Goal: Task Accomplishment & Management: Manage account settings

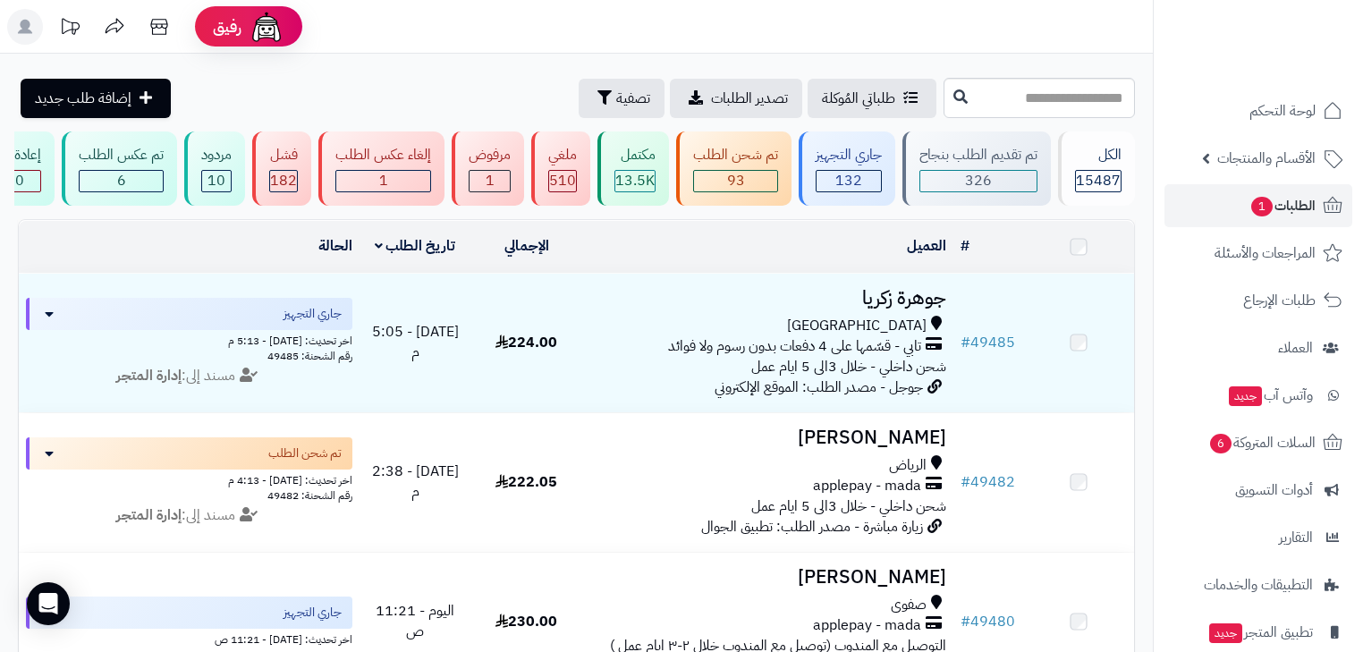
scroll to position [119, 0]
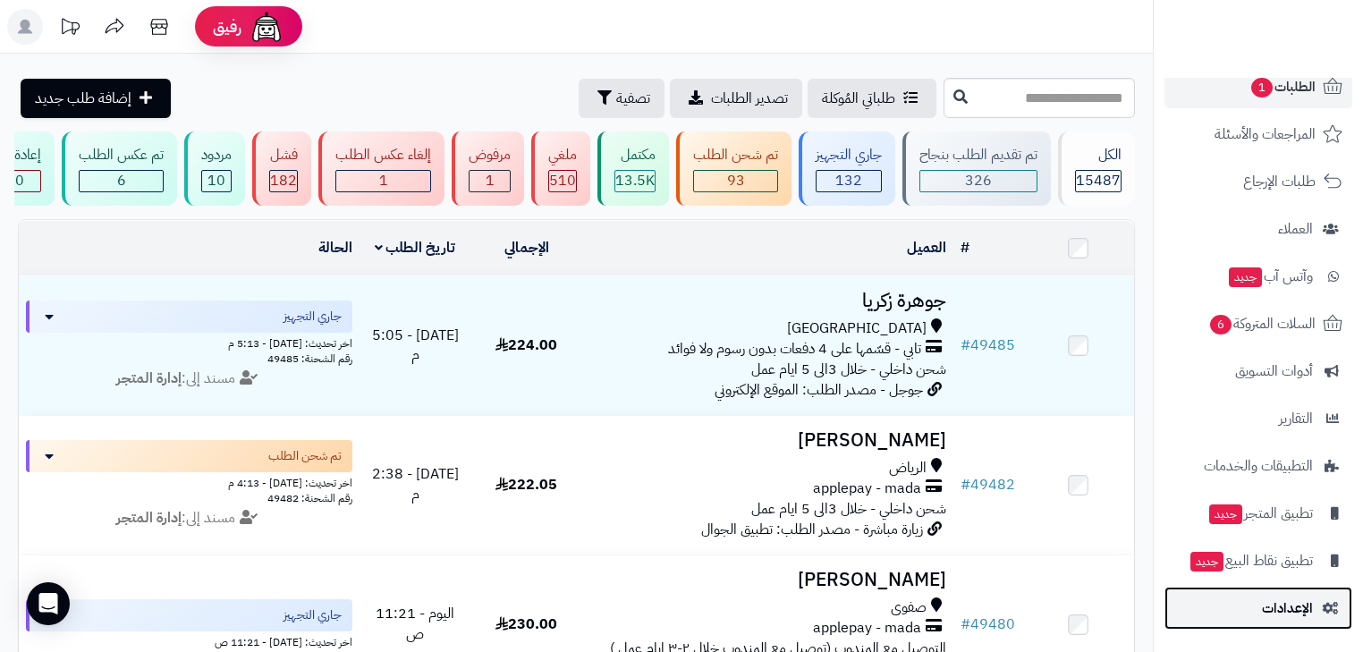
click at [1290, 605] on span "الإعدادات" at bounding box center [1287, 607] width 51 height 25
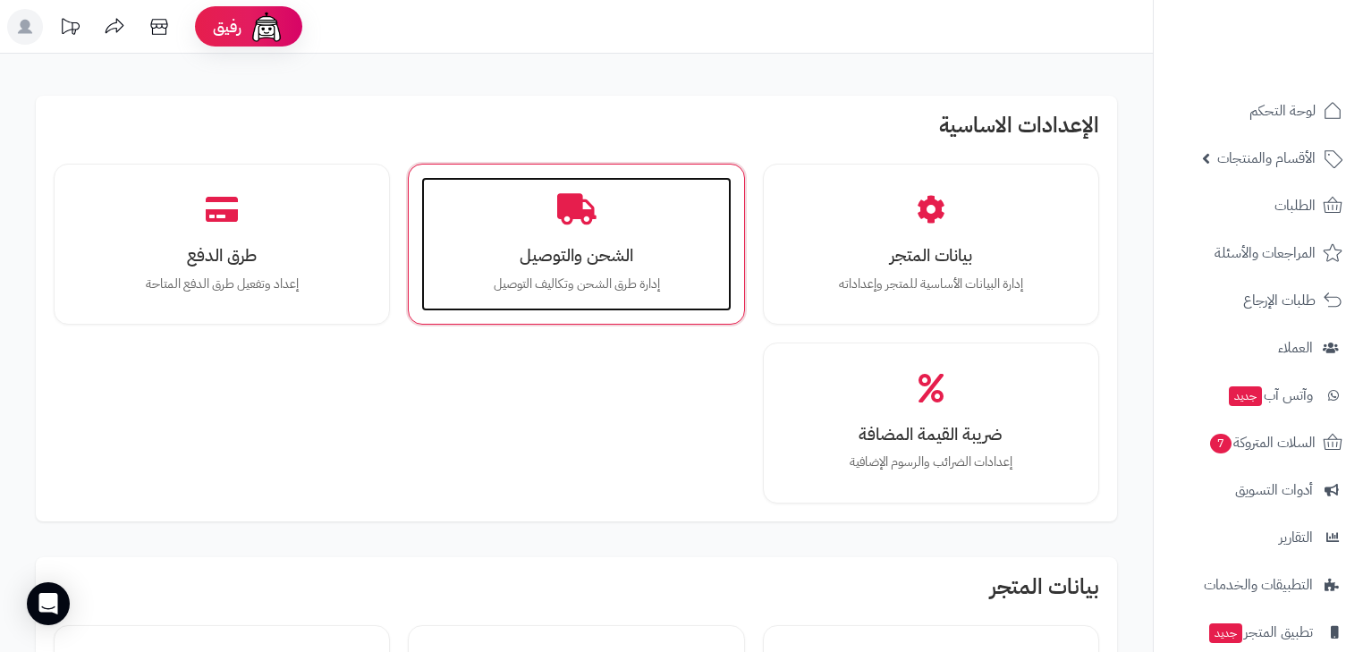
click at [601, 268] on div "الشحن والتوصيل إدارة طرق الشحن وتكاليف التوصيل" at bounding box center [575, 244] width 309 height 134
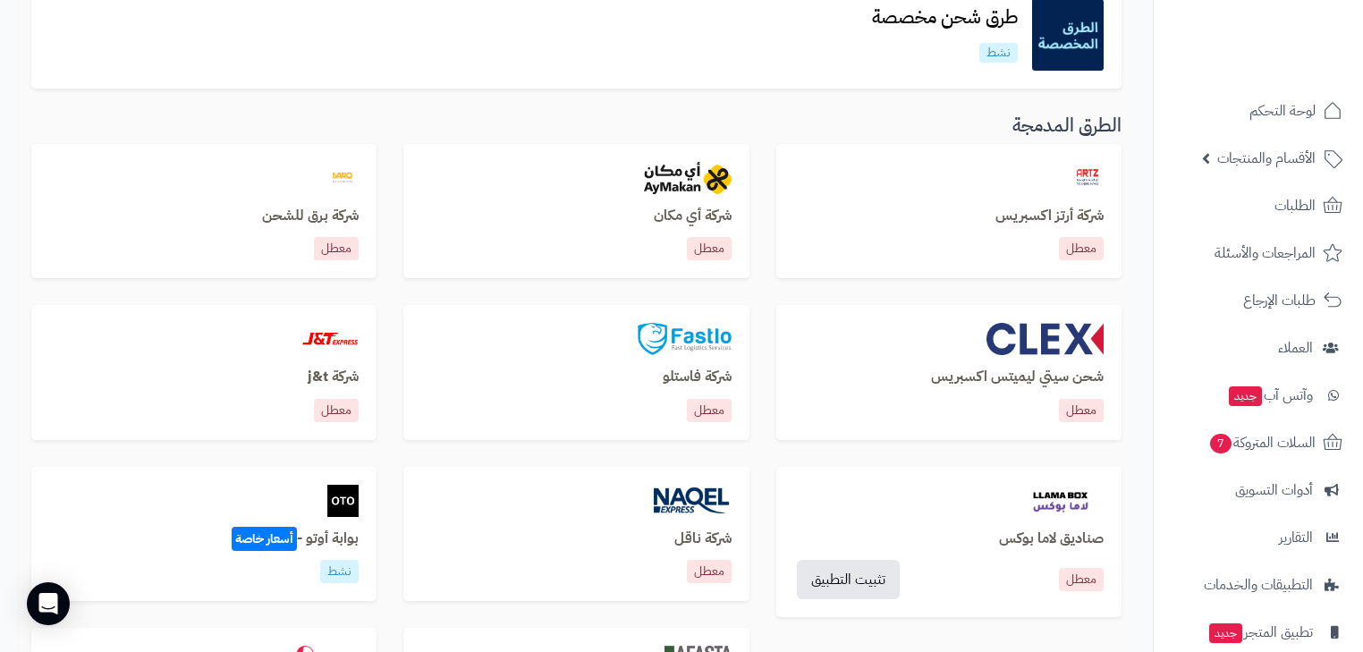
scroll to position [501, 0]
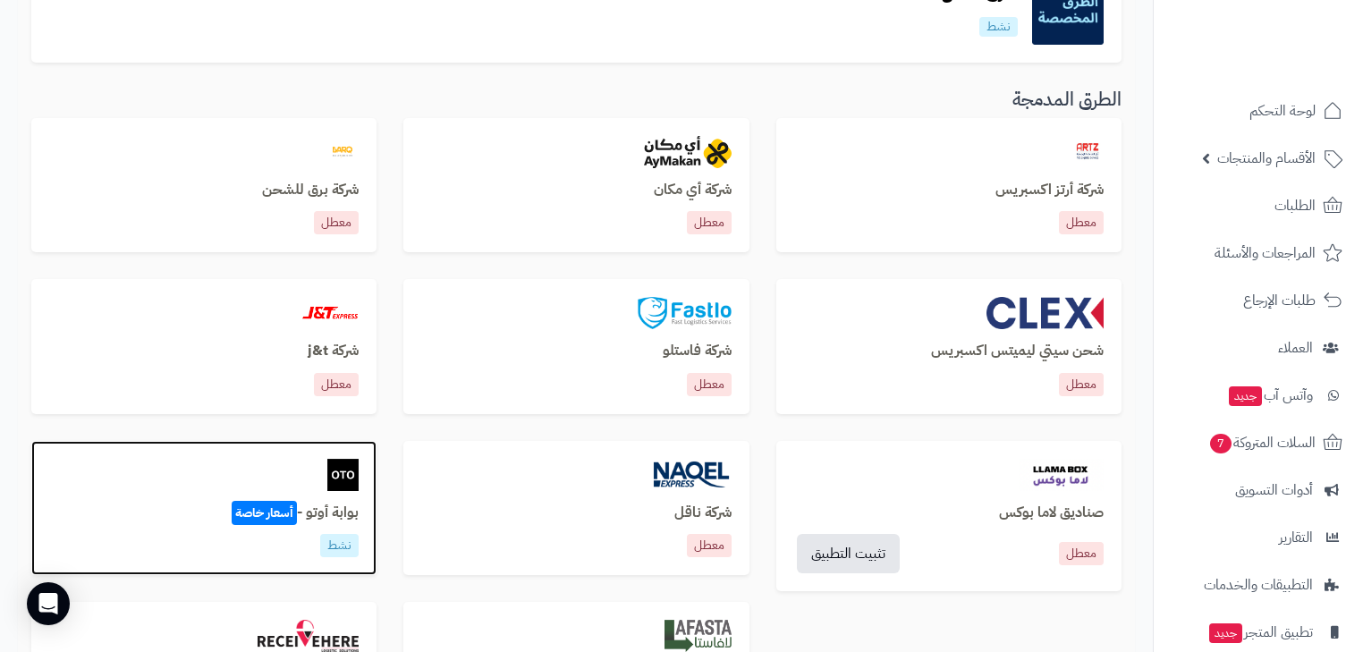
click at [332, 449] on div "بوابة أوتو - أسعار خاصة نشط" at bounding box center [203, 508] width 345 height 135
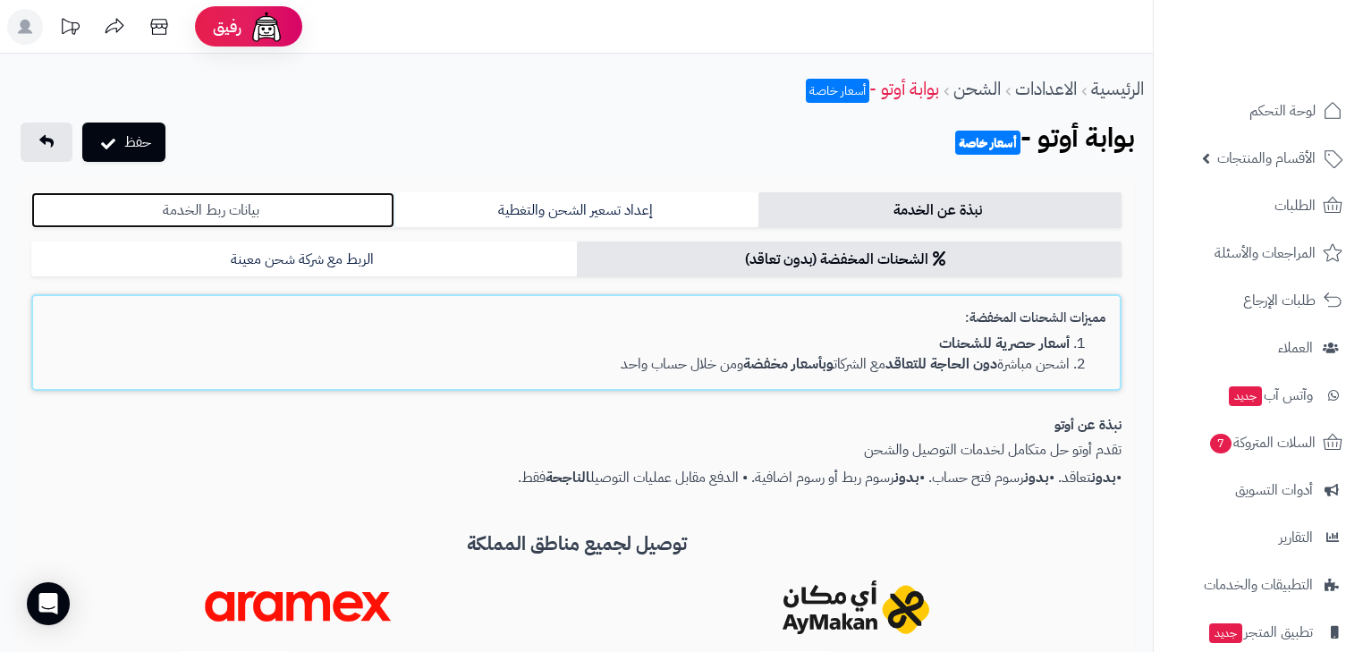
click at [340, 222] on link "بيانات ربط الخدمة" at bounding box center [212, 210] width 363 height 36
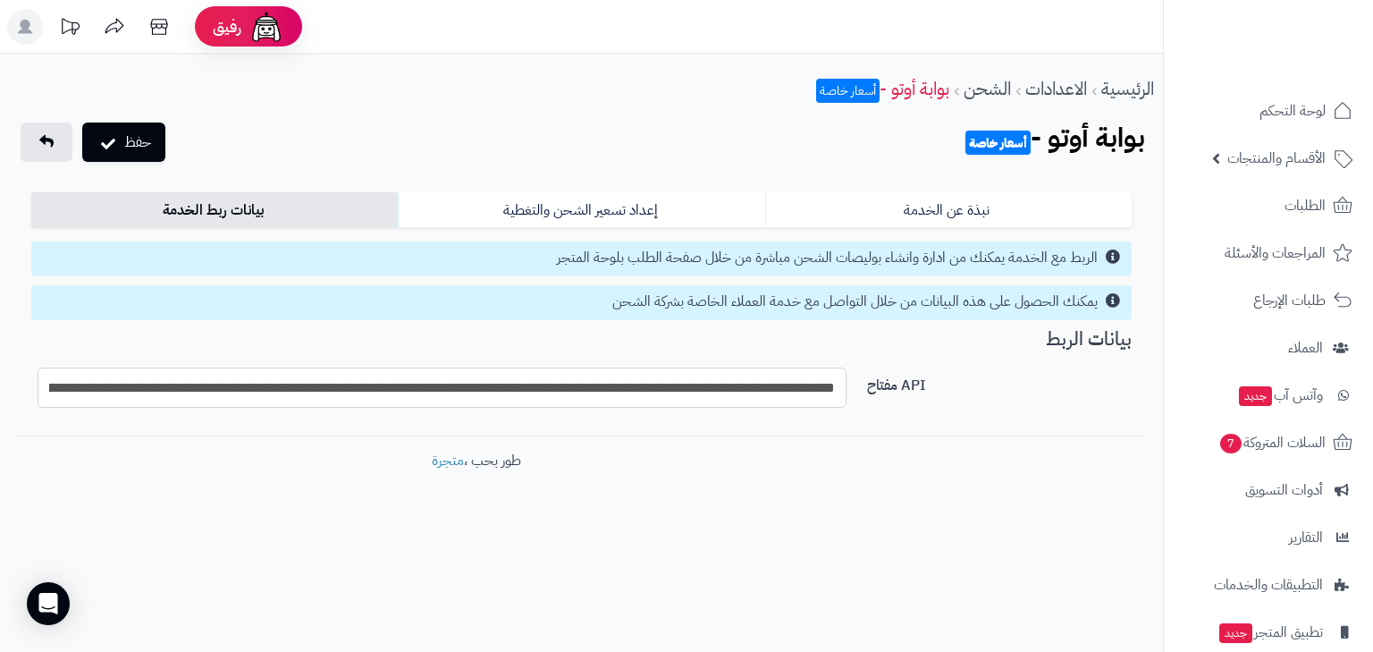
click at [546, 391] on input "**********" at bounding box center [442, 387] width 809 height 40
paste input "text"
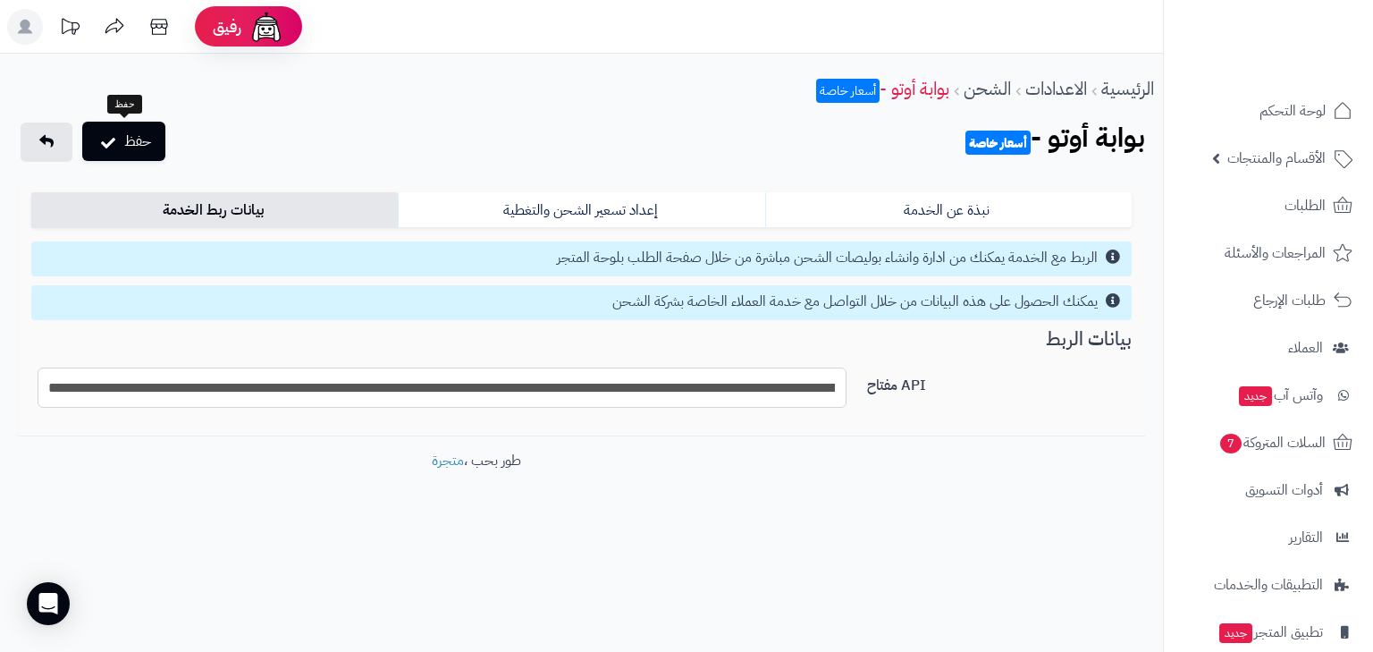
type input "**********"
click at [143, 137] on button "حفظ" at bounding box center [123, 141] width 83 height 39
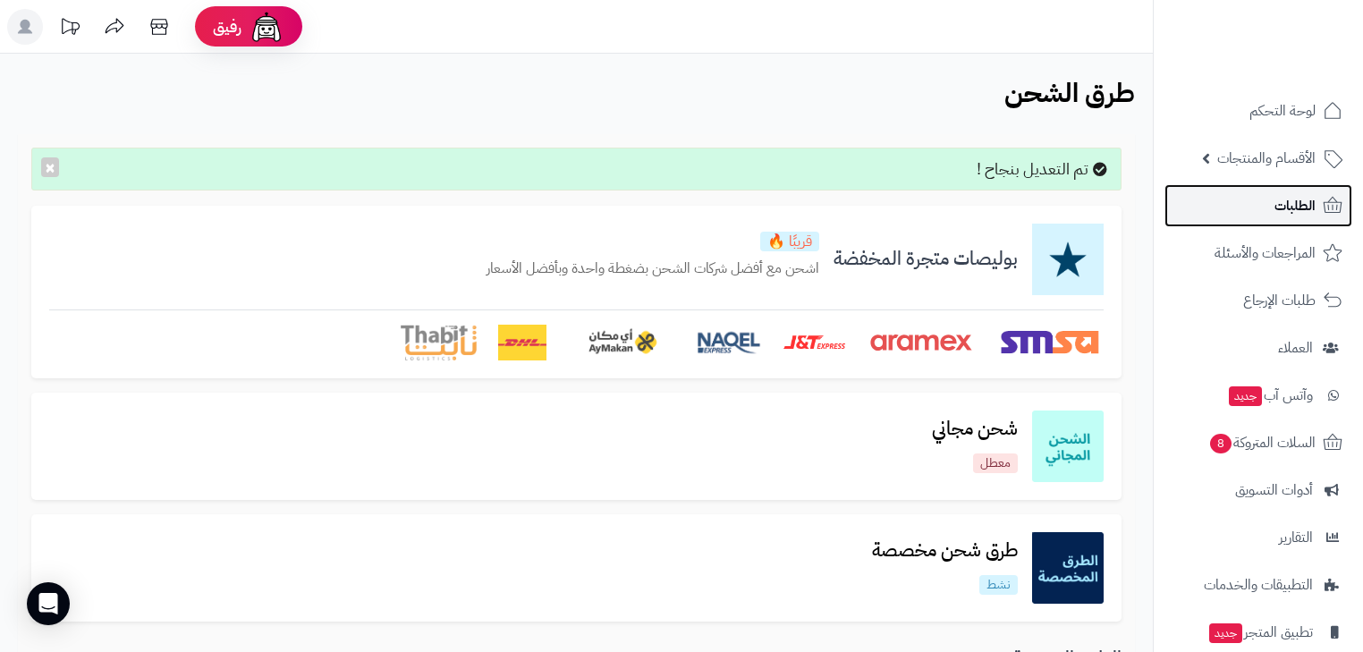
click at [1231, 211] on link "الطلبات" at bounding box center [1258, 205] width 188 height 43
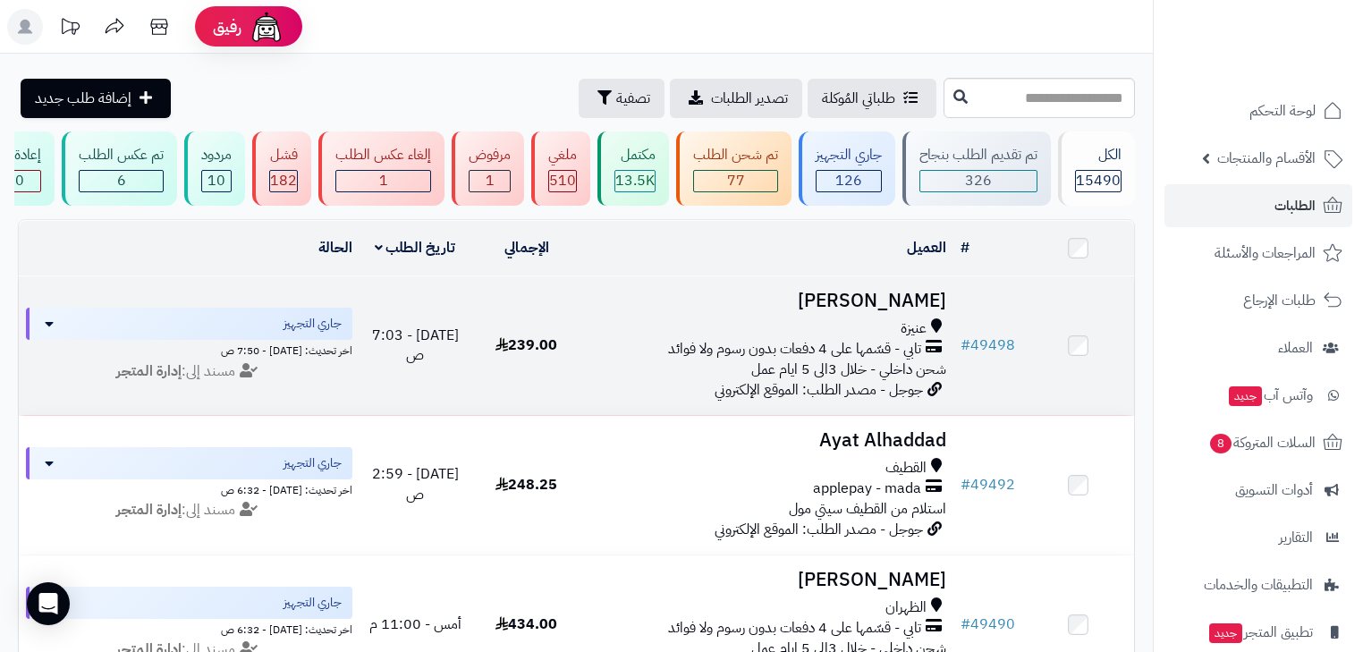
click at [876, 359] on span "تابي - قسّمها على 4 دفعات بدون رسوم ولا فوائد" at bounding box center [794, 349] width 253 height 21
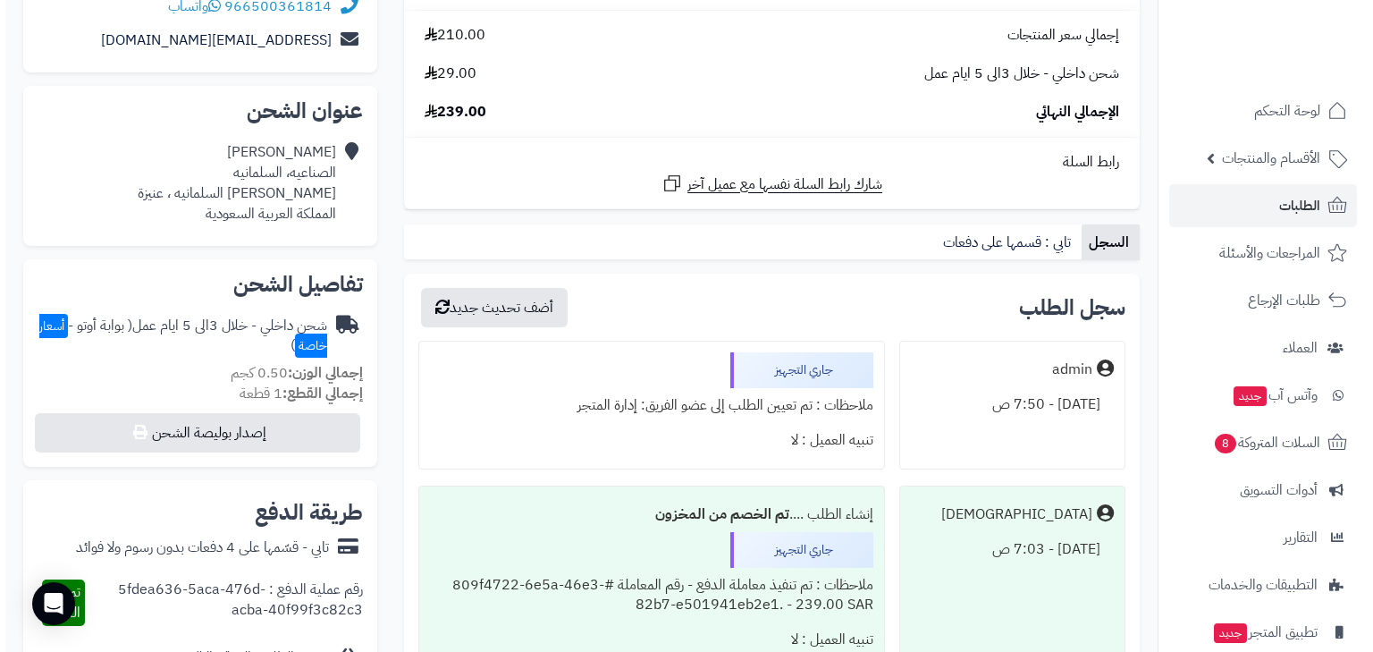
scroll to position [501, 0]
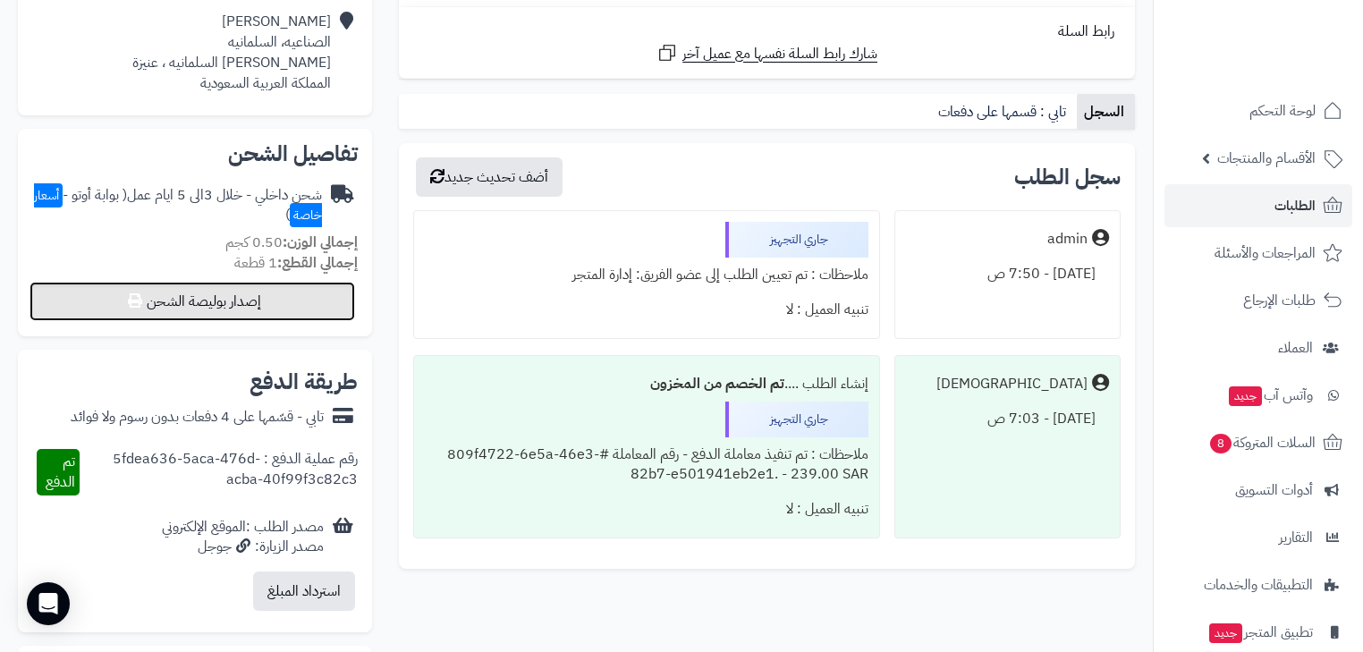
click at [325, 303] on button "إصدار بوليصة الشحن" at bounding box center [192, 301] width 325 height 39
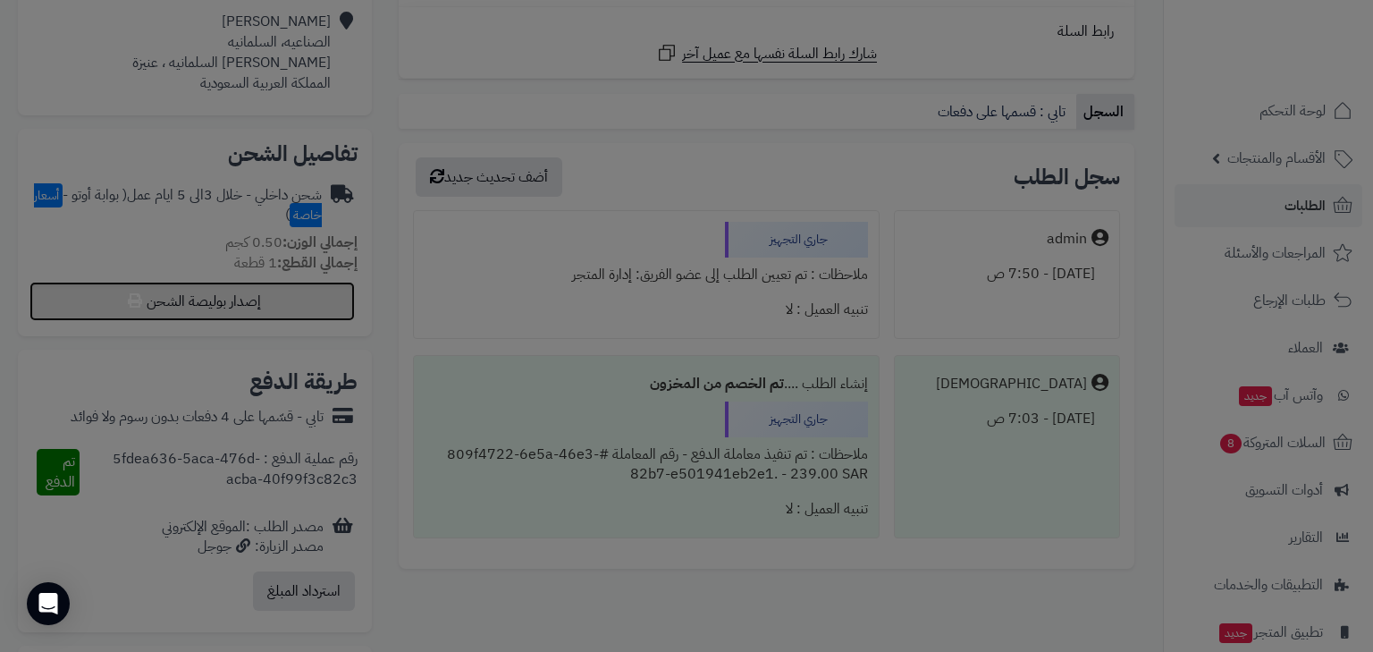
select select "***"
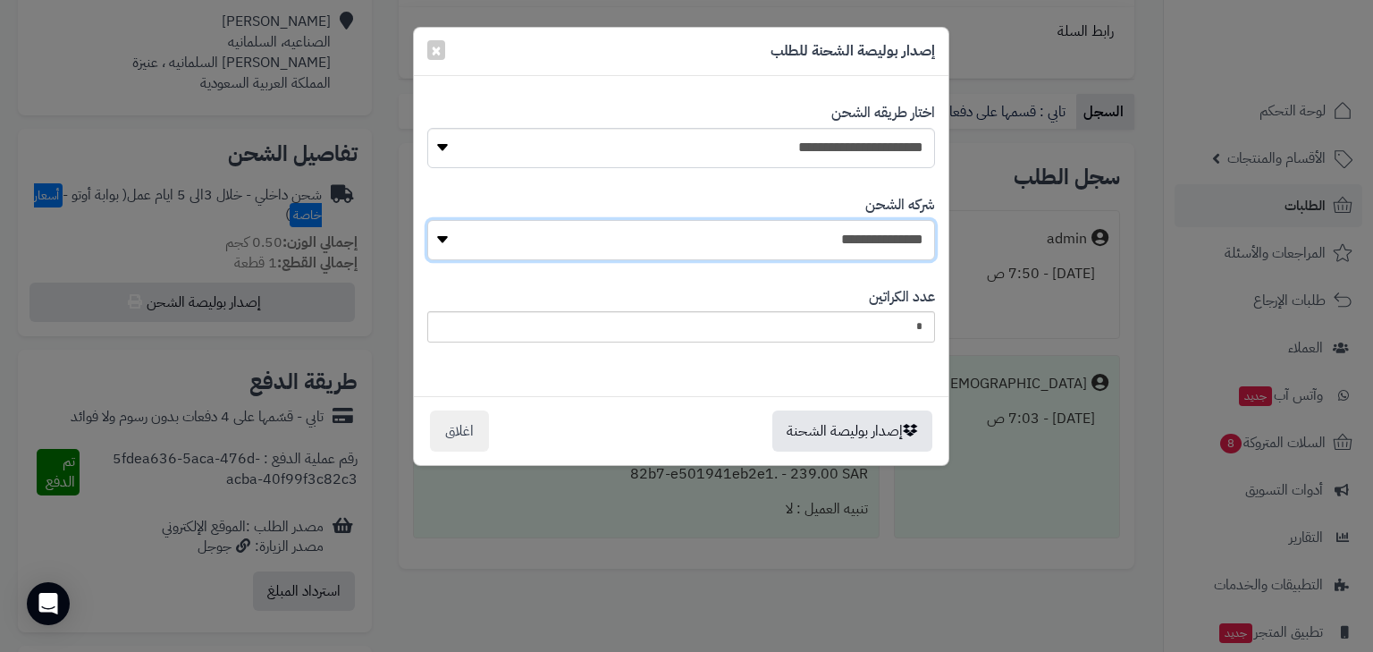
click at [823, 232] on select "**********" at bounding box center [681, 240] width 508 height 40
select select "****"
click at [432, 220] on select "**********" at bounding box center [681, 240] width 508 height 40
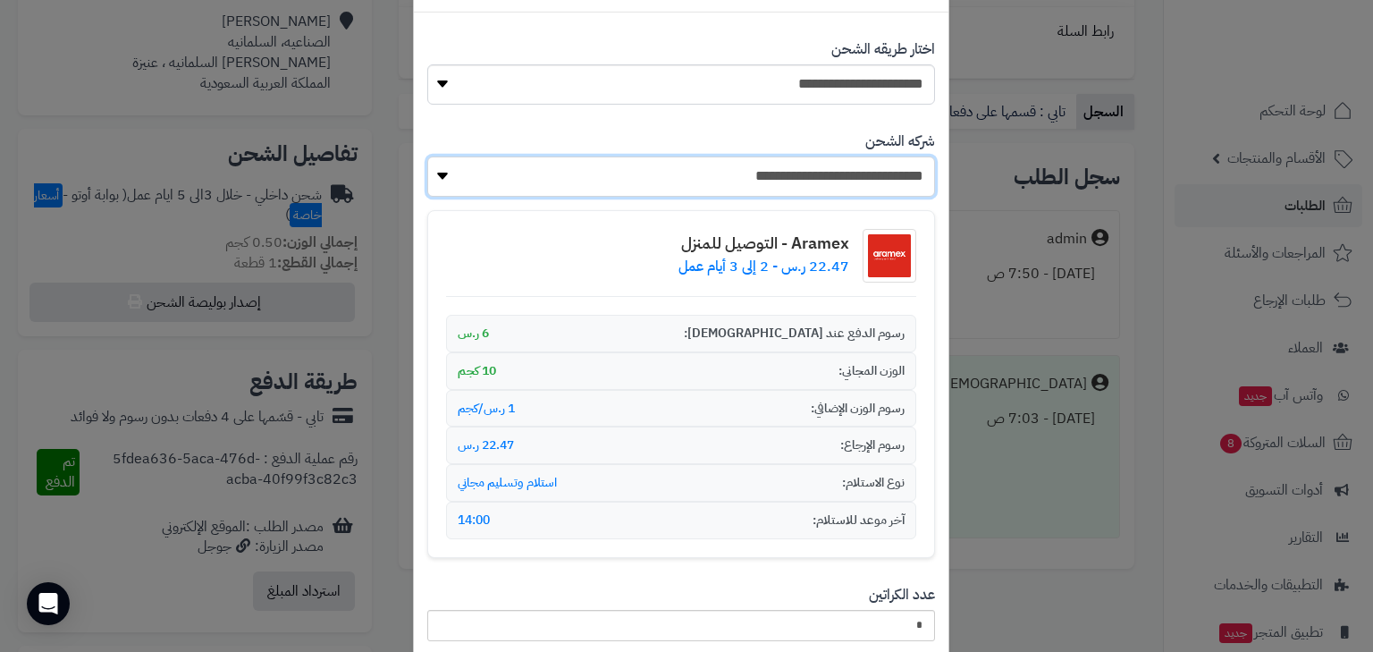
scroll to position [199, 0]
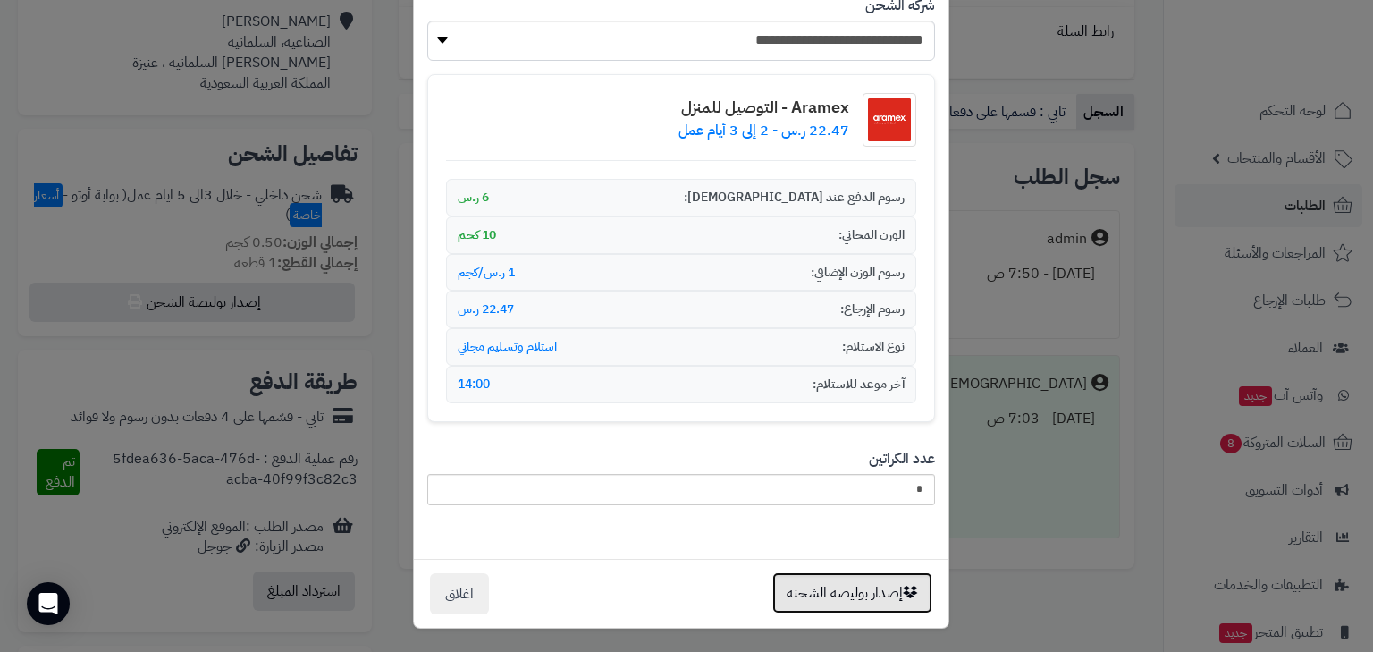
click at [857, 577] on button "إصدار بوليصة الشحنة" at bounding box center [853, 592] width 160 height 41
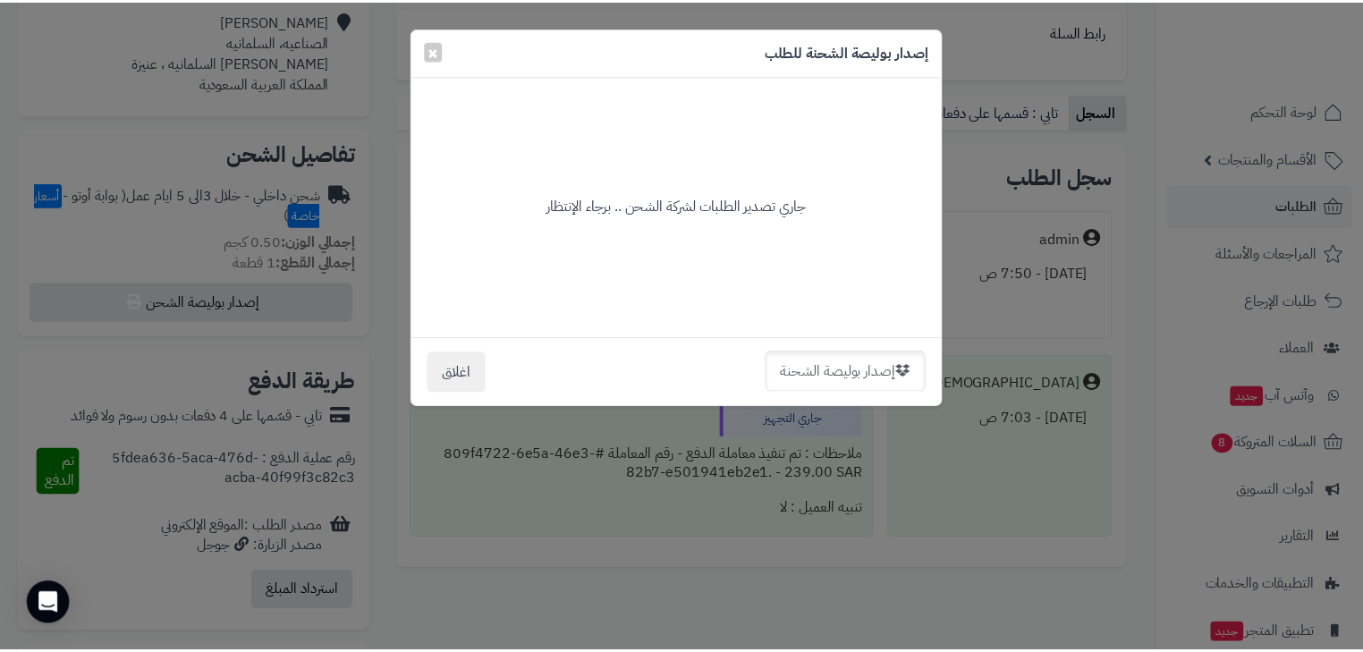
scroll to position [0, 0]
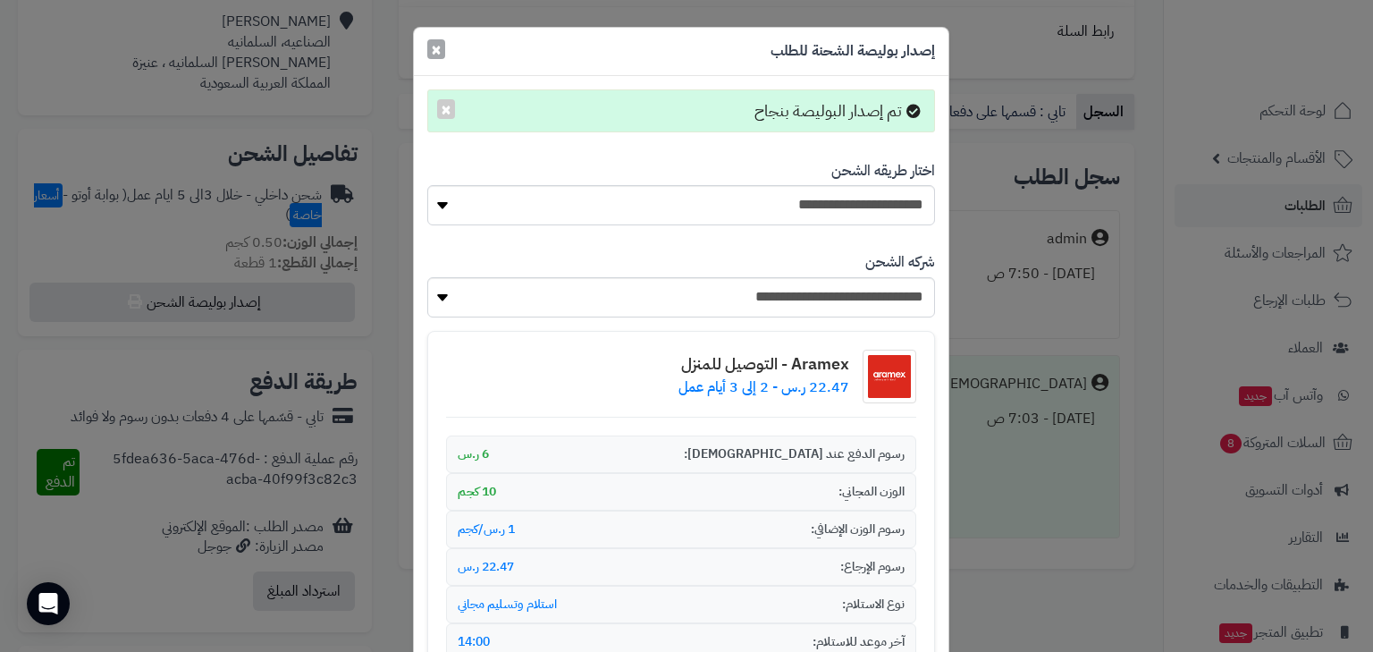
click at [439, 54] on span "×" at bounding box center [436, 49] width 11 height 27
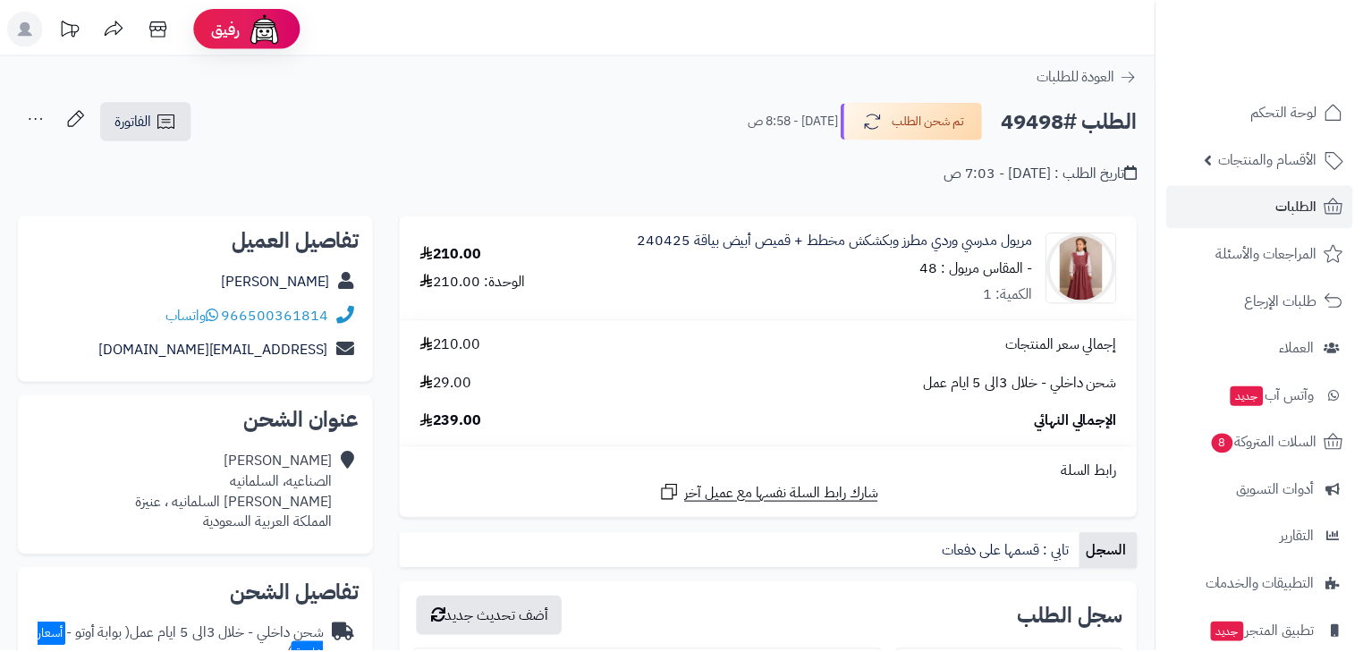
scroll to position [440, 0]
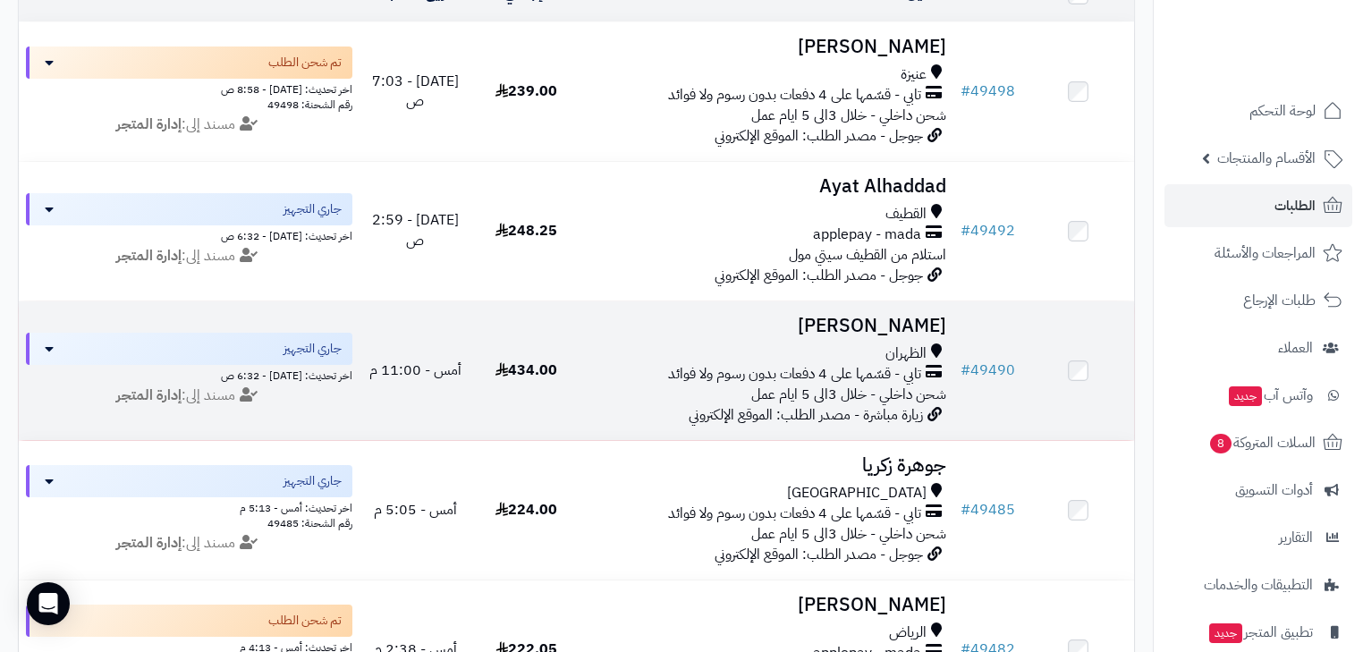
scroll to position [286, 0]
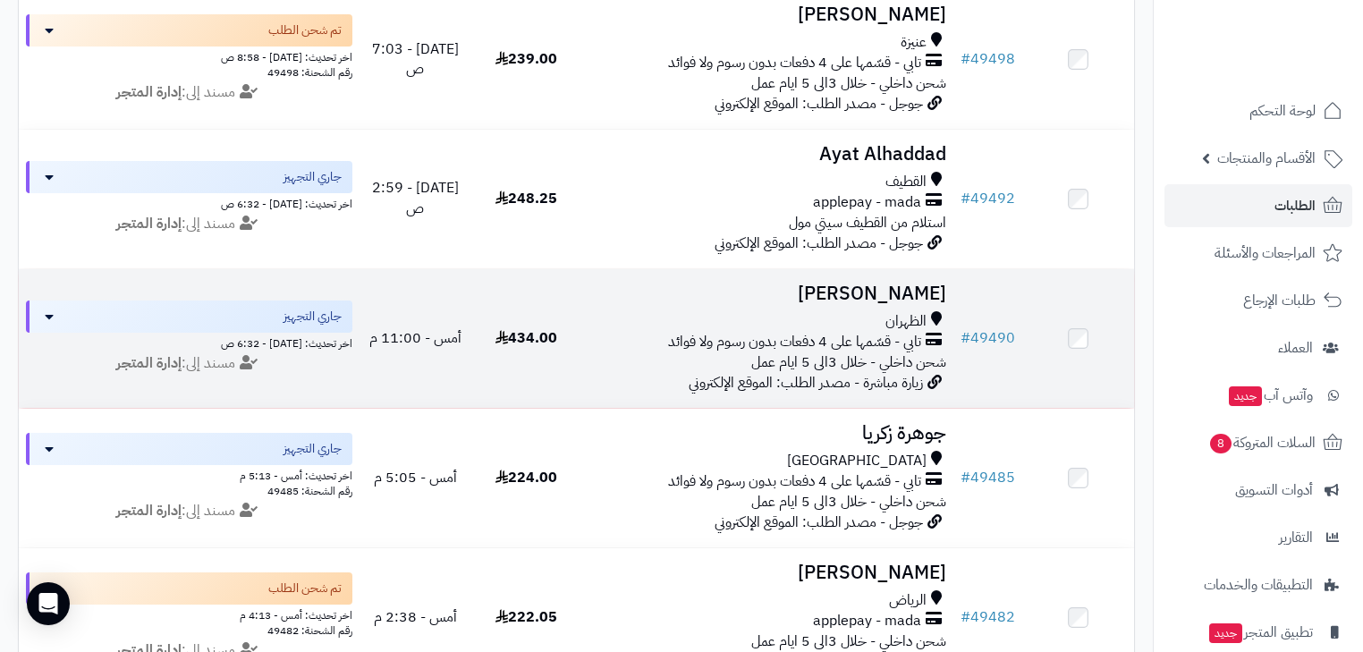
click at [815, 373] on span "شحن داخلي - خلال 3الى 5 ايام عمل" at bounding box center [848, 361] width 195 height 21
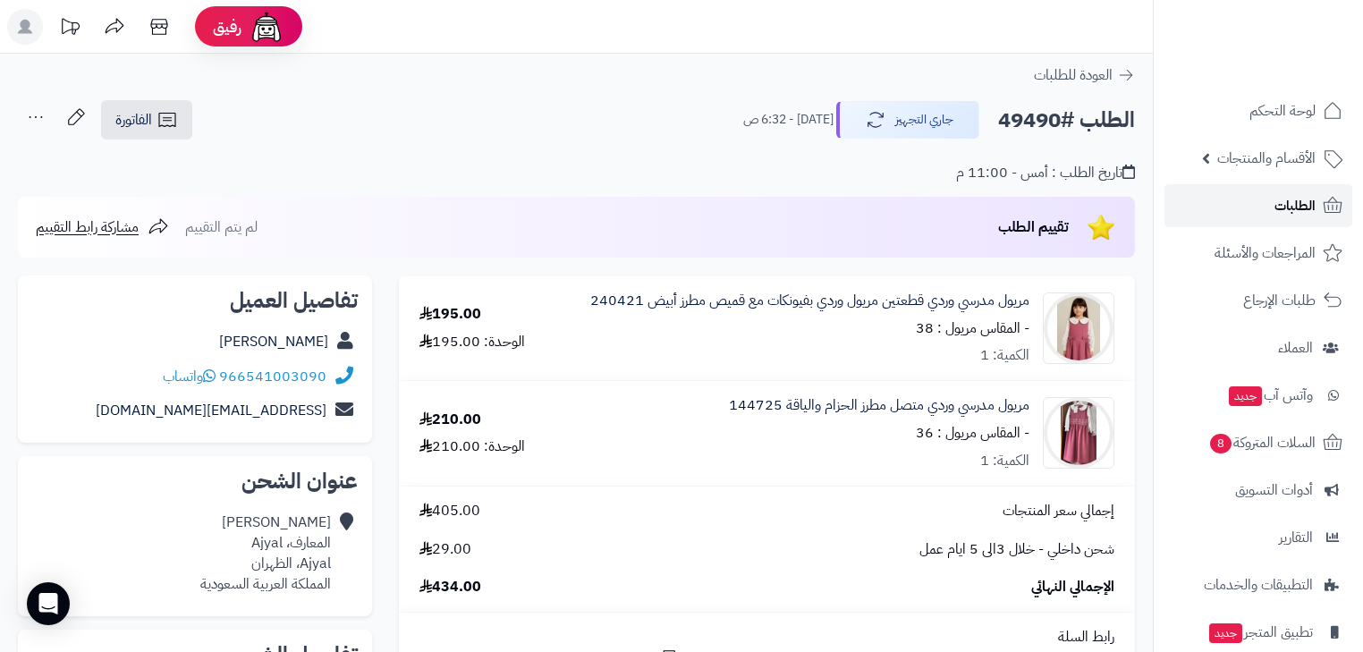
click at [1284, 205] on span "الطلبات" at bounding box center [1294, 205] width 41 height 25
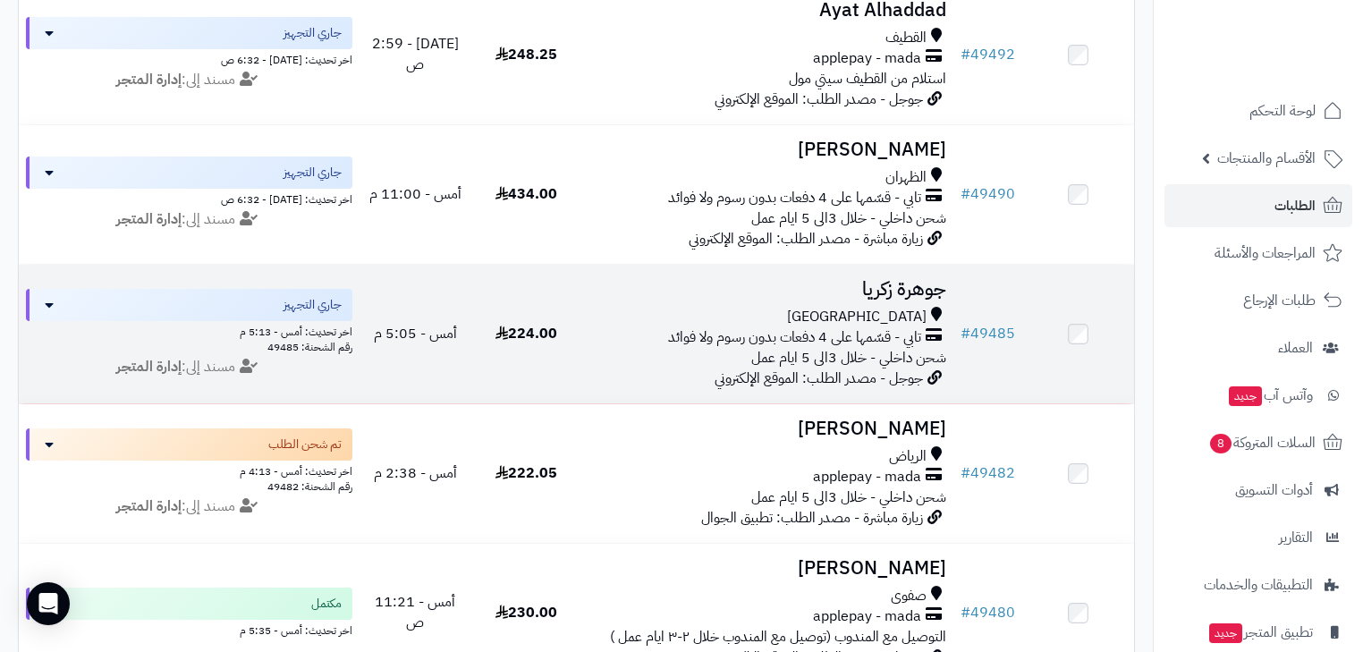
scroll to position [501, 0]
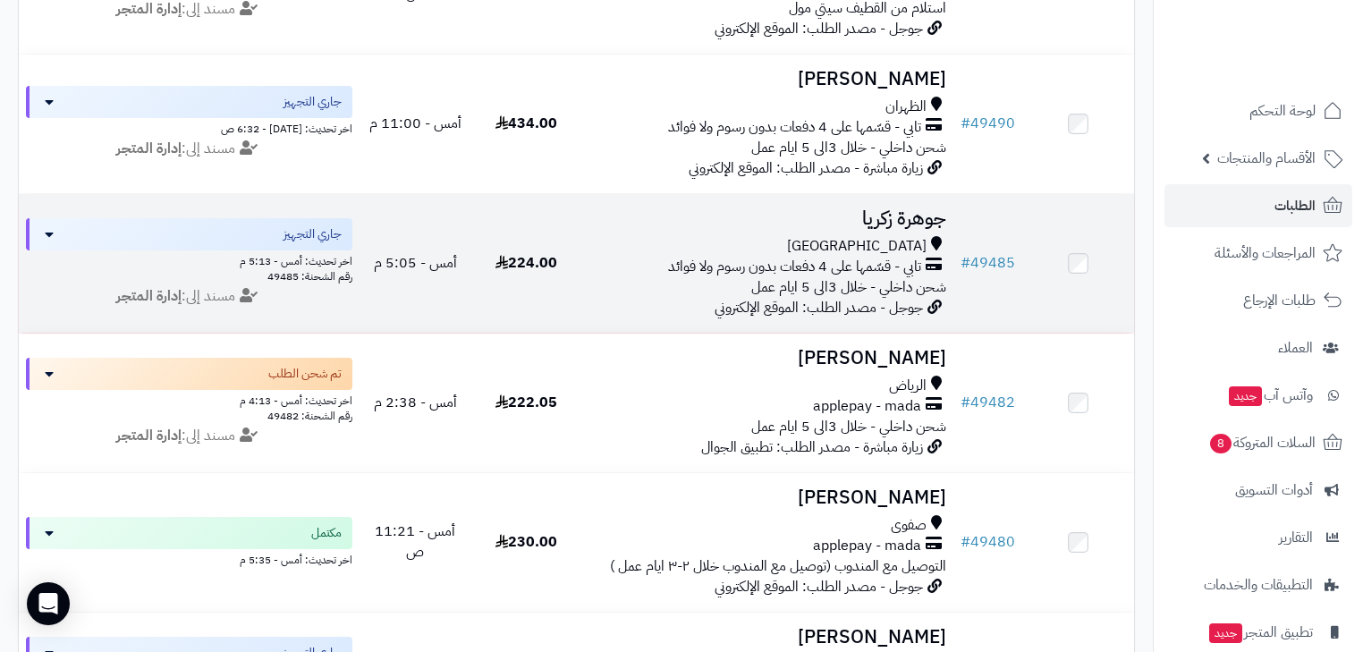
click at [887, 277] on span "تابي - قسّمها على 4 دفعات بدون رسوم ولا فوائد" at bounding box center [794, 267] width 253 height 21
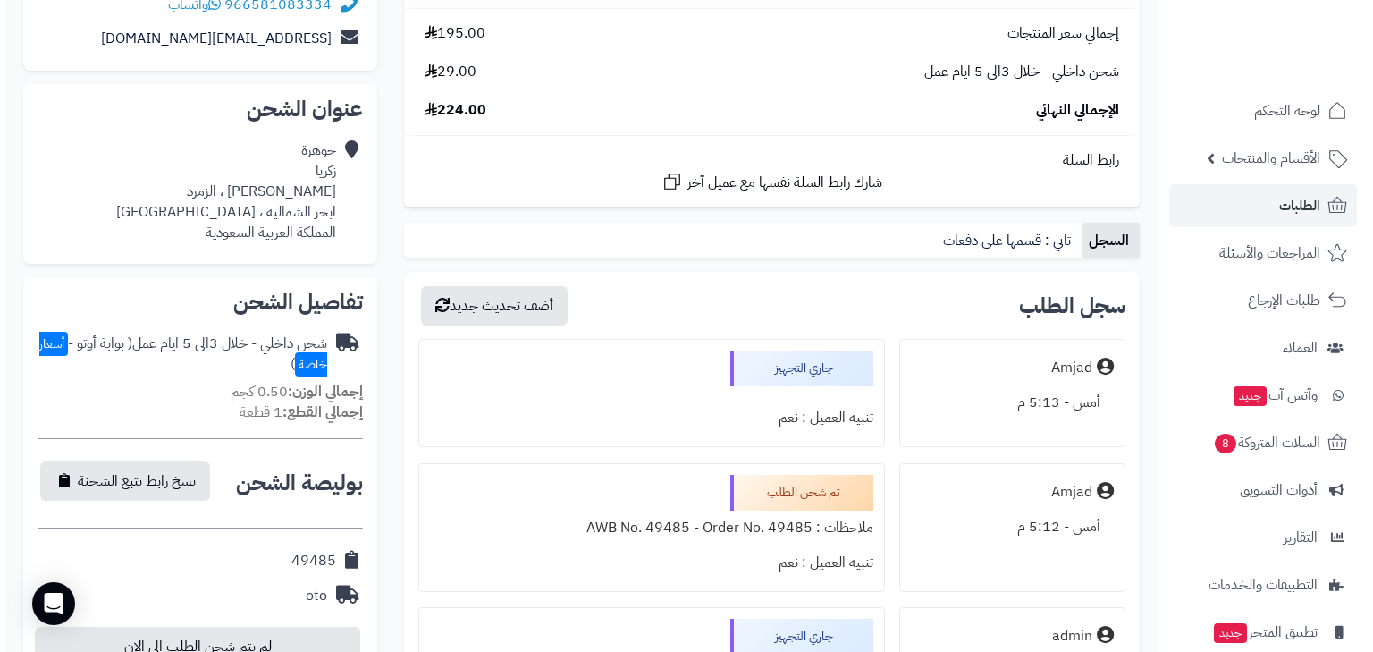
scroll to position [572, 0]
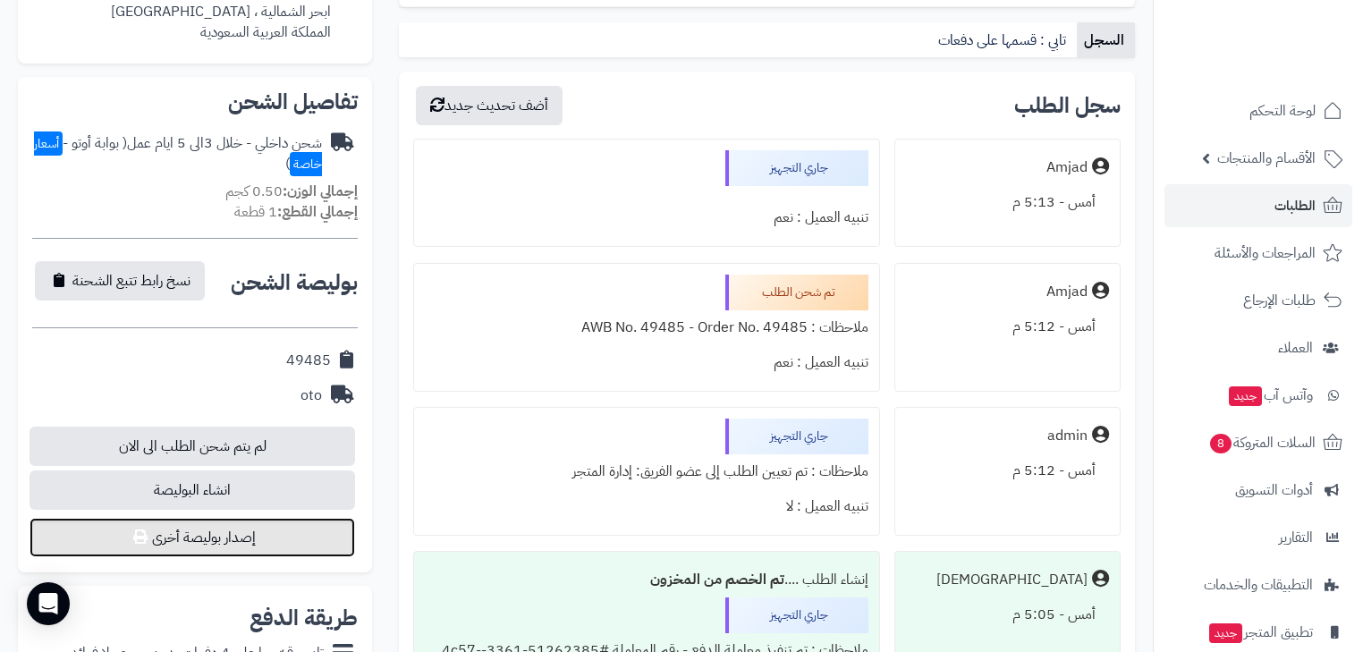
click at [233, 541] on button "إصدار بوليصة أخرى" at bounding box center [192, 537] width 325 height 39
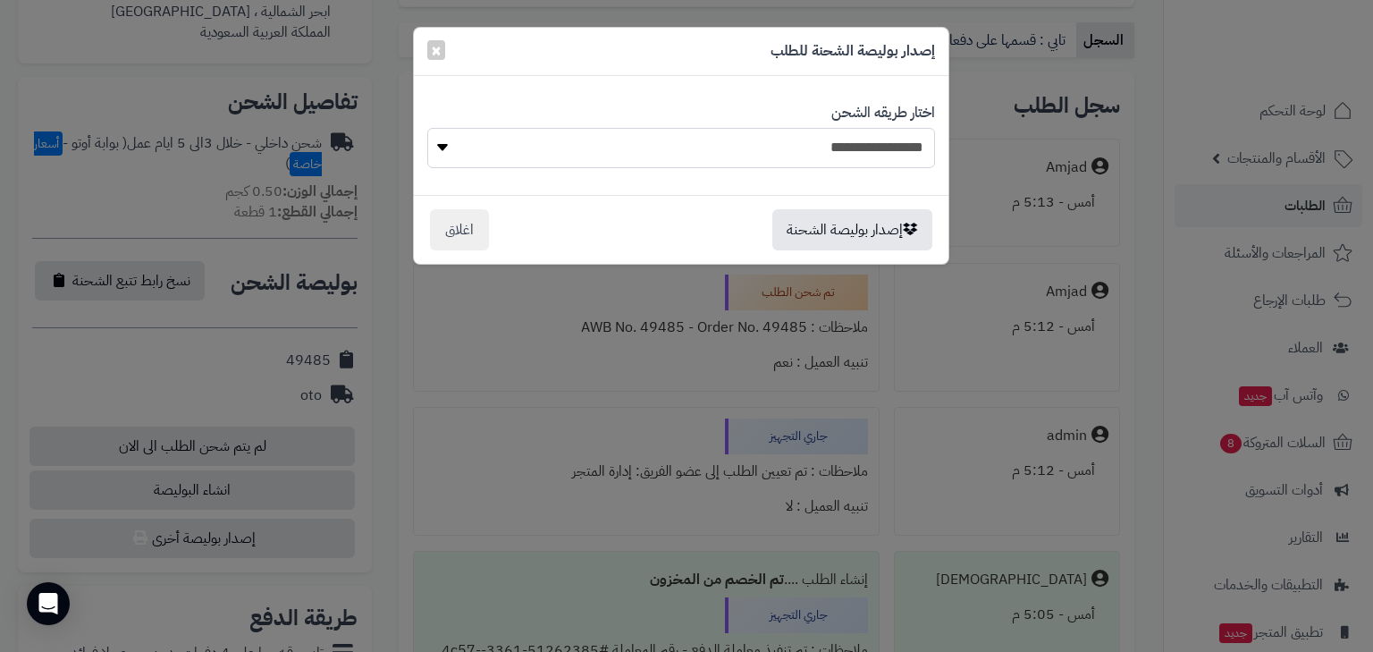
click at [851, 157] on select "**********" at bounding box center [681, 148] width 508 height 40
select select "***"
click at [427, 128] on select "**********" at bounding box center [681, 148] width 508 height 40
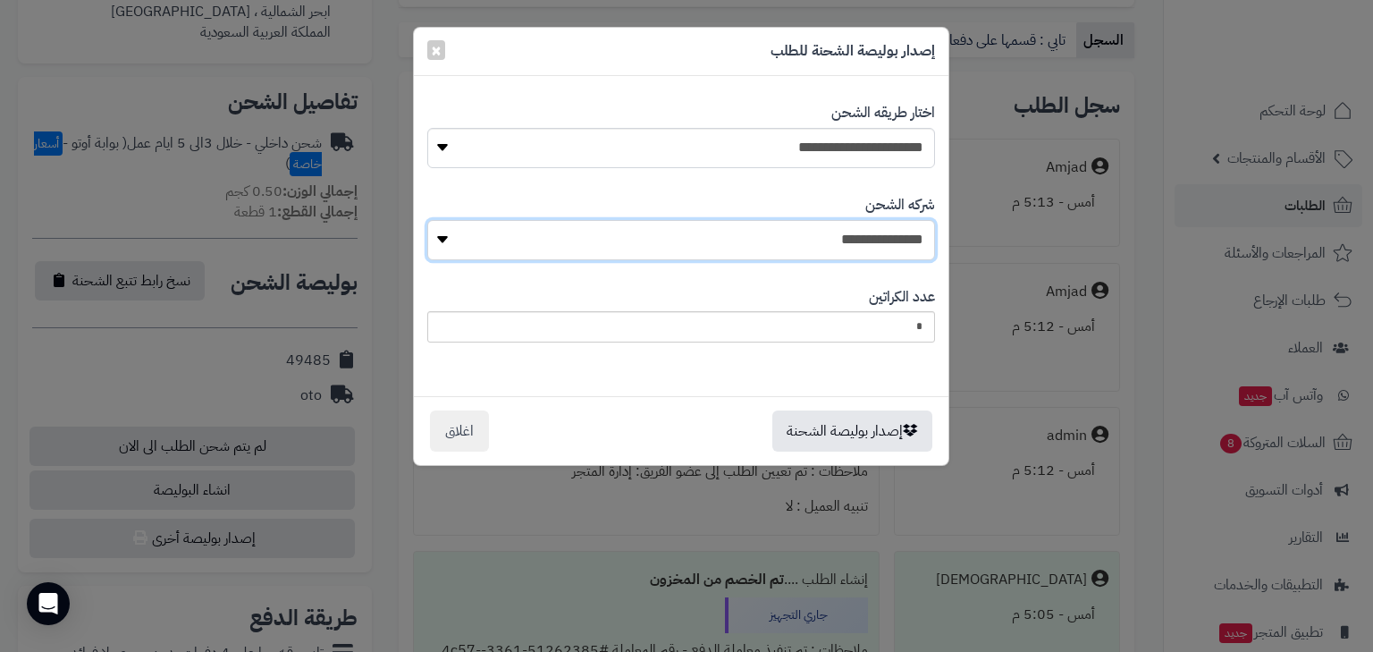
select select "****"
click at [432, 220] on select "**********" at bounding box center [681, 240] width 508 height 40
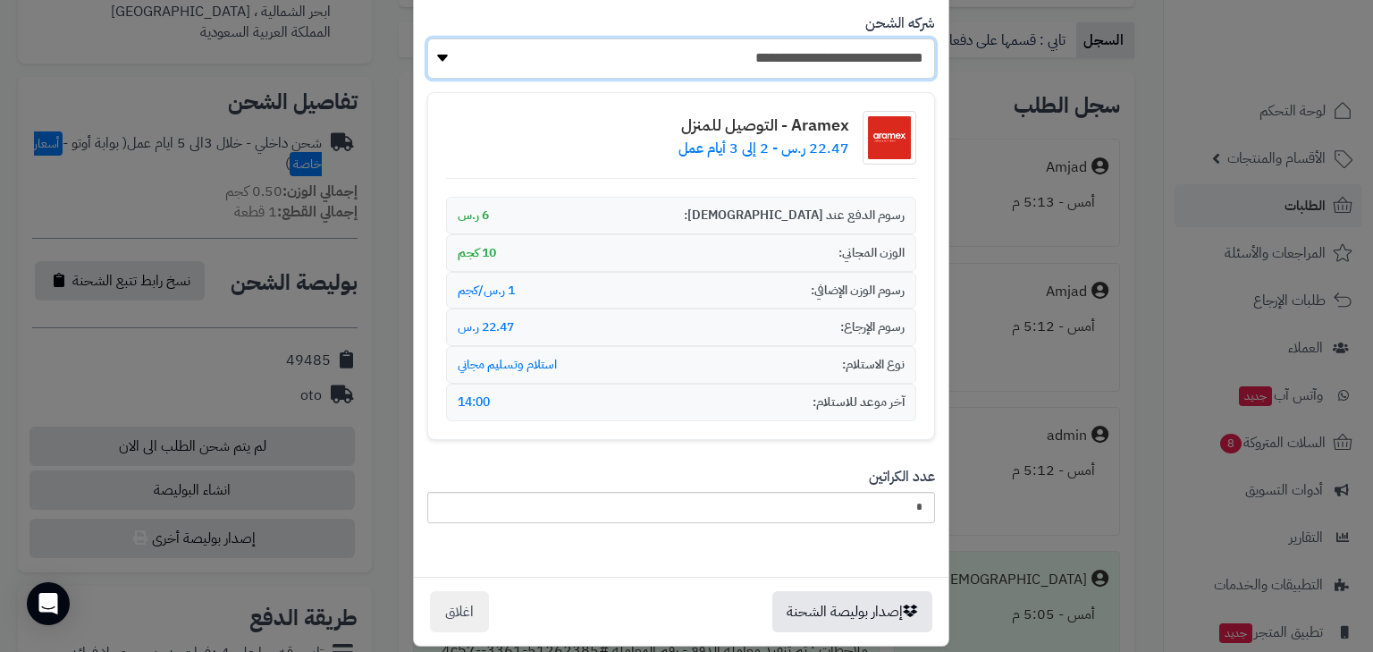
scroll to position [199, 0]
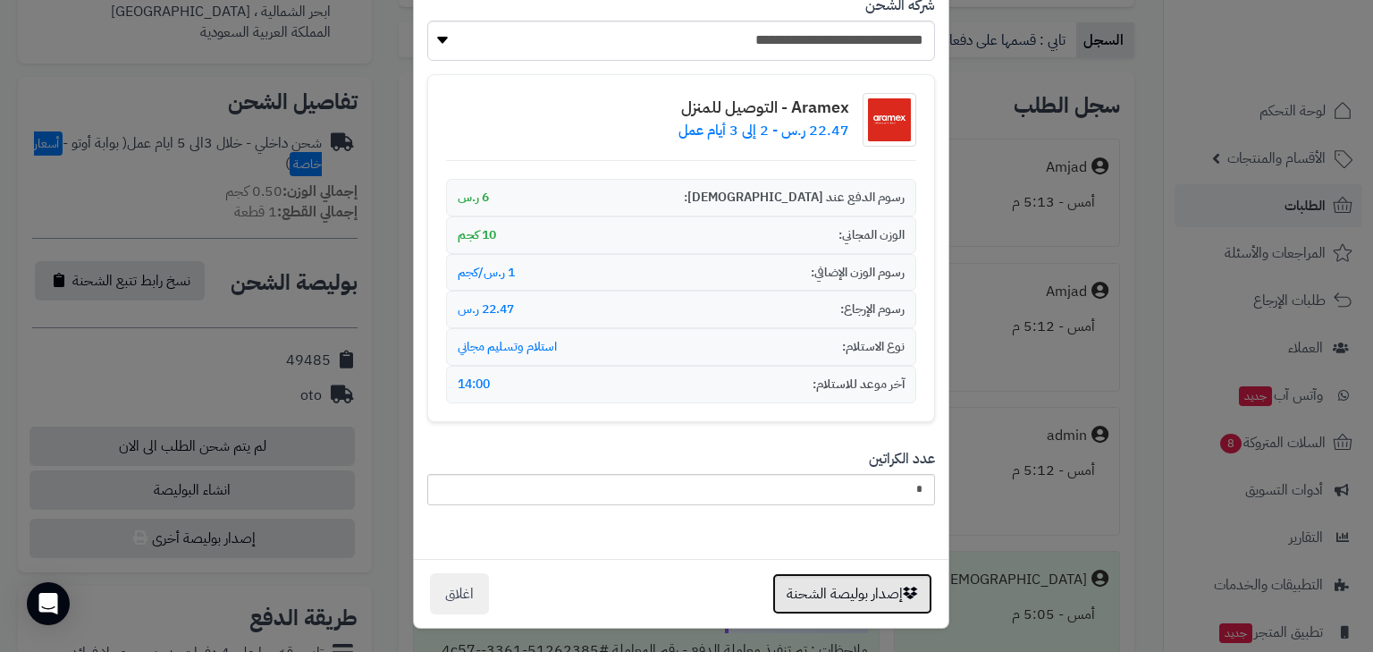
click at [864, 584] on button "إصدار بوليصة الشحنة" at bounding box center [853, 593] width 160 height 41
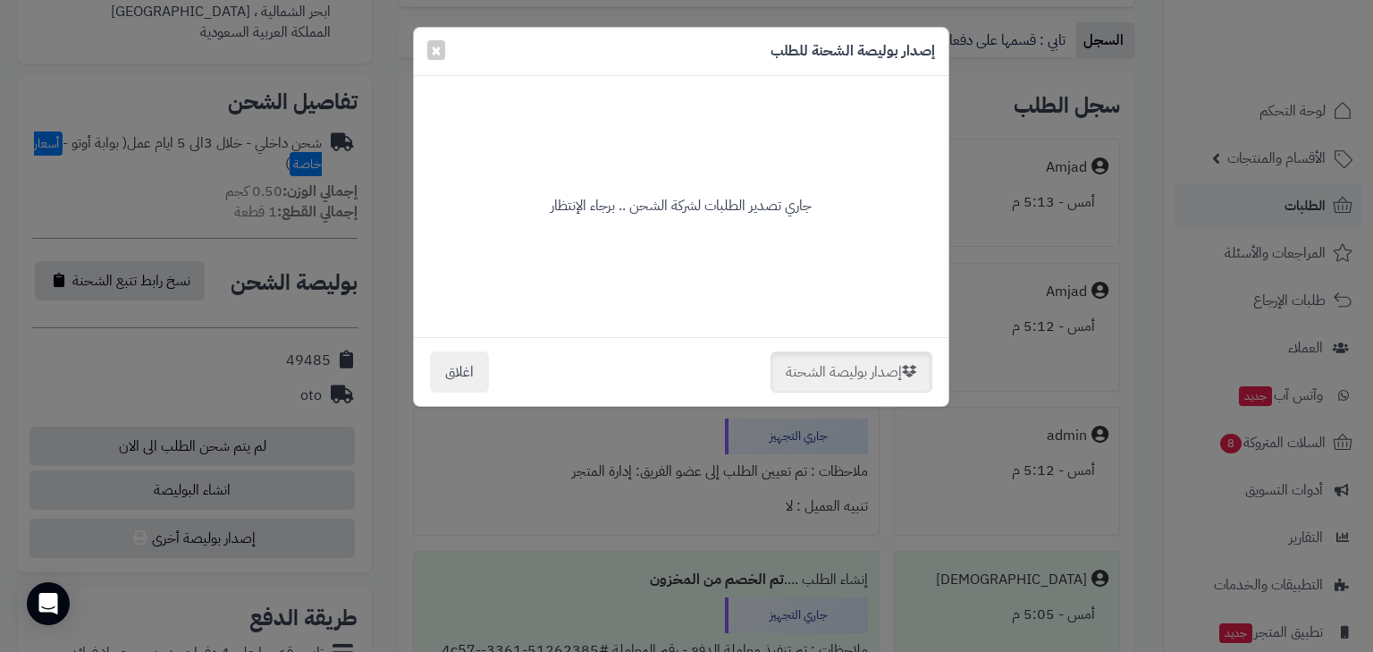
scroll to position [0, 0]
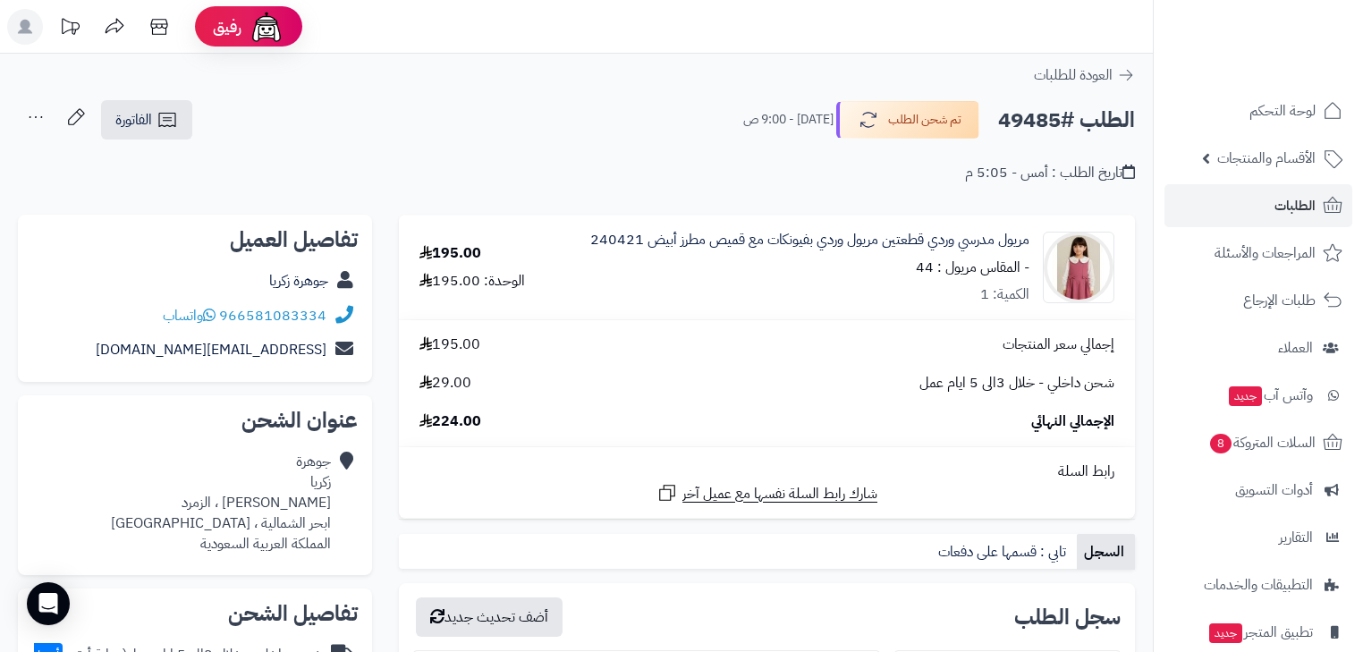
scroll to position [511, 0]
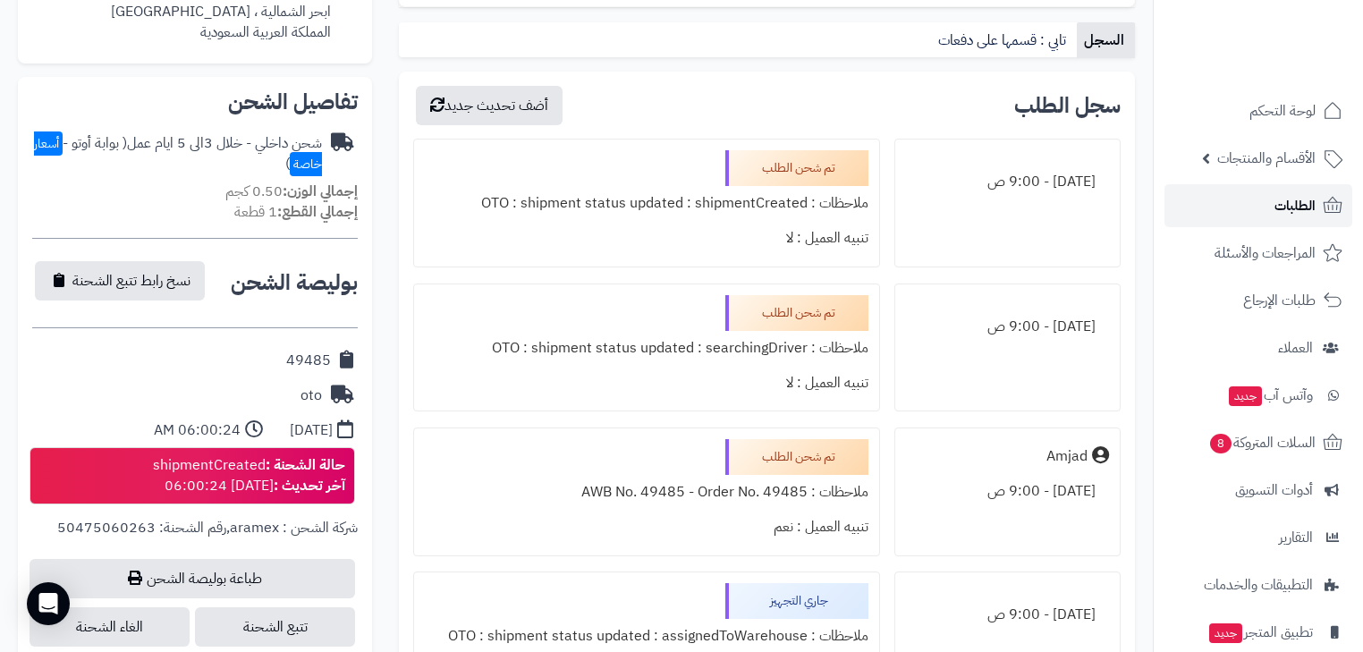
click at [1312, 192] on link "الطلبات" at bounding box center [1258, 205] width 188 height 43
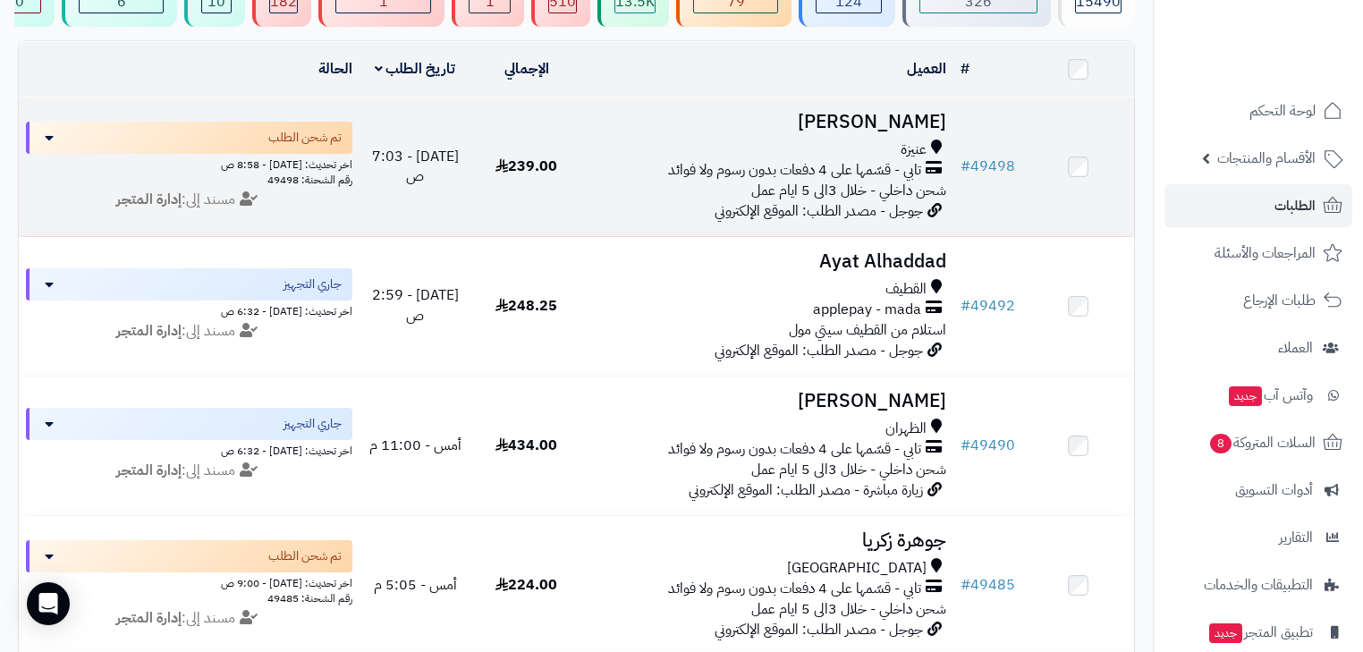
scroll to position [215, 0]
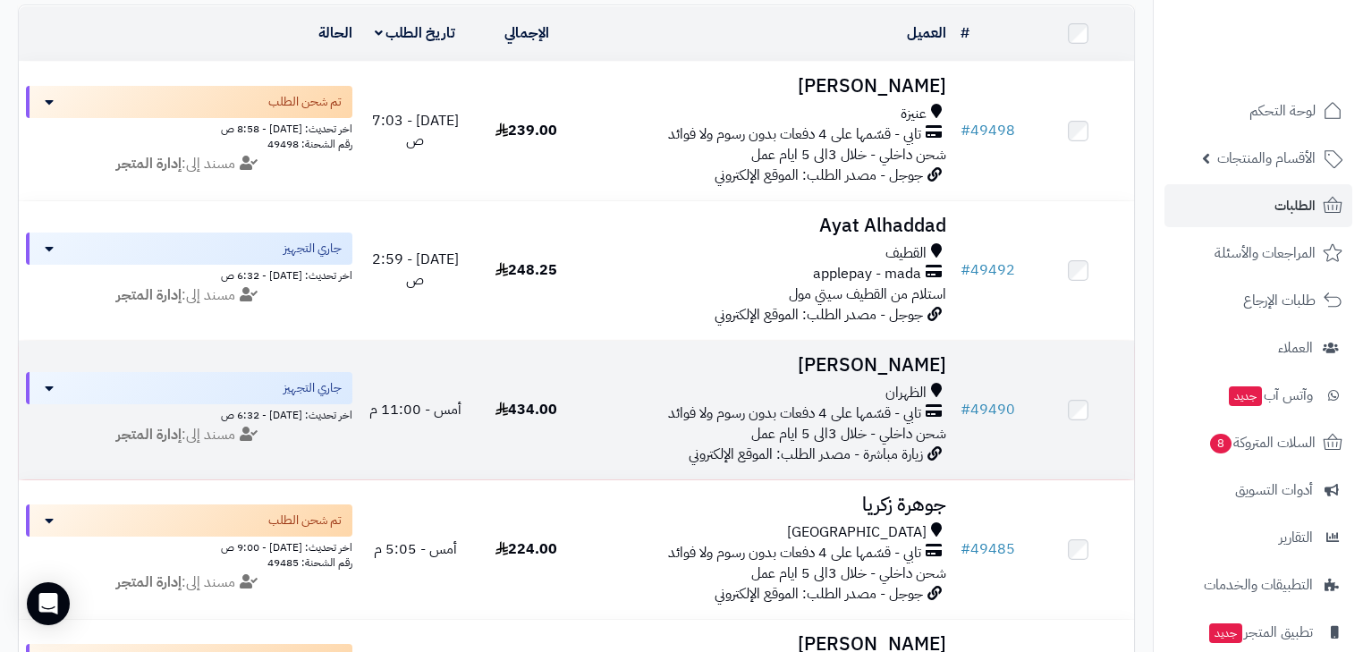
click at [849, 376] on h3 "[PERSON_NAME]" at bounding box center [767, 365] width 357 height 21
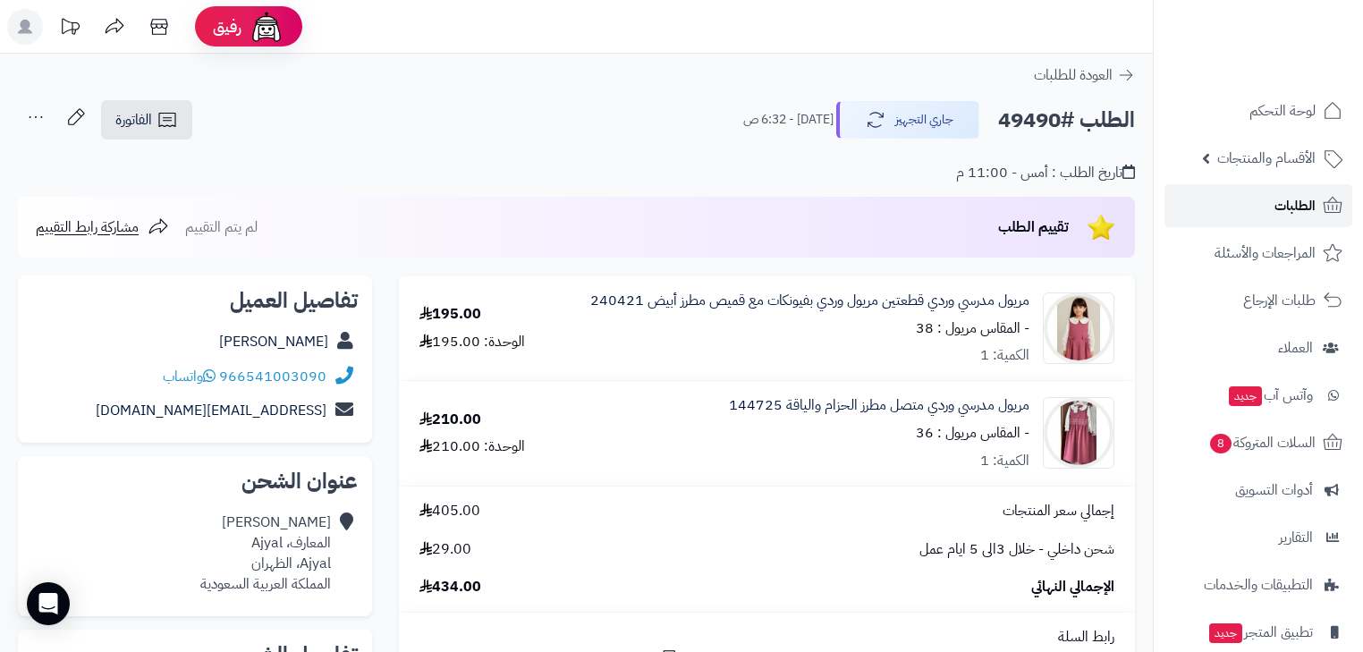
click at [1326, 211] on icon at bounding box center [1332, 205] width 21 height 21
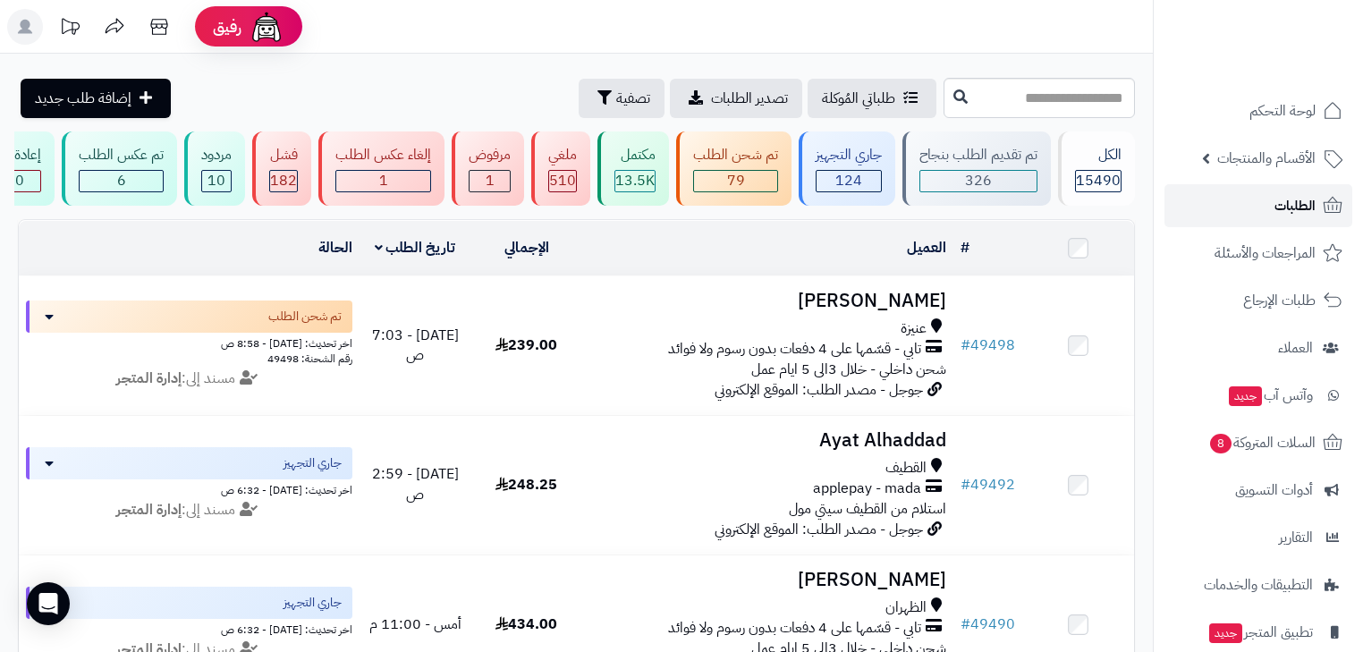
click at [1276, 220] on link "الطلبات" at bounding box center [1258, 205] width 188 height 43
click at [881, 193] on div "جاري التجهيز 124" at bounding box center [846, 168] width 97 height 74
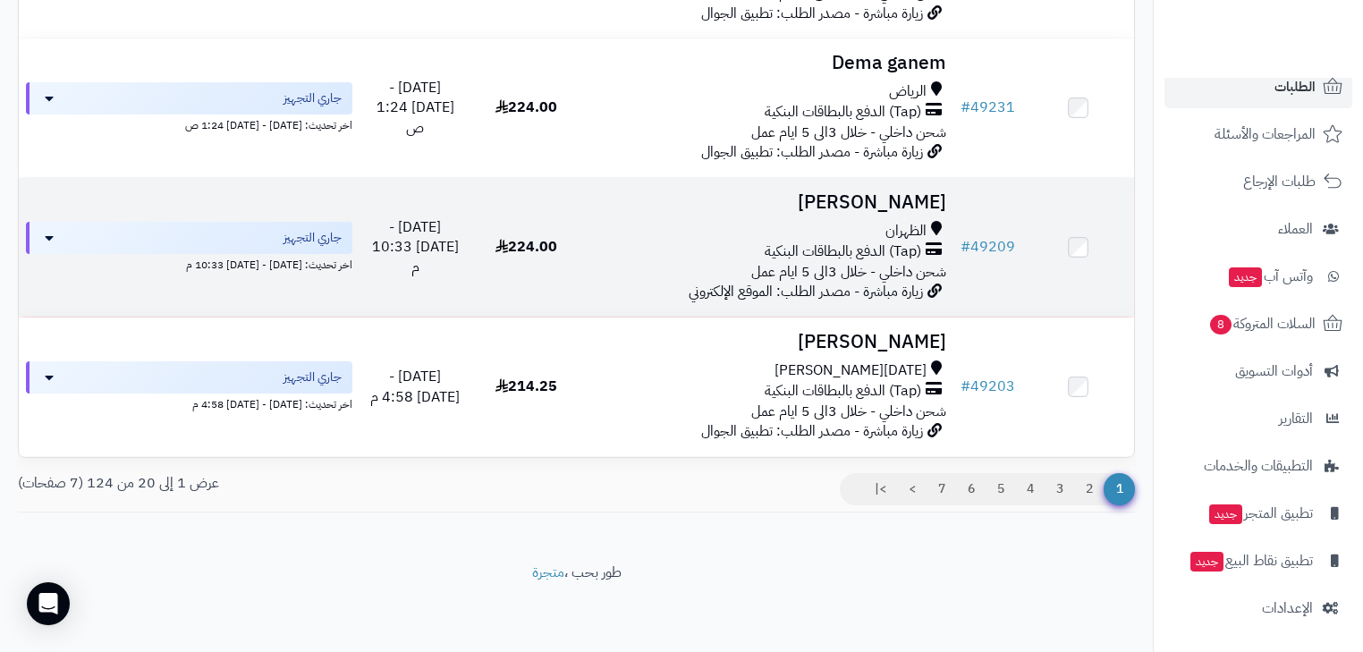
scroll to position [2065, 0]
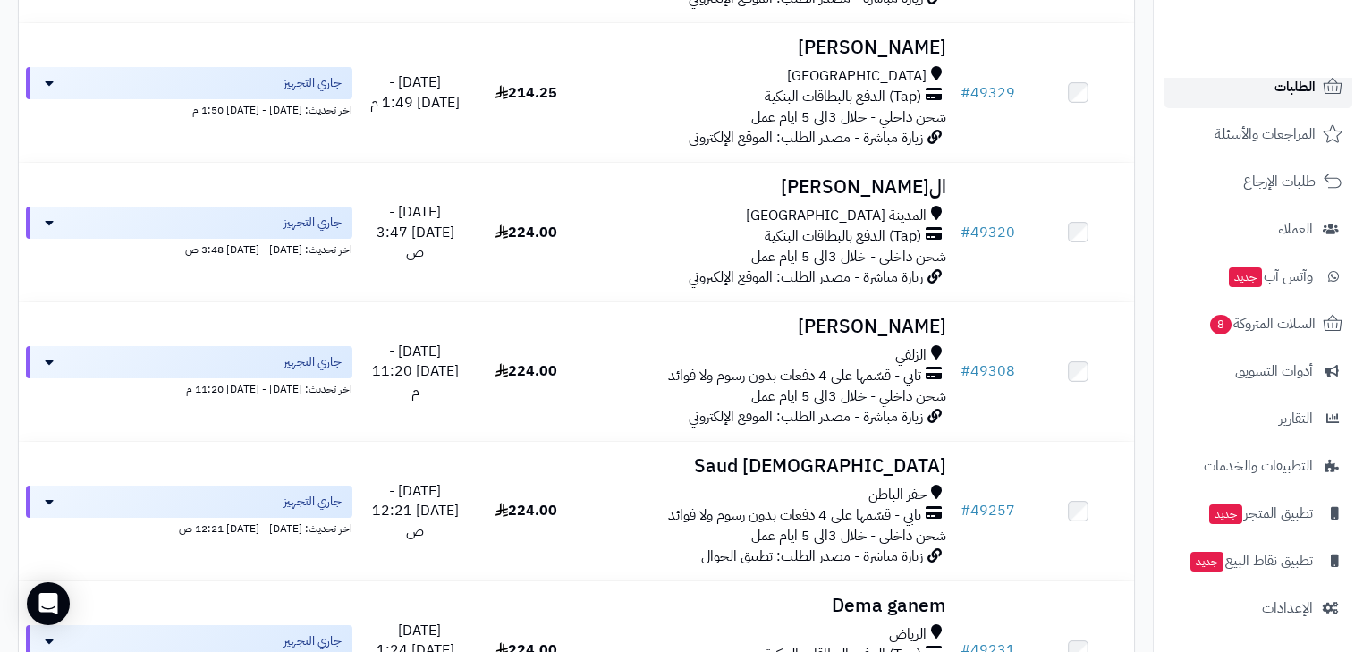
click at [1279, 79] on span "الطلبات" at bounding box center [1294, 86] width 41 height 25
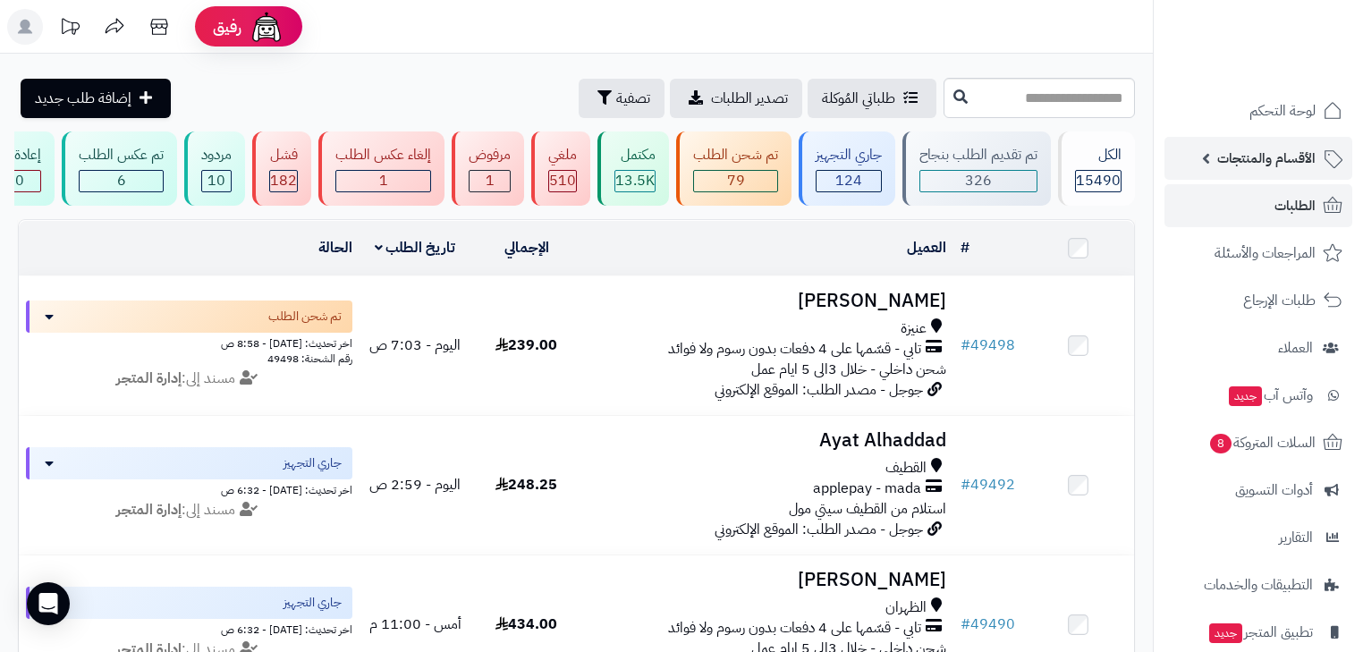
click at [1296, 146] on span "الأقسام والمنتجات" at bounding box center [1266, 158] width 98 height 25
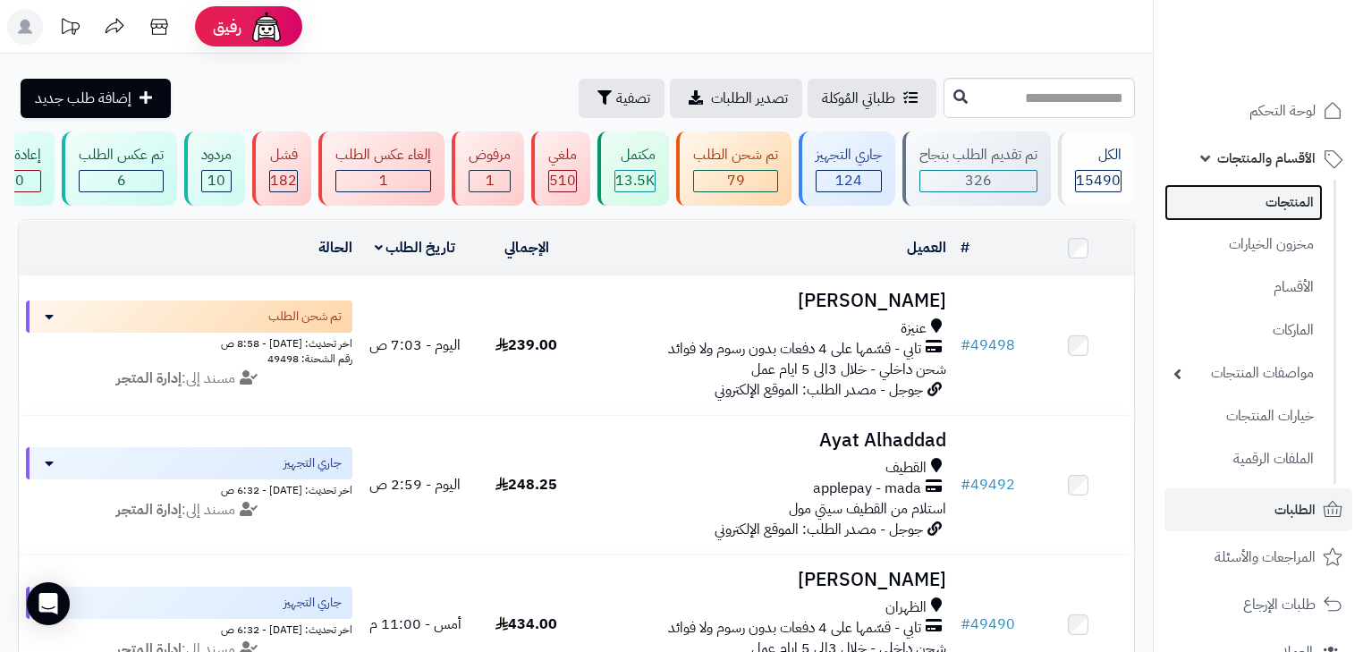
click at [1306, 204] on link "المنتجات" at bounding box center [1243, 202] width 158 height 37
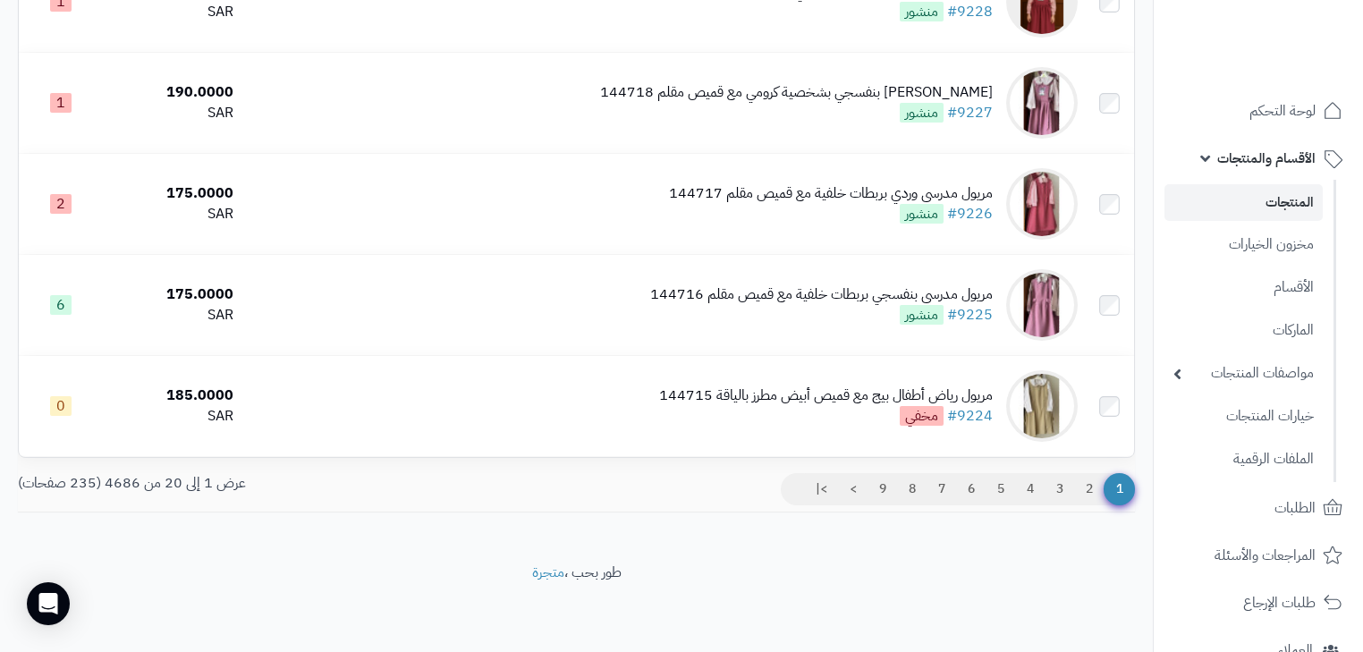
scroll to position [1818, 0]
click at [1094, 498] on link "2" at bounding box center [1089, 489] width 30 height 32
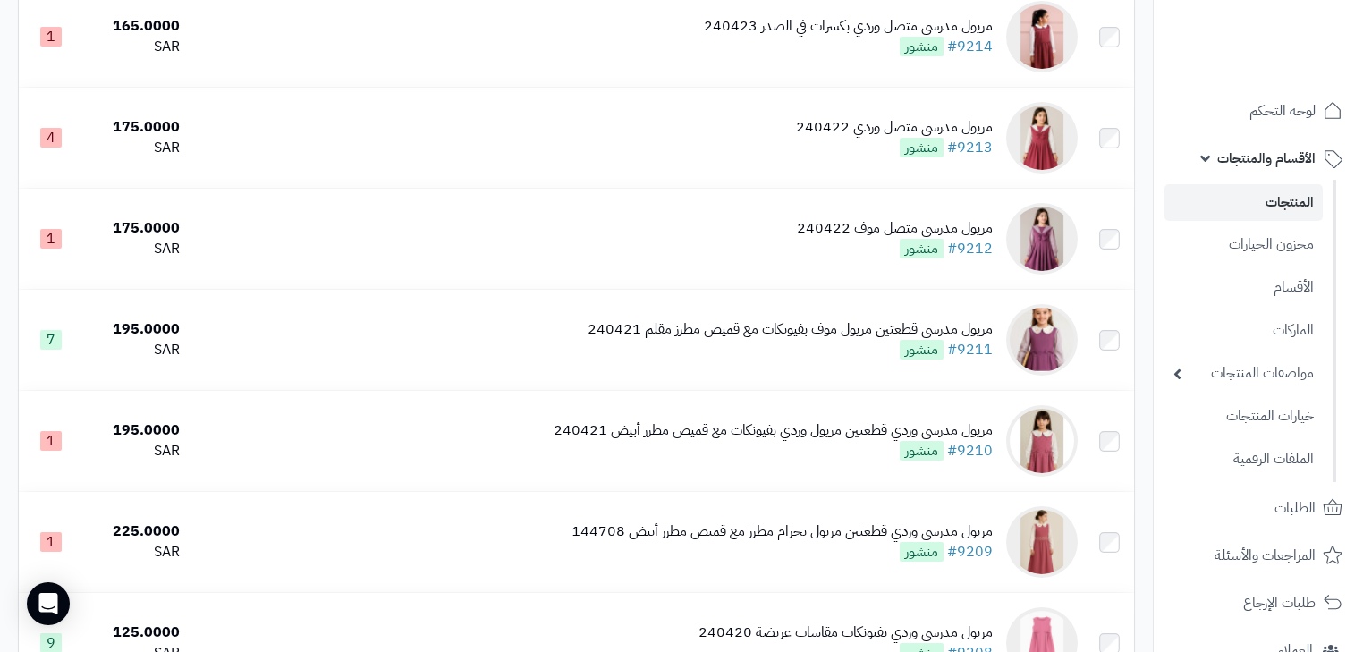
scroll to position [1216, 0]
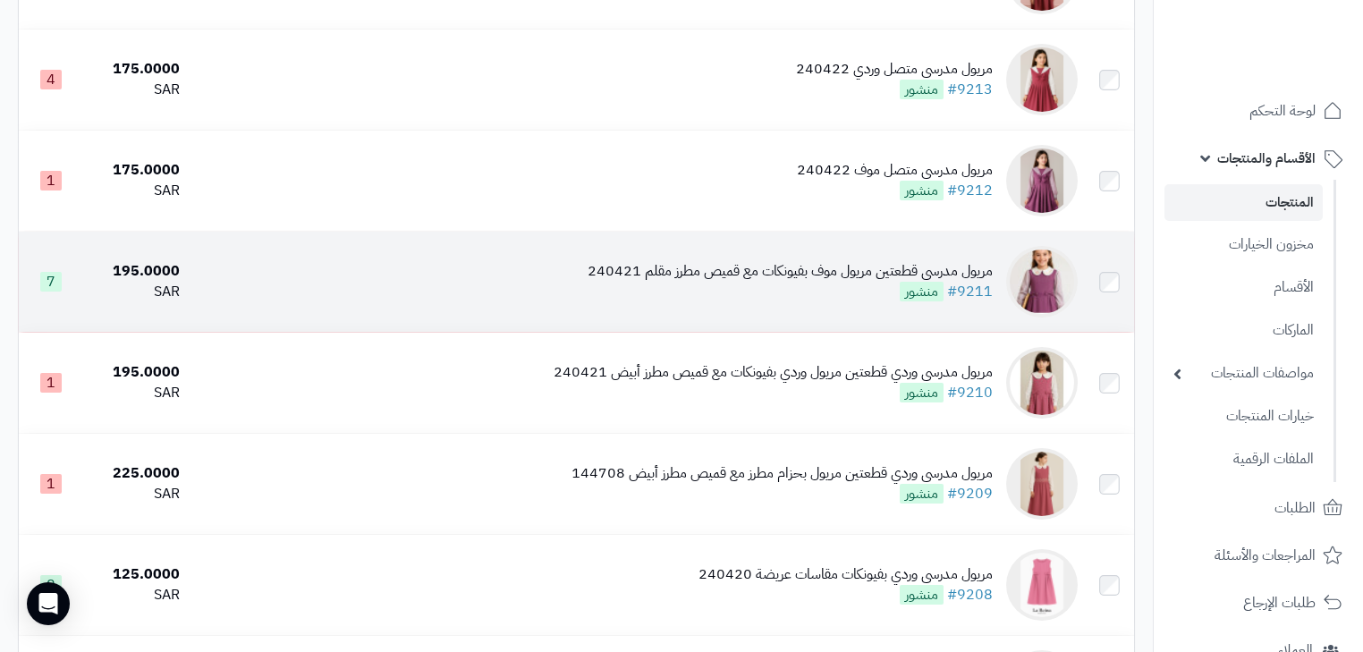
click at [855, 302] on div "مريول مدرسي قطعتين مريول موف بفيونكات مع قميص مطرز مقلم 240421 #9211 منشور" at bounding box center [789, 281] width 405 height 41
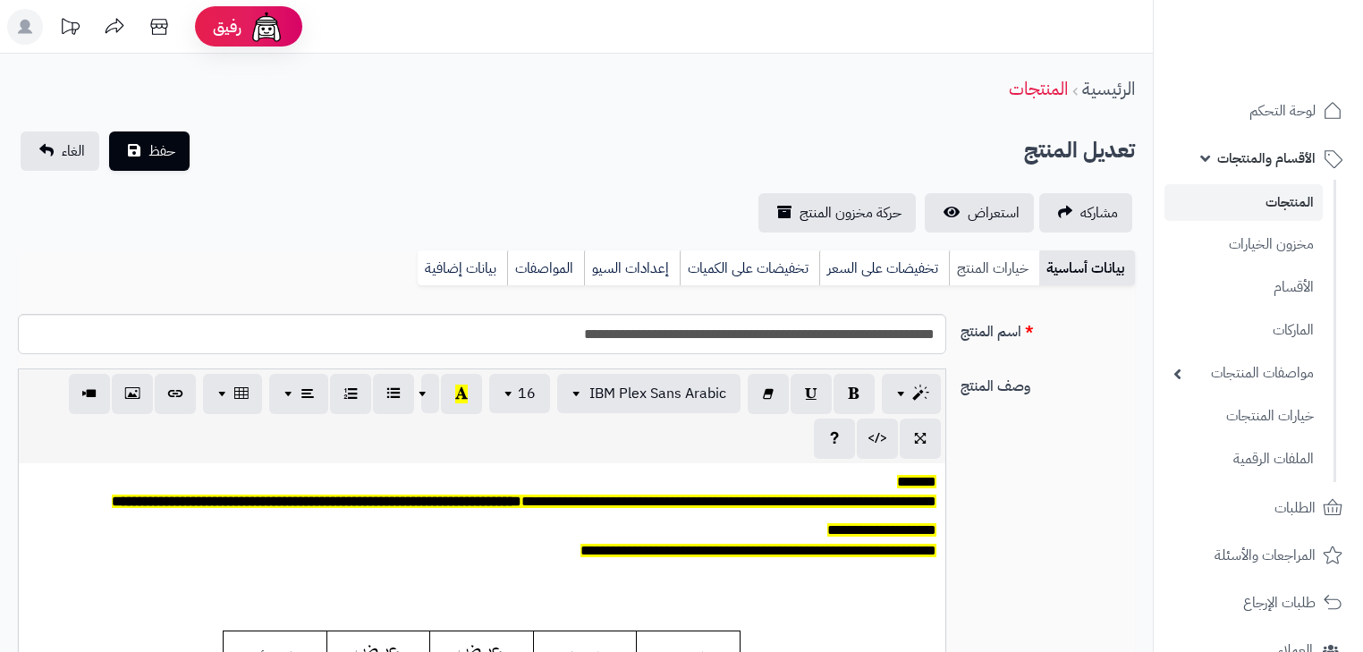
scroll to position [147, 0]
click at [1001, 277] on link "خيارات المنتج" at bounding box center [994, 268] width 90 height 36
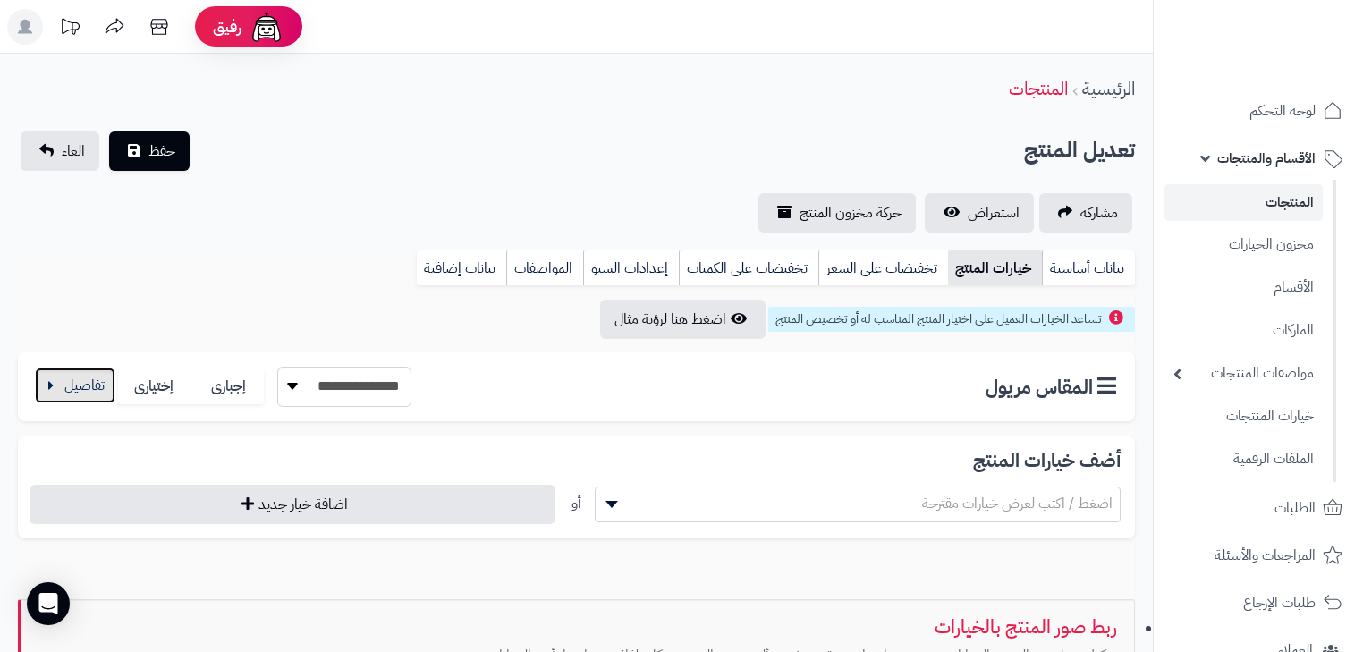
click at [83, 387] on button "button" at bounding box center [75, 385] width 80 height 36
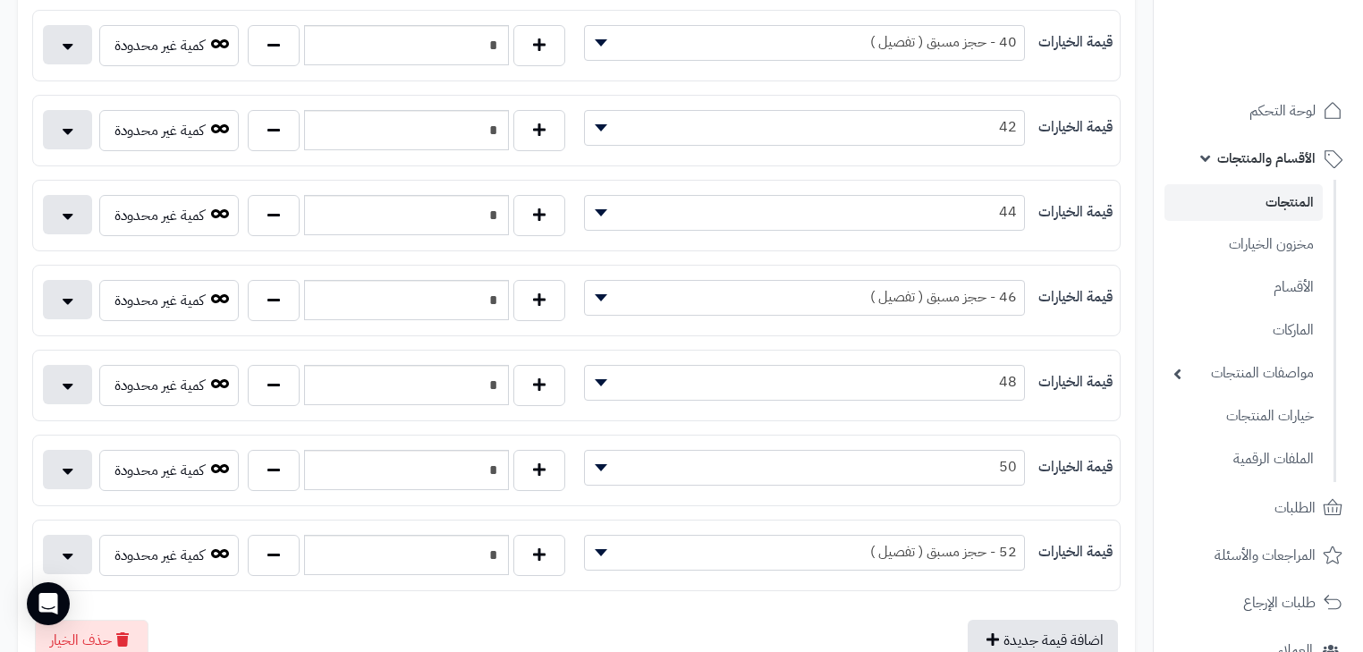
scroll to position [715, 0]
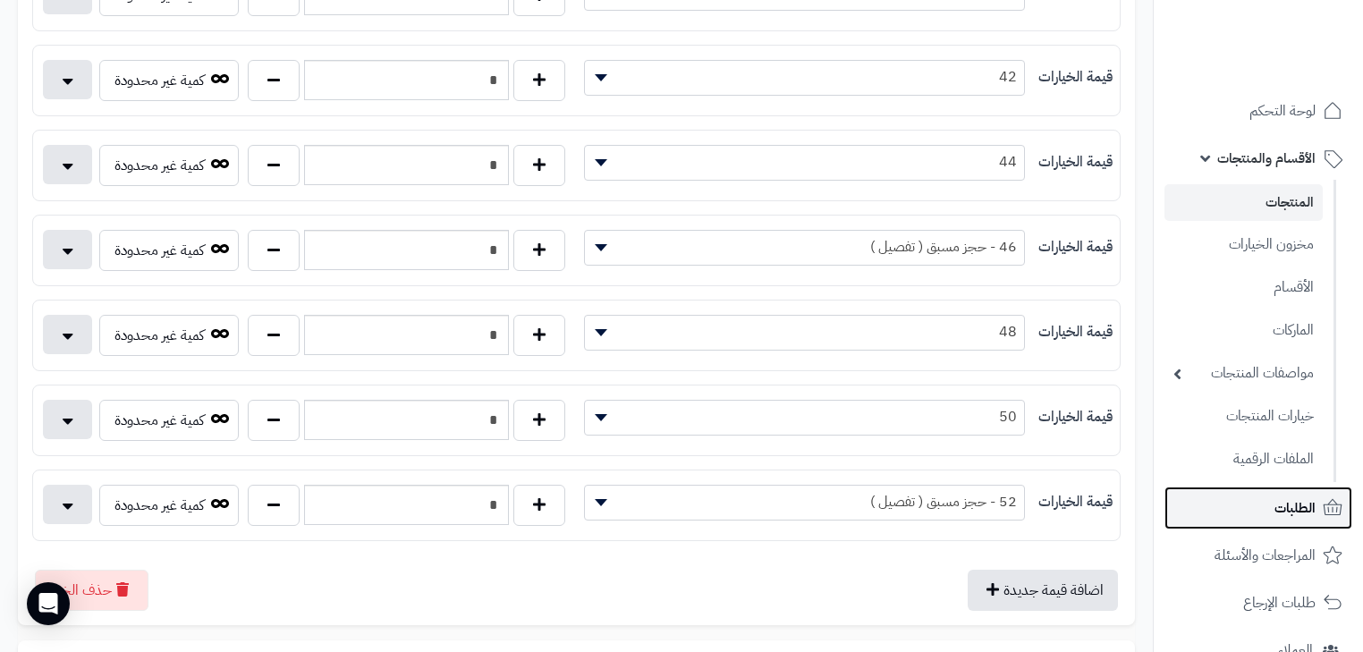
drag, startPoint x: 333, startPoint y: 342, endPoint x: 1289, endPoint y: 506, distance: 970.6
click at [1289, 506] on span "الطلبات" at bounding box center [1294, 507] width 41 height 25
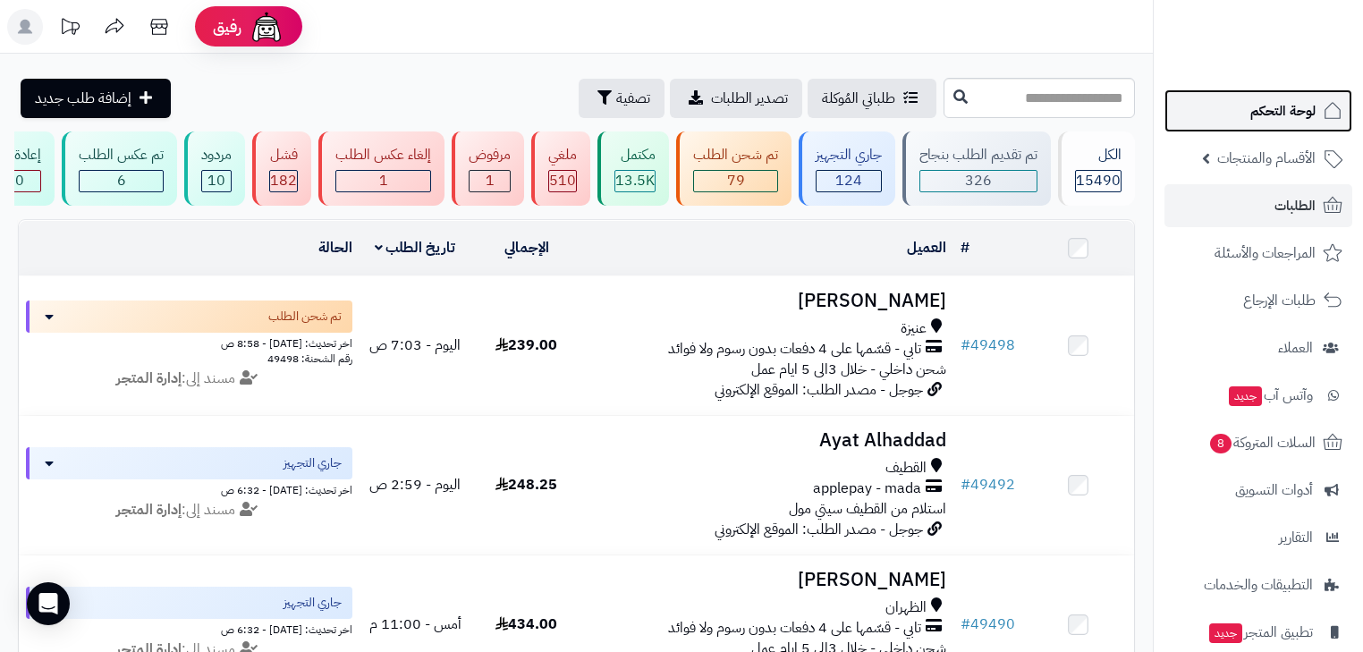
click at [1286, 110] on span "لوحة التحكم" at bounding box center [1282, 110] width 65 height 25
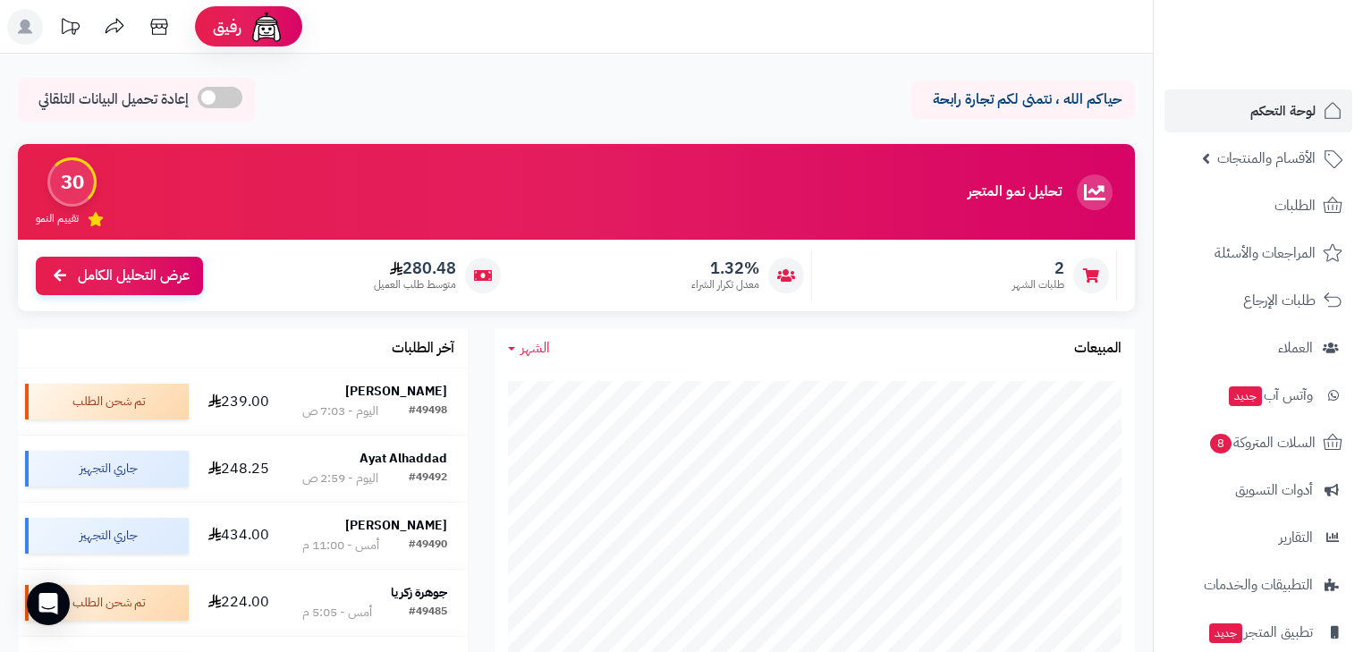
click at [1060, 196] on h3 "تحليل نمو المتجر" at bounding box center [1014, 192] width 94 height 16
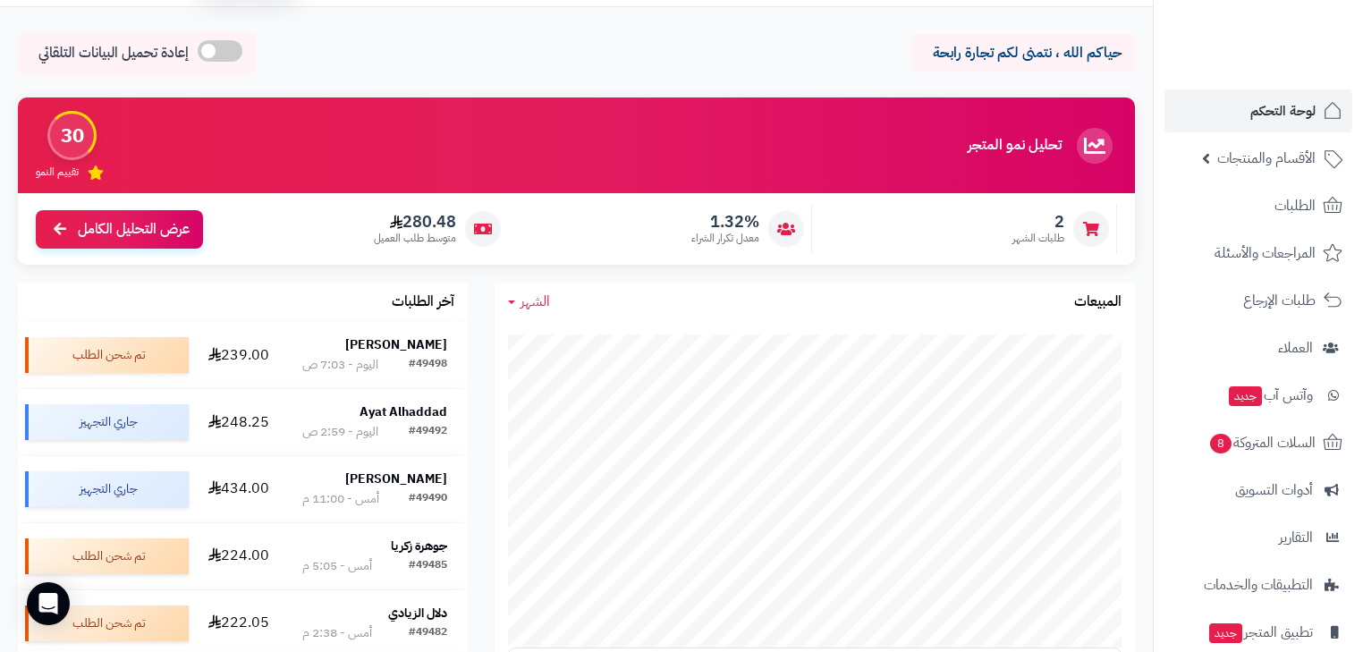
scroll to position [72, 0]
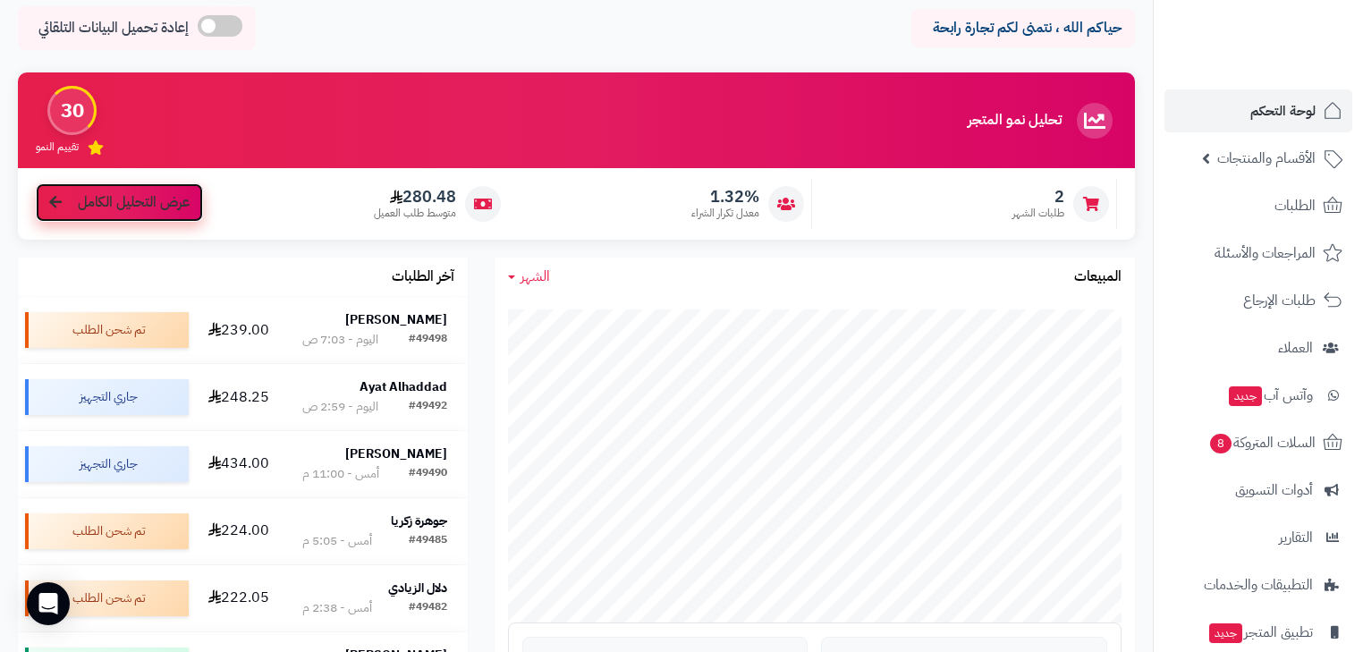
click at [122, 204] on span "عرض التحليل الكامل" at bounding box center [134, 202] width 112 height 21
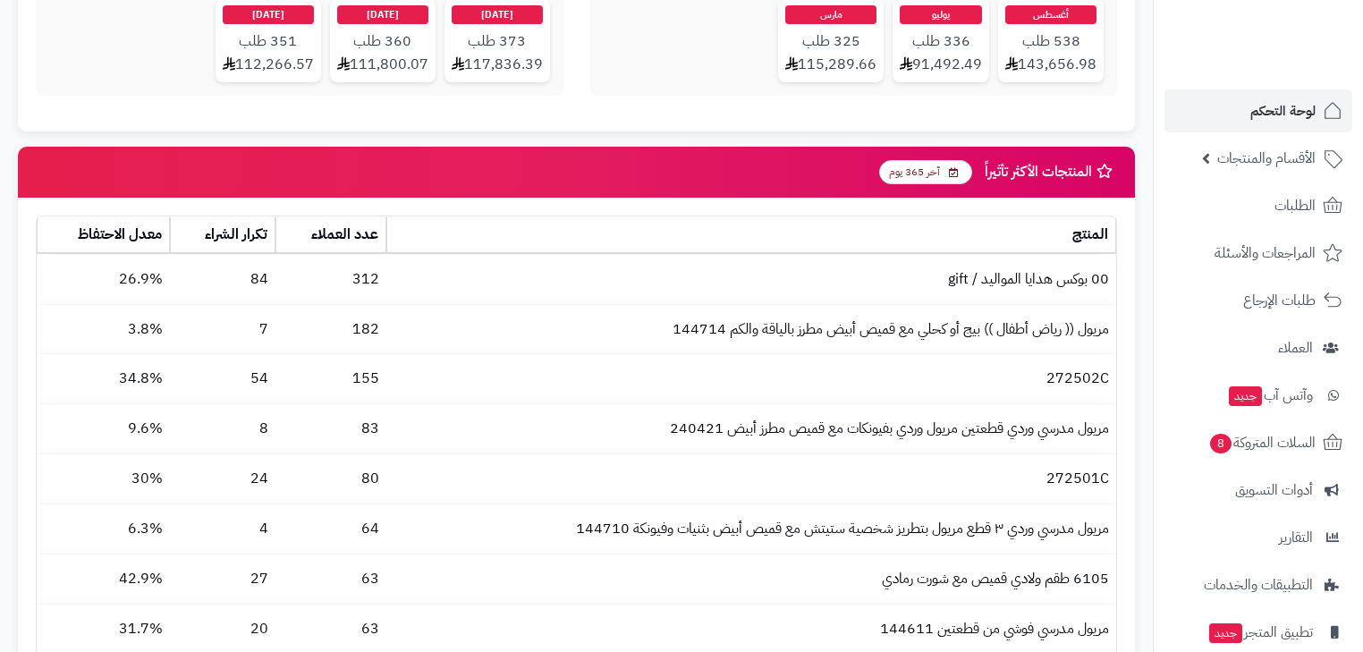
scroll to position [1860, 0]
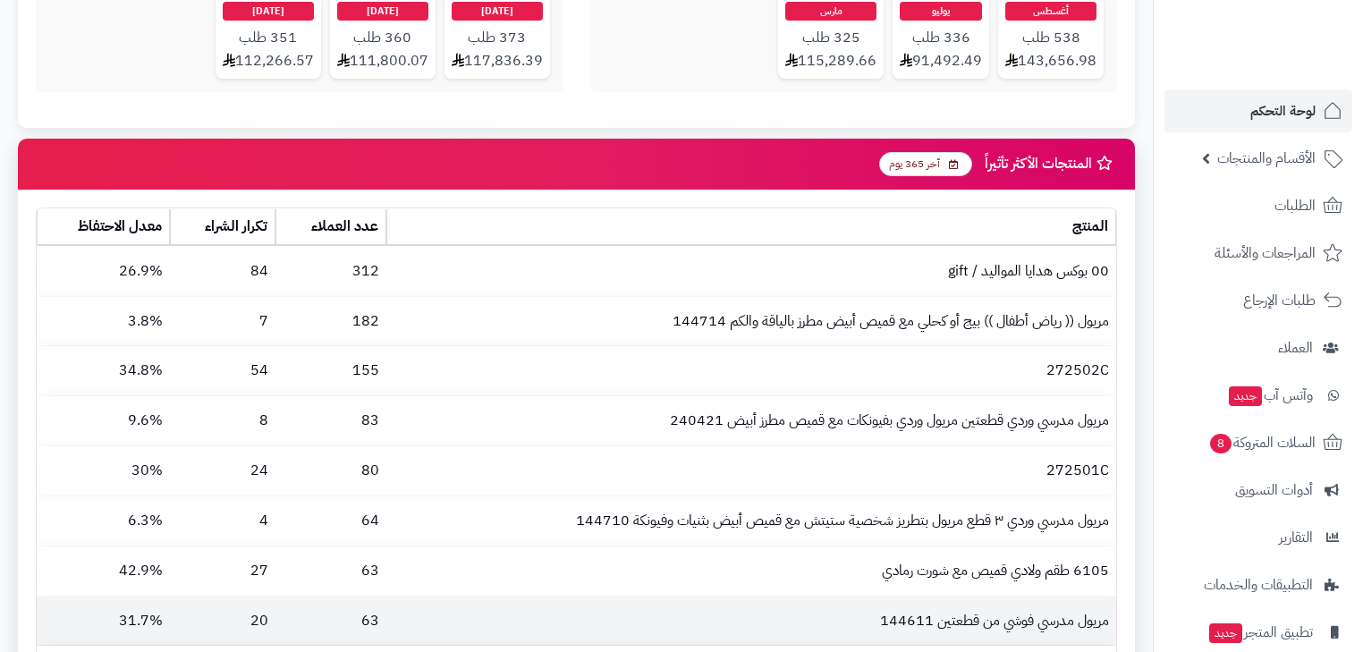
click at [910, 607] on td "مريول مدرسي فوشي من قطعتين 144611" at bounding box center [751, 620] width 730 height 49
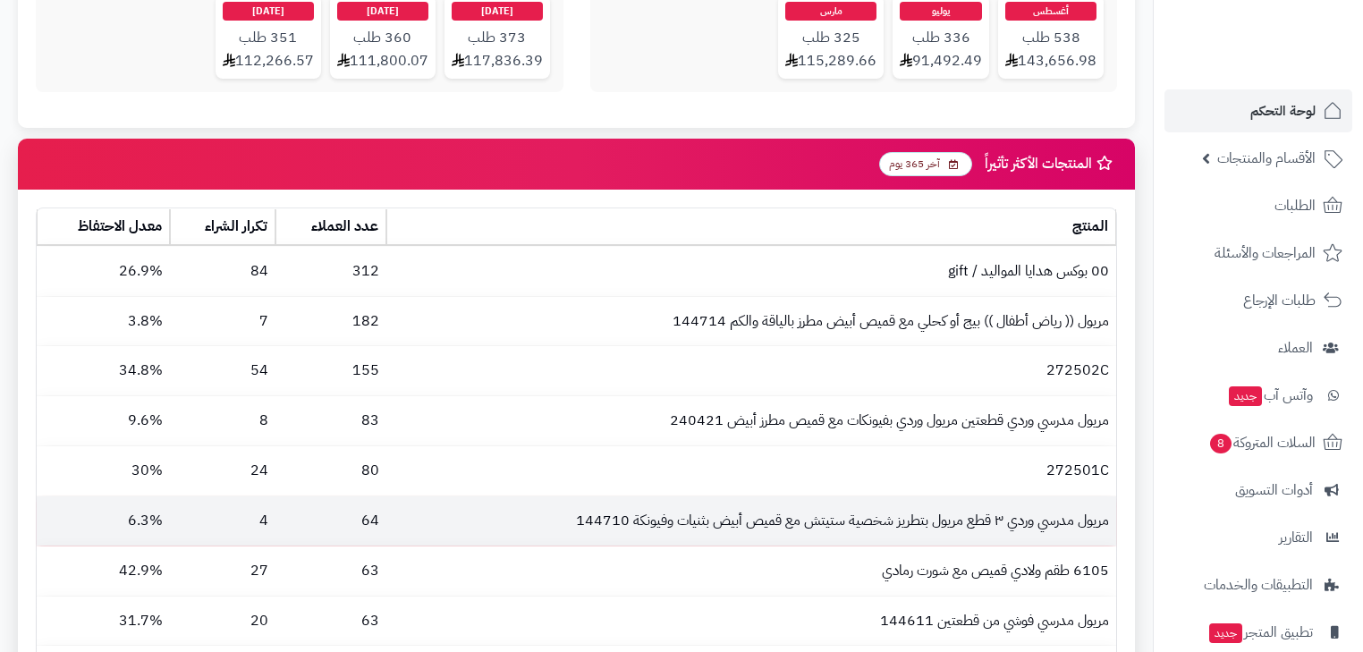
click at [855, 511] on td "مريول مدرسي وردي ٣ قطع مريول بتطريز شخصية ستيتش مع قميص أبيض بثنيات وفيونكة 144…" at bounding box center [751, 520] width 730 height 49
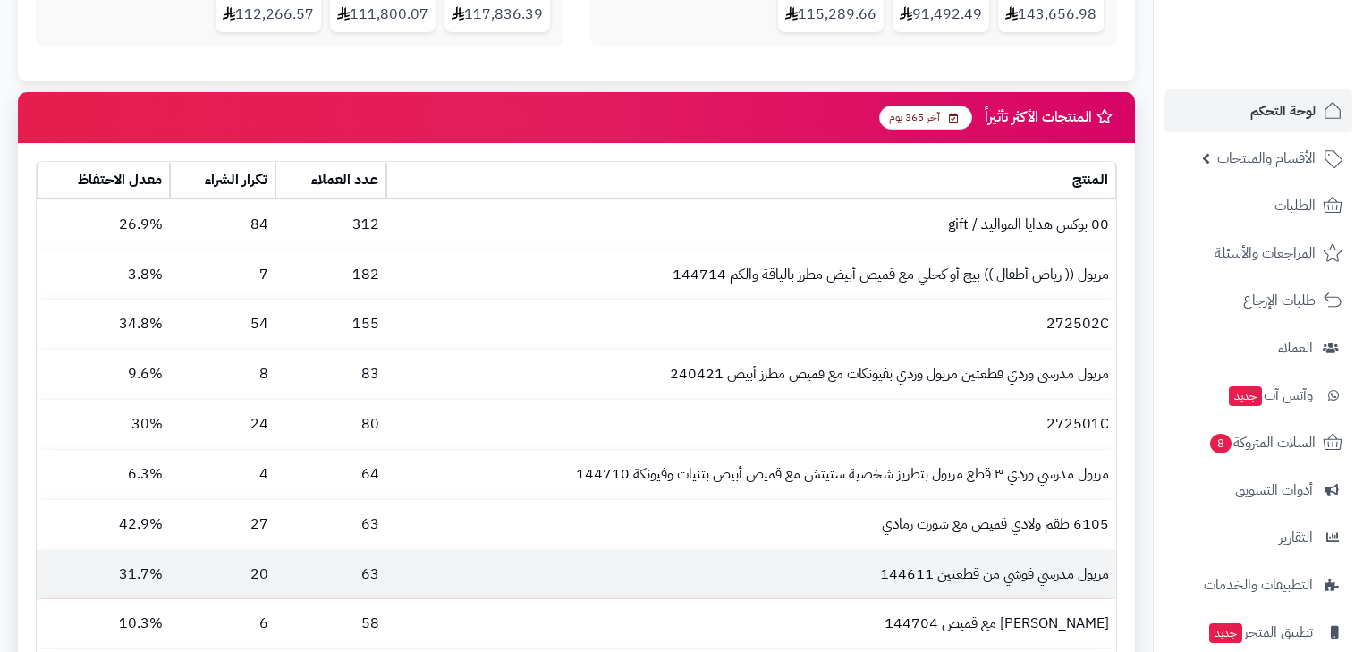
scroll to position [2003, 0]
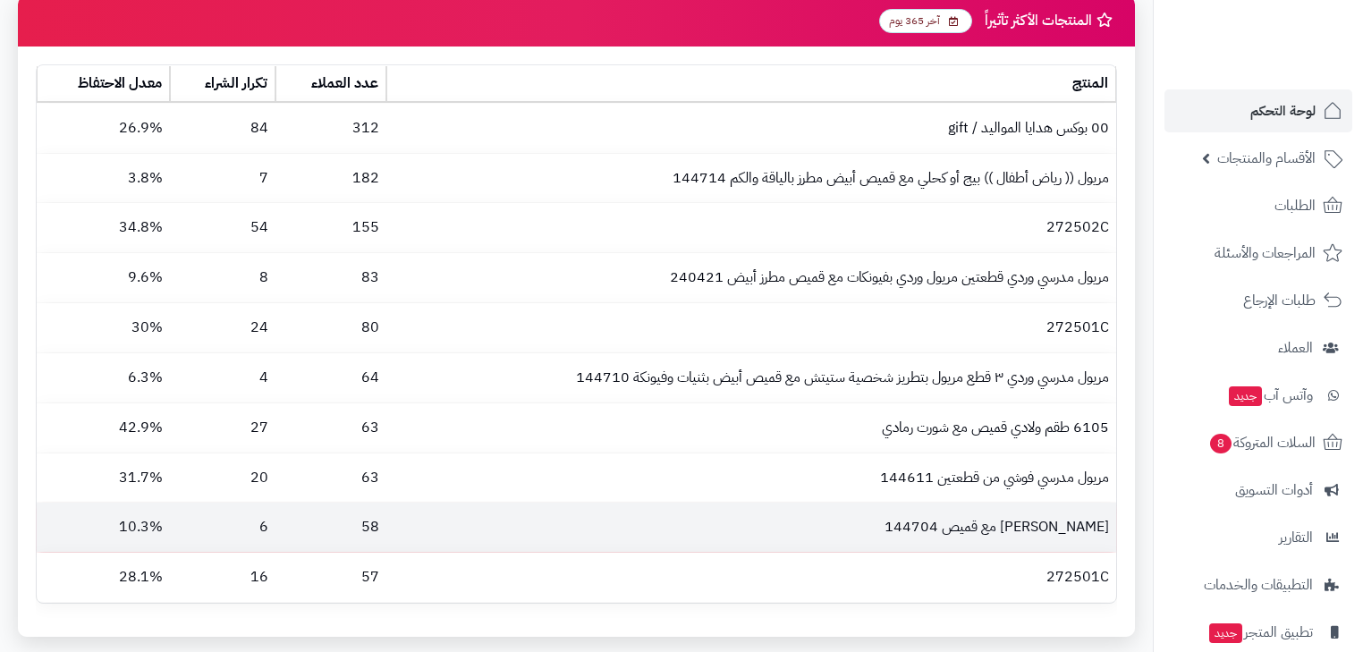
click at [922, 515] on td "مريول مدرسي وردي مع قميص 144704" at bounding box center [751, 526] width 730 height 49
click at [924, 511] on td "مريول مدرسي وردي مع قميص 144704" at bounding box center [751, 526] width 730 height 49
copy td "144704"
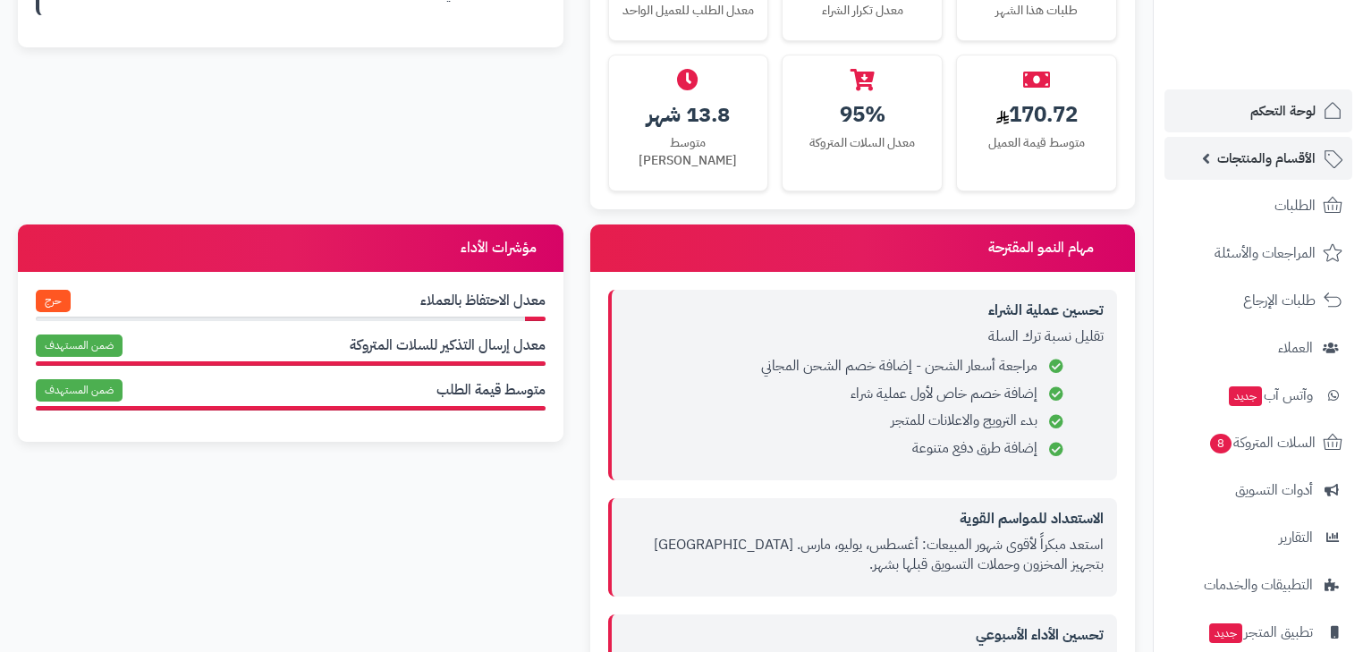
scroll to position [787, 0]
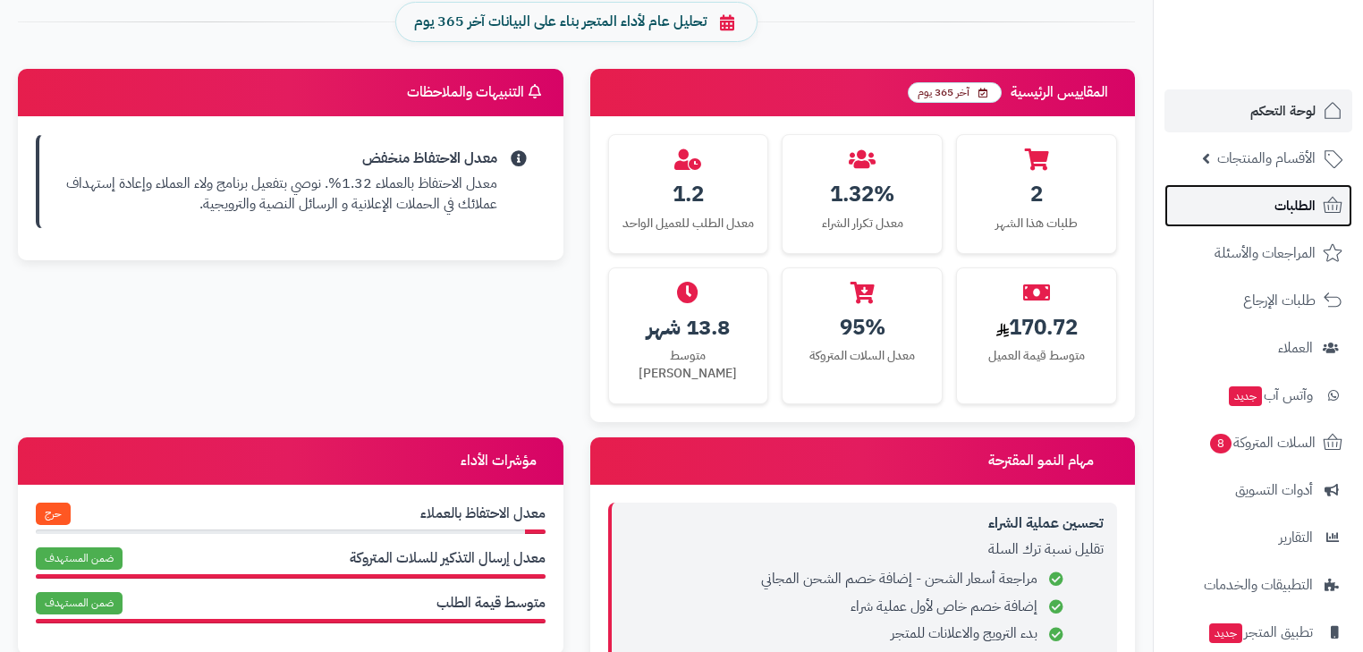
click at [1269, 207] on link "الطلبات" at bounding box center [1258, 205] width 188 height 43
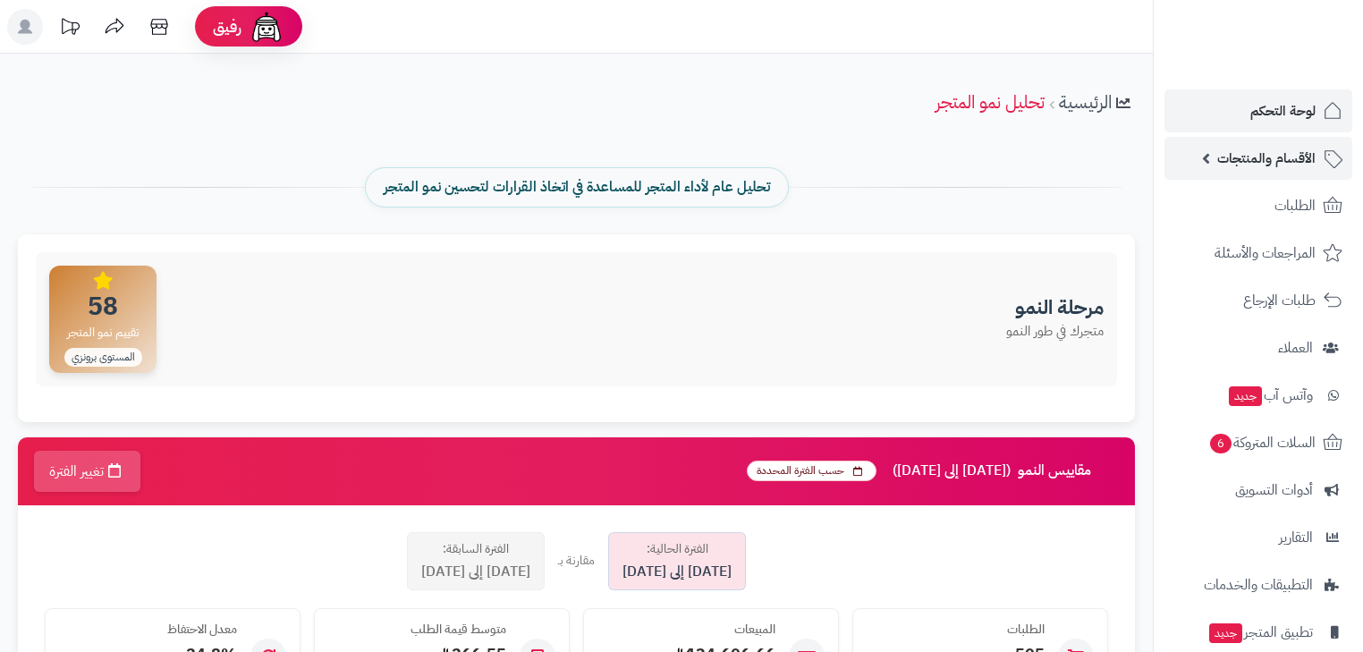
drag, startPoint x: 0, startPoint y: 0, endPoint x: 1305, endPoint y: 161, distance: 1314.4
click at [1305, 161] on span "الأقسام والمنتجات" at bounding box center [1266, 158] width 98 height 25
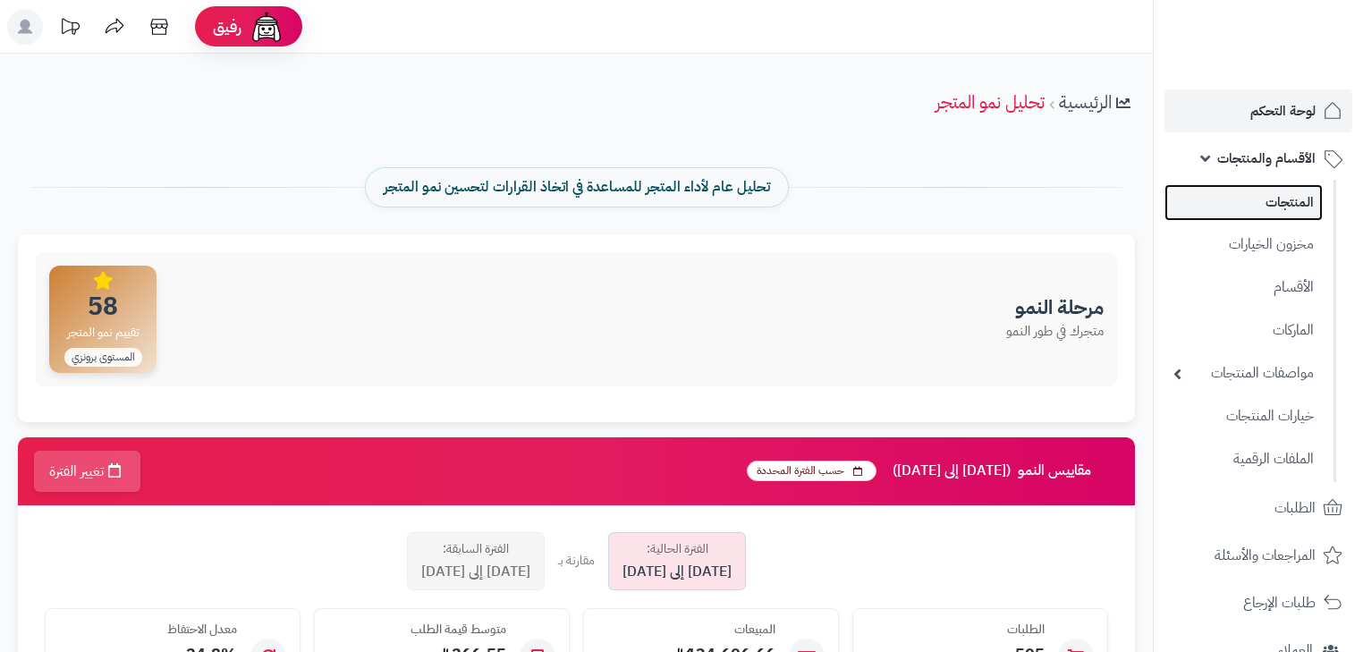
click at [1302, 190] on link "المنتجات" at bounding box center [1243, 202] width 158 height 37
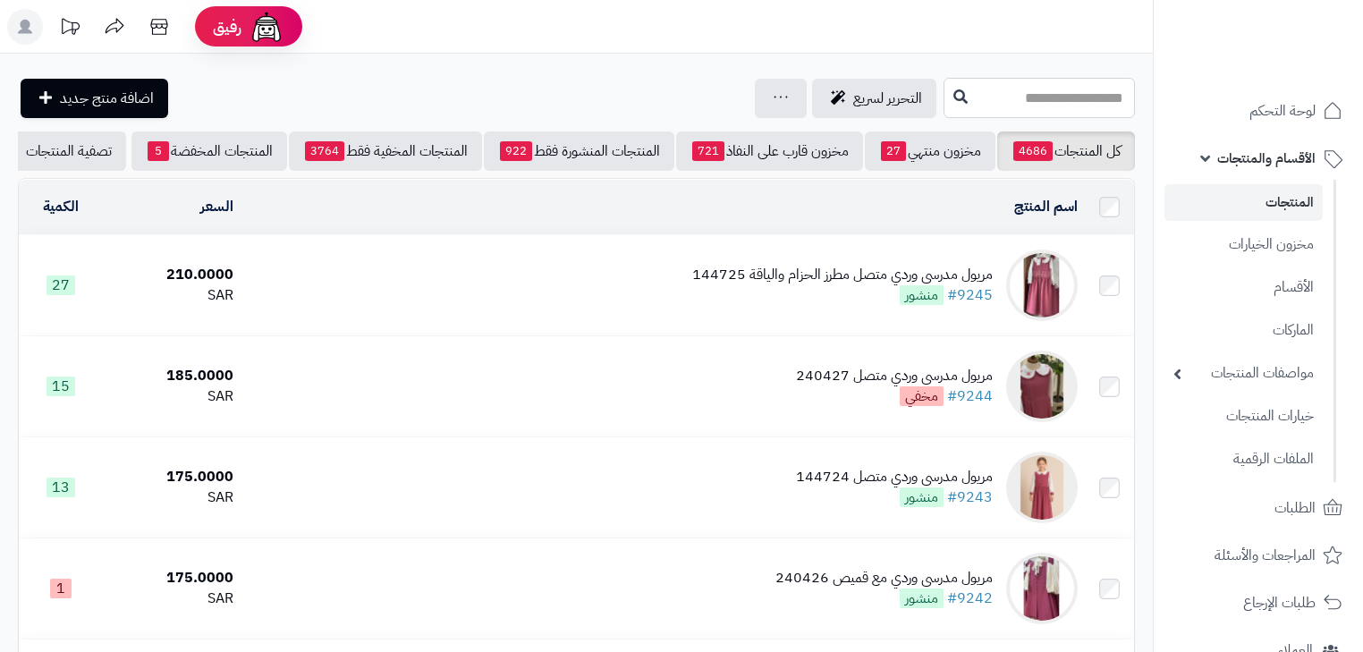
click at [943, 101] on input "text" at bounding box center [1038, 98] width 191 height 40
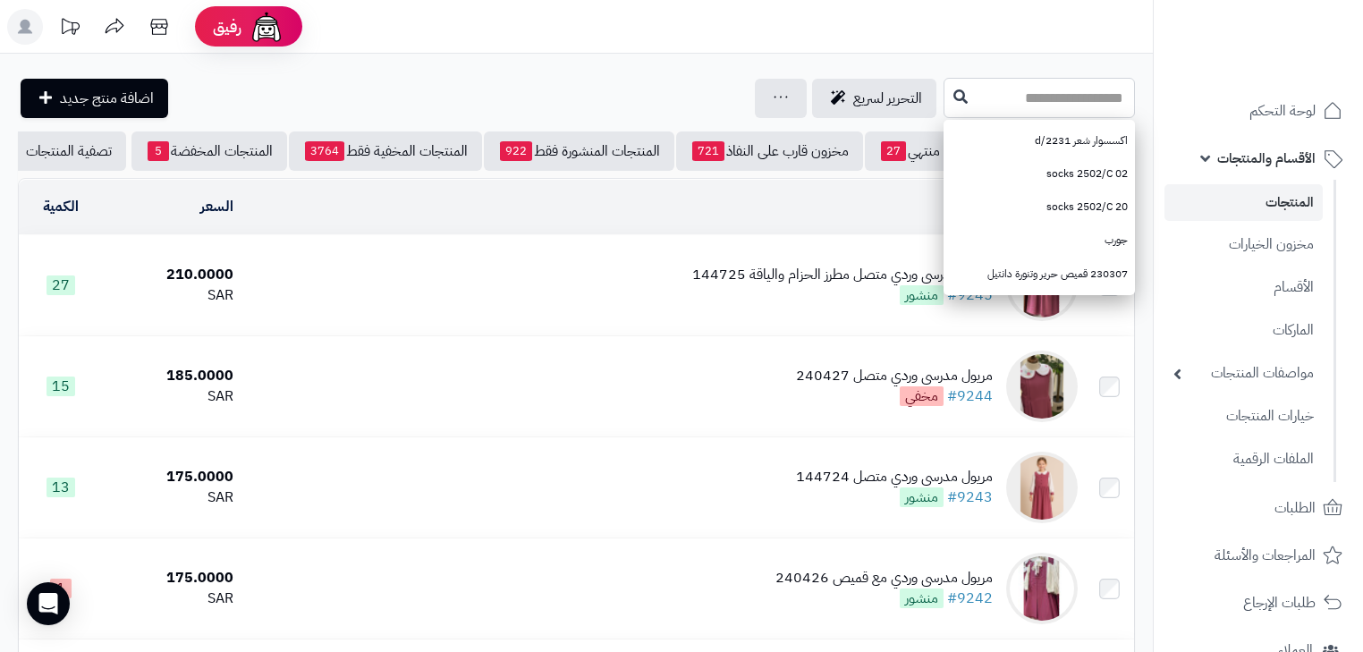
paste input "******"
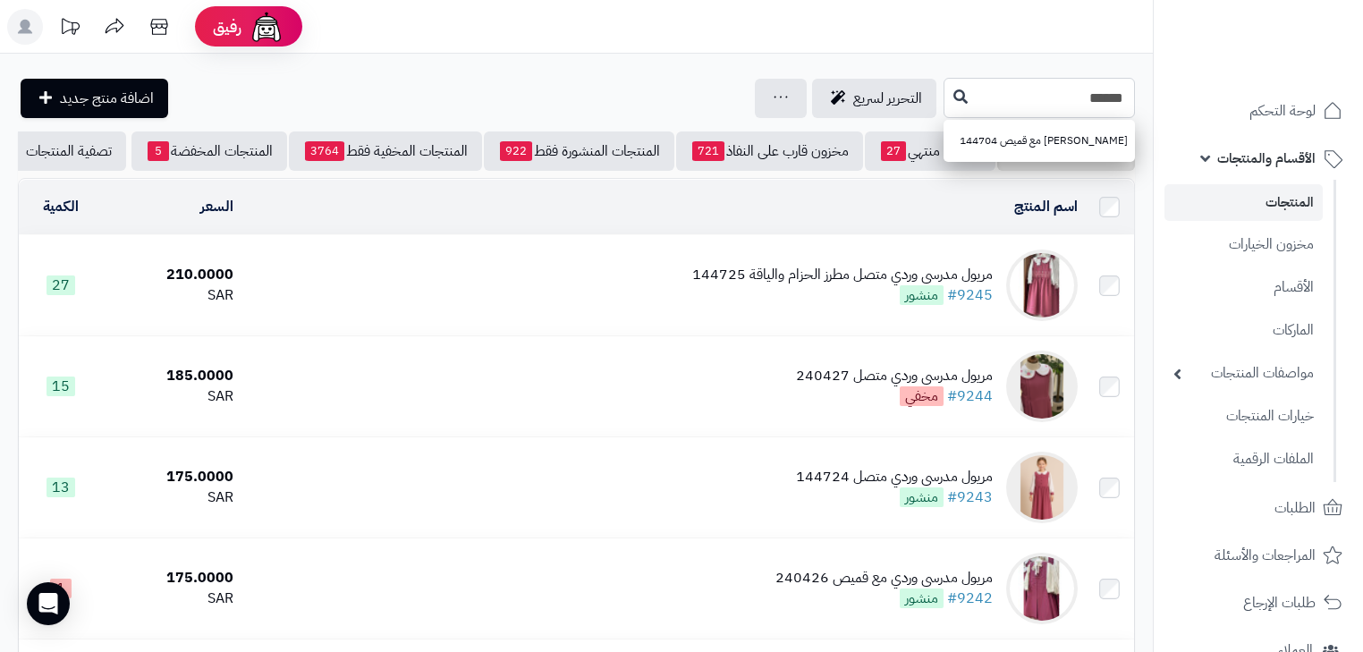
type input "******"
click at [953, 101] on icon at bounding box center [960, 96] width 14 height 14
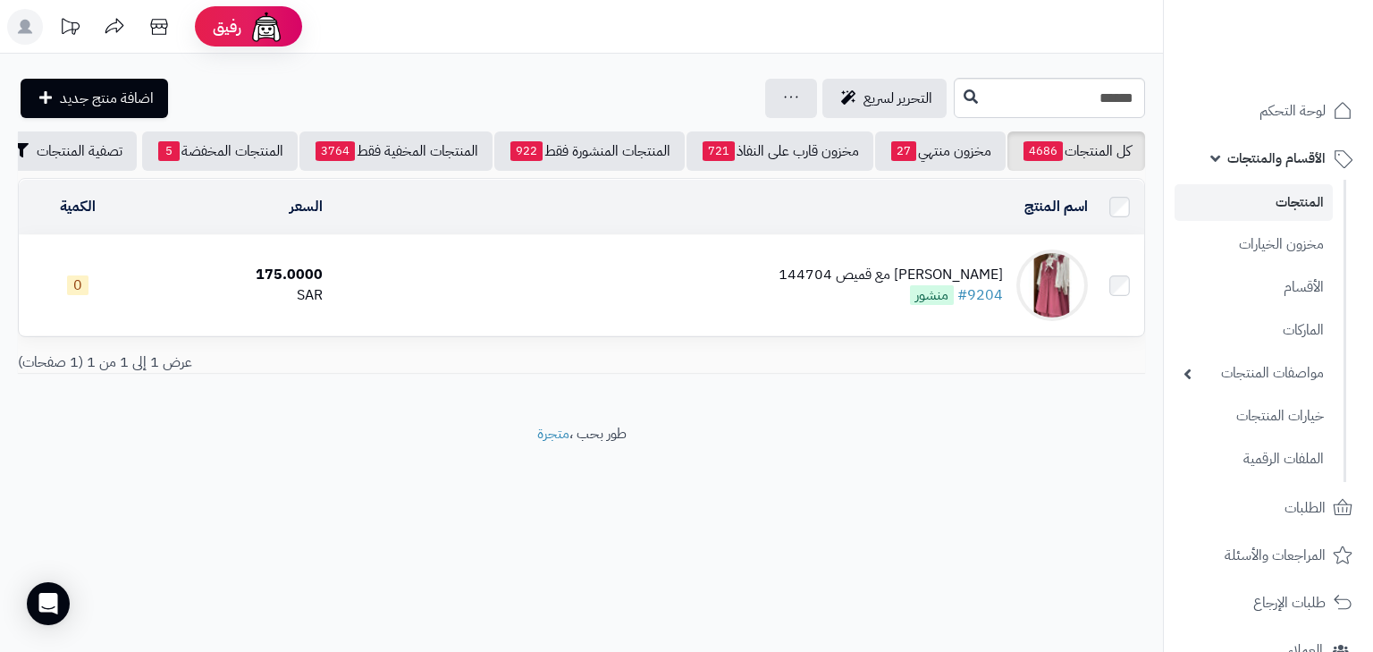
click at [1275, 207] on link "المنتجات" at bounding box center [1254, 202] width 158 height 37
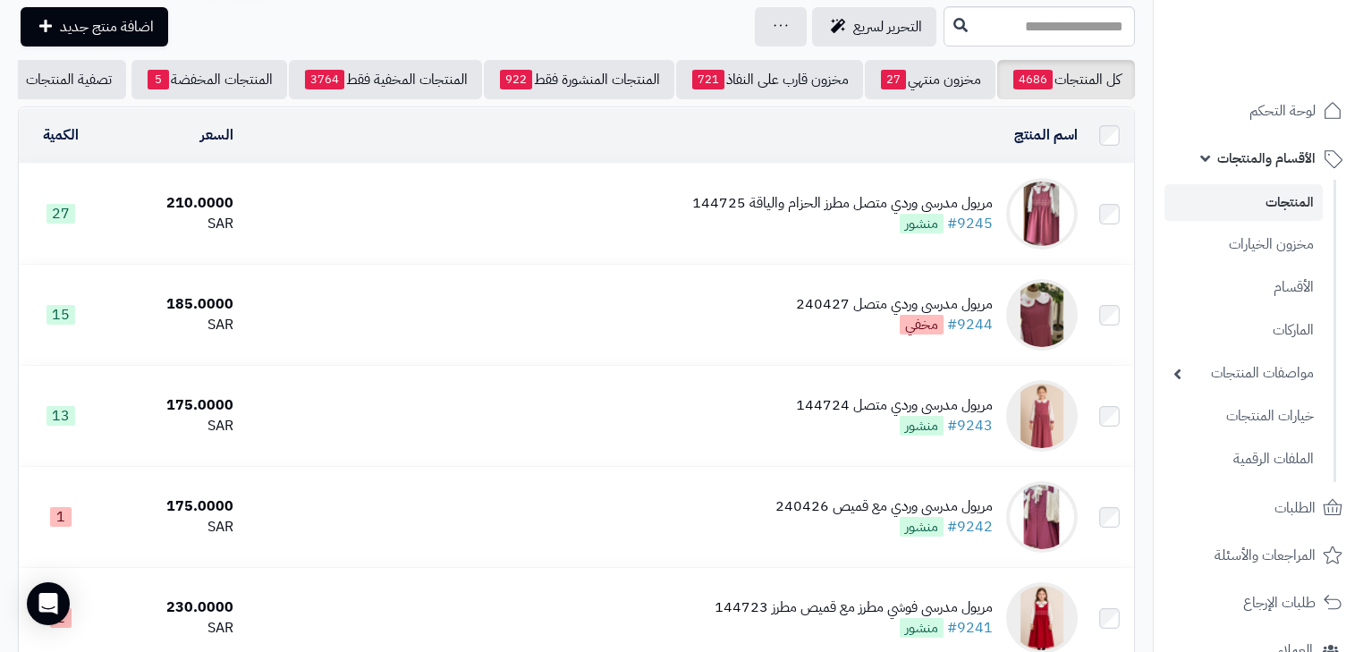
scroll to position [143, 0]
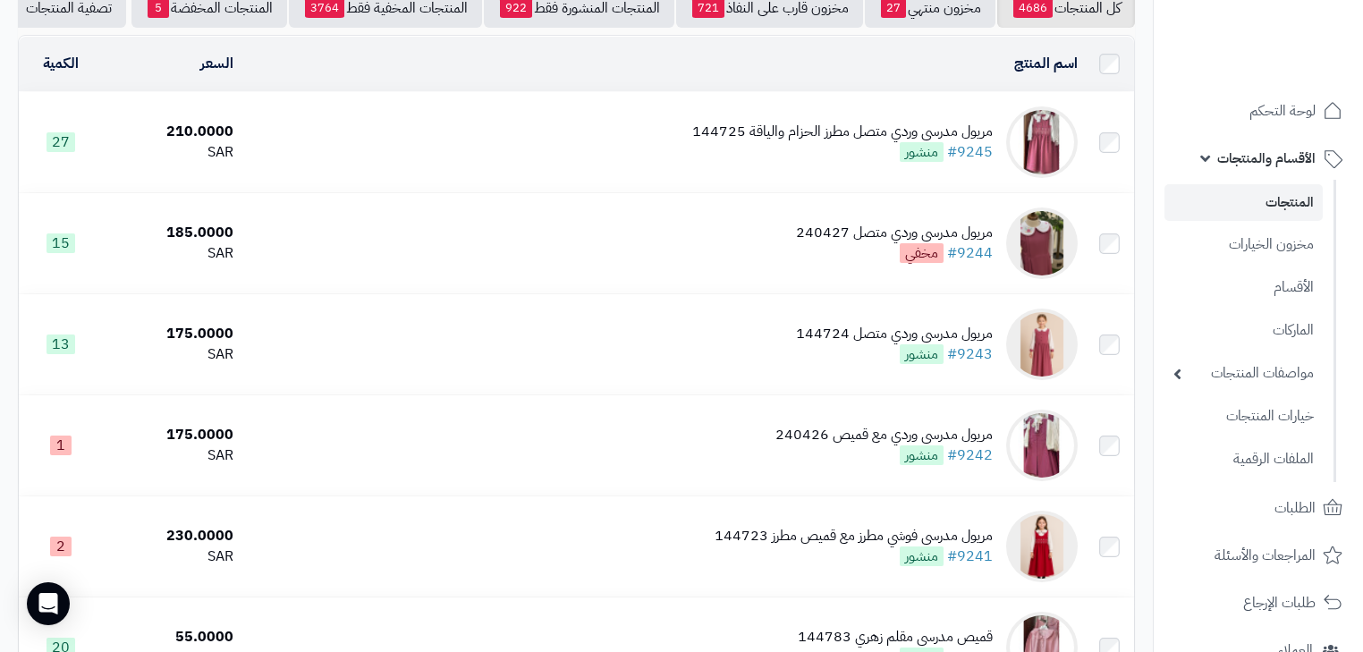
click at [1286, 203] on link "المنتجات" at bounding box center [1243, 202] width 158 height 37
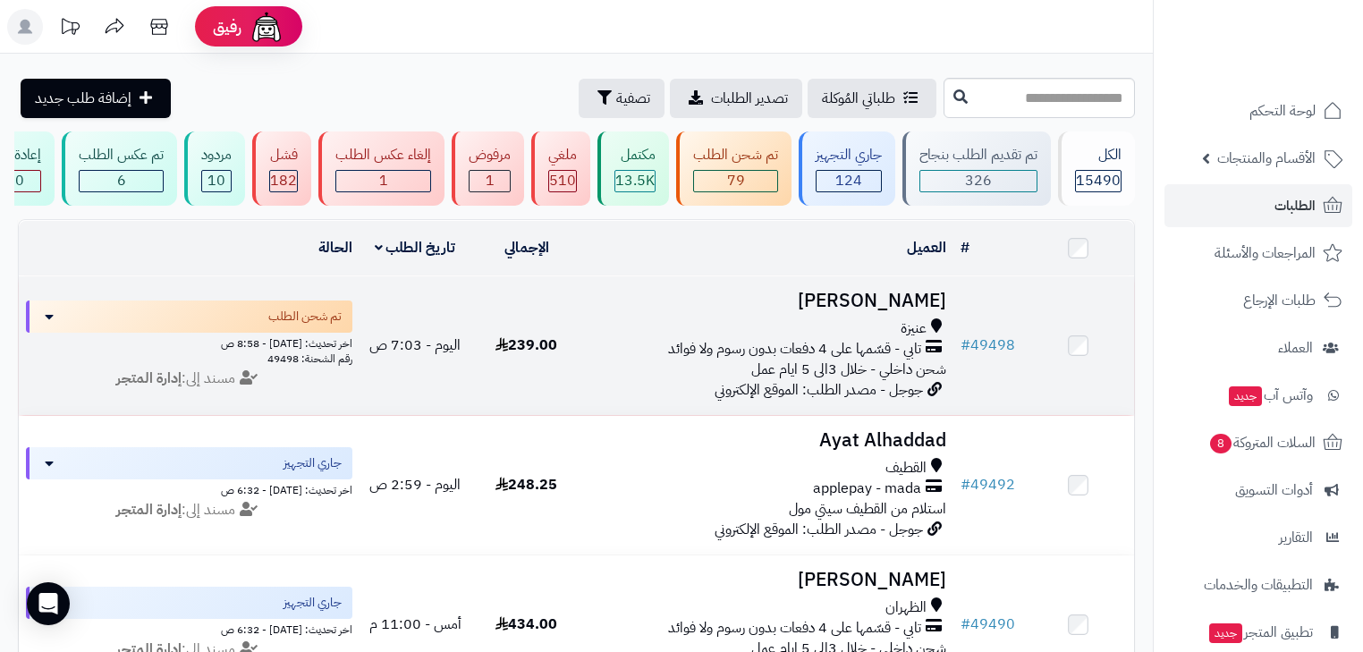
click at [876, 306] on h3 "[PERSON_NAME]" at bounding box center [767, 301] width 357 height 21
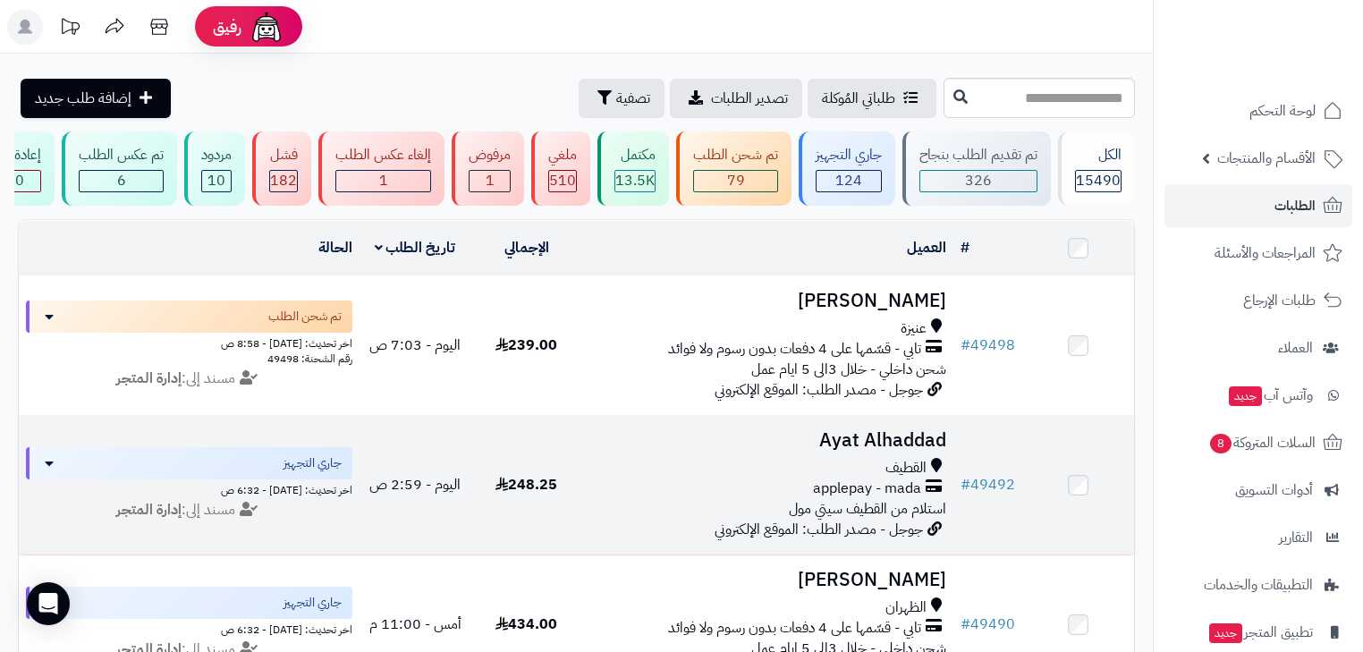
click at [860, 451] on h3 "Ayat Alhaddad" at bounding box center [767, 440] width 357 height 21
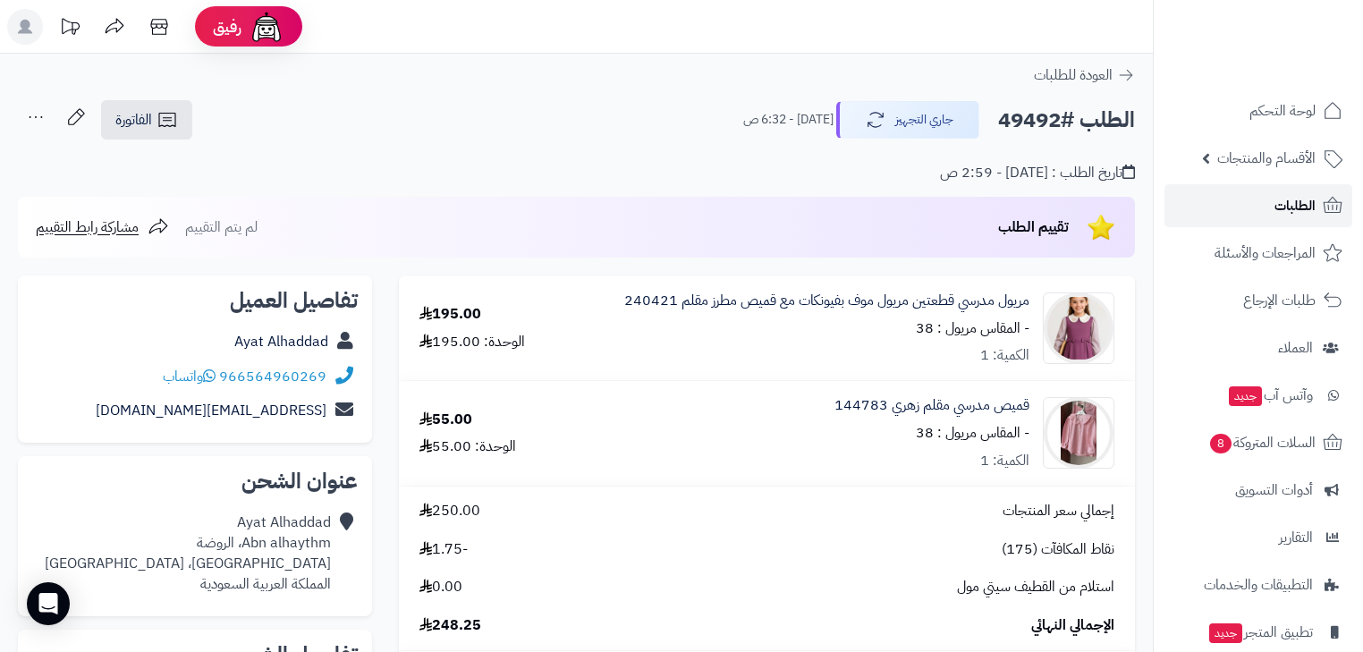
click at [1212, 199] on link "الطلبات" at bounding box center [1258, 205] width 188 height 43
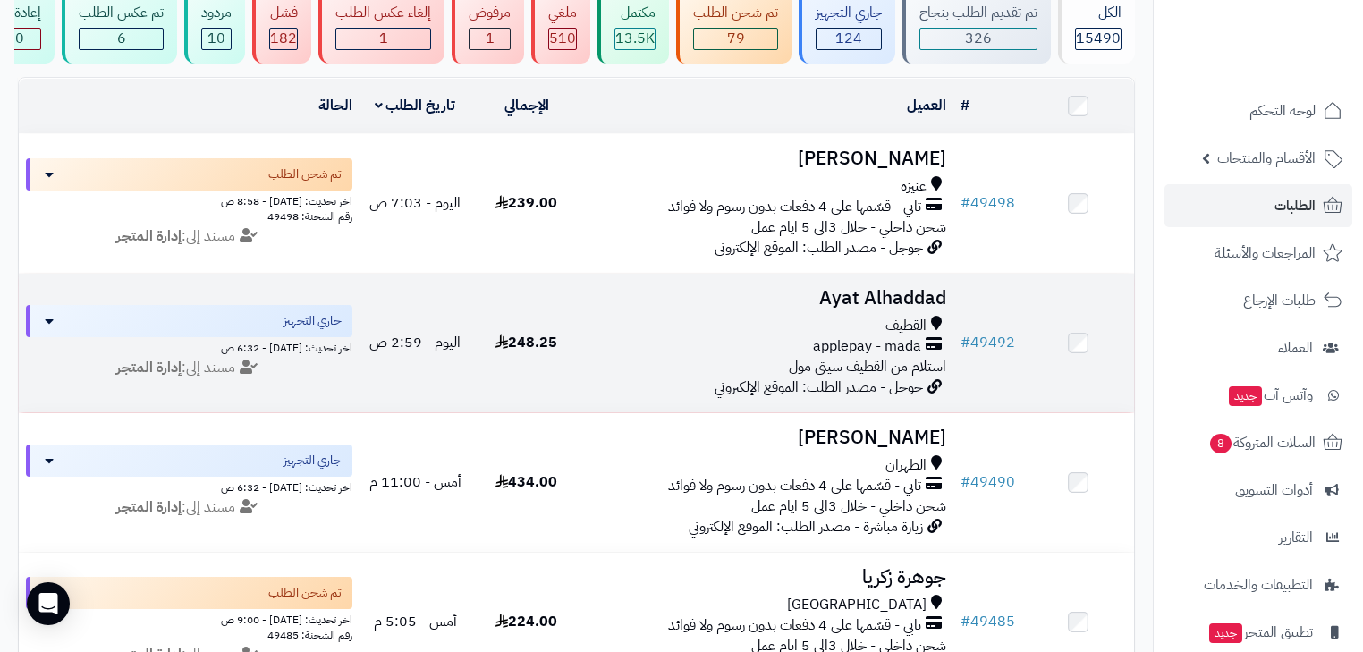
scroll to position [143, 0]
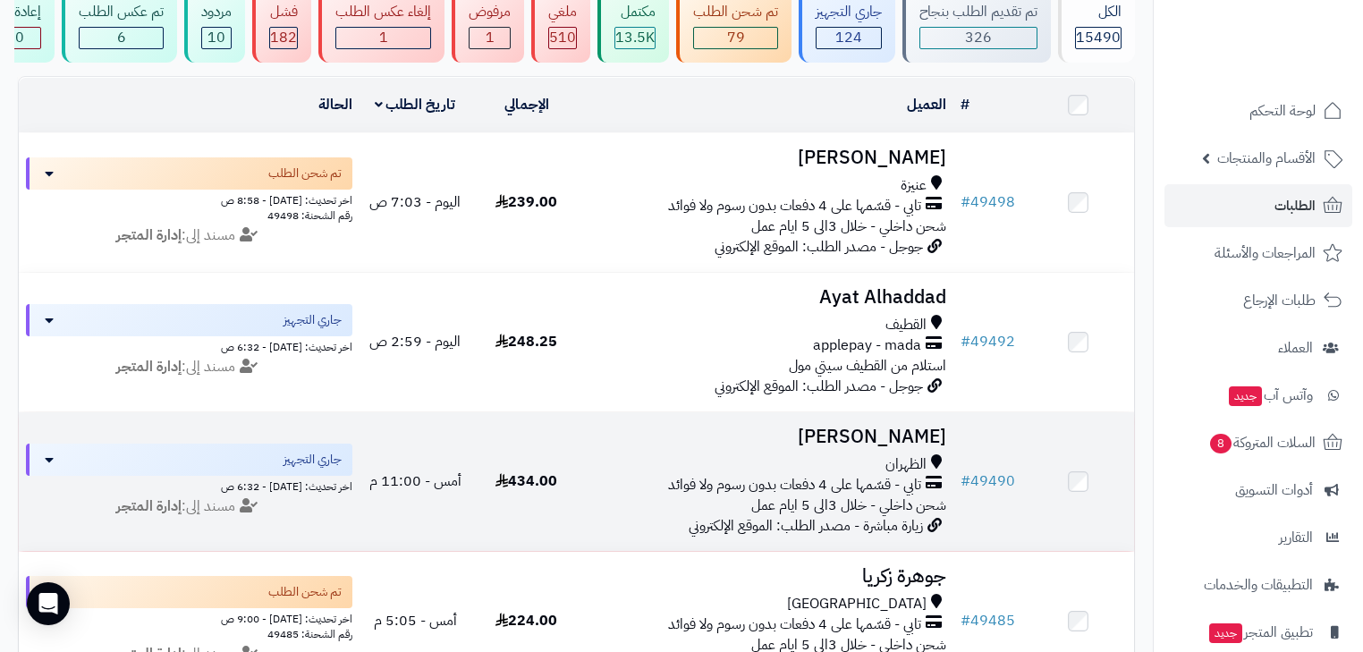
click at [874, 460] on td "Fay Sulimani الظهران تابي - قسّمها على 4 دفعات بدون رسوم ولا فوائد شحن داخلي - …" at bounding box center [767, 481] width 371 height 139
click at [876, 446] on h3 "[PERSON_NAME]" at bounding box center [767, 436] width 357 height 21
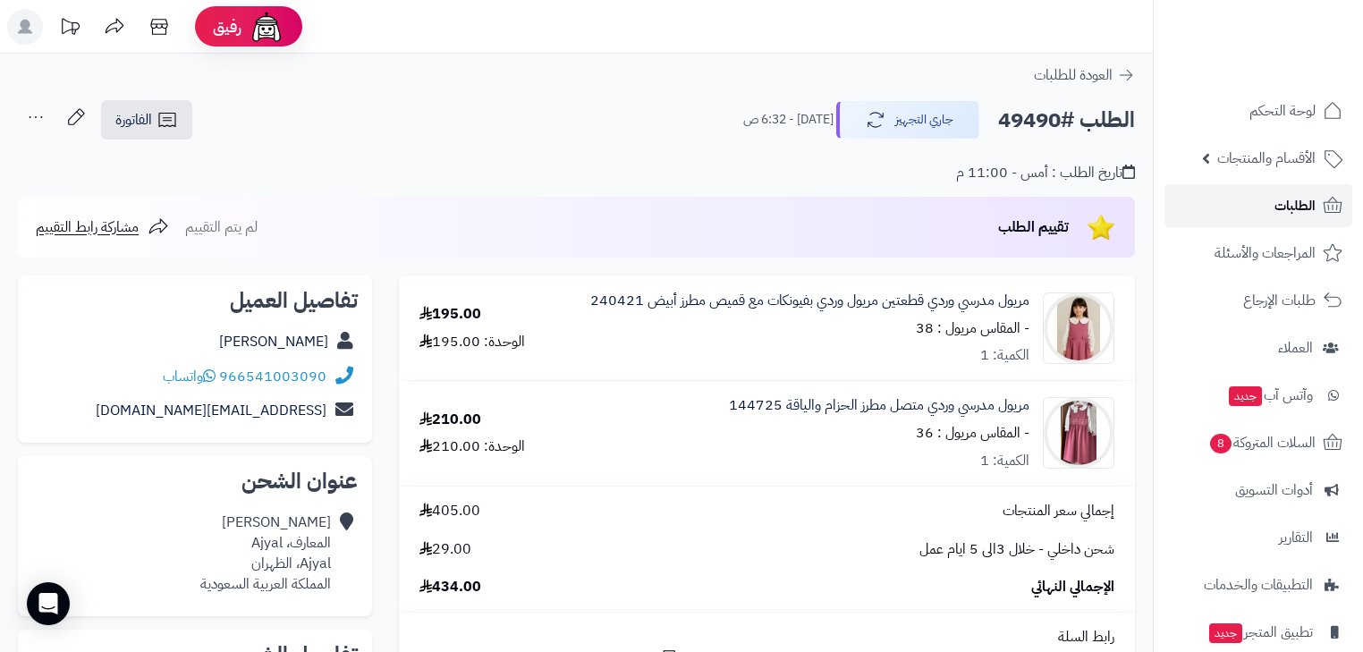
click at [1203, 200] on link "الطلبات" at bounding box center [1258, 205] width 188 height 43
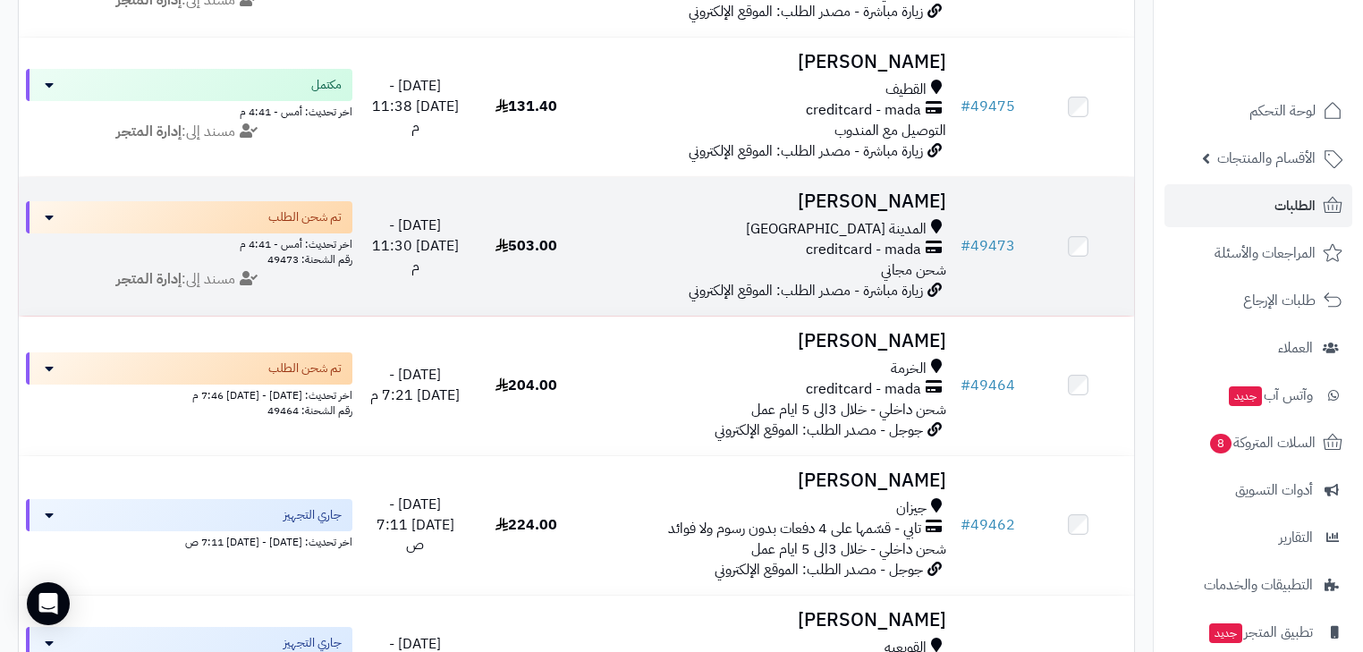
scroll to position [1216, 0]
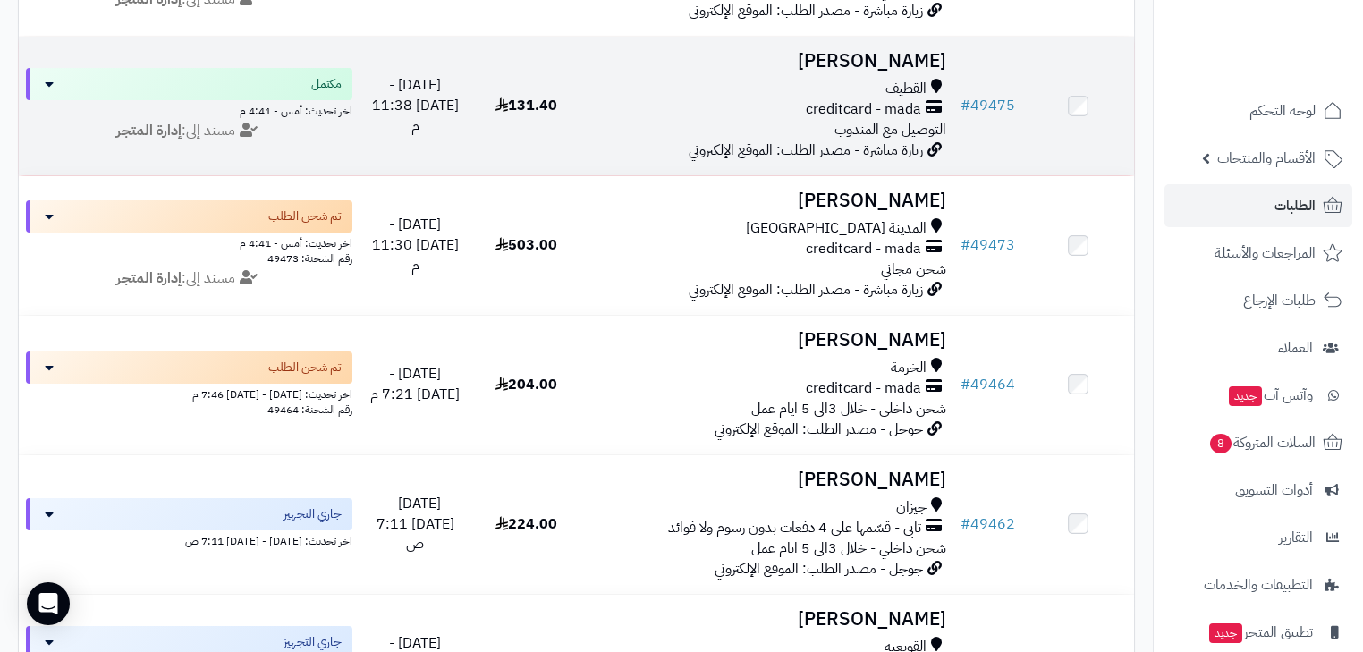
click at [882, 99] on div "القطيف" at bounding box center [767, 89] width 357 height 21
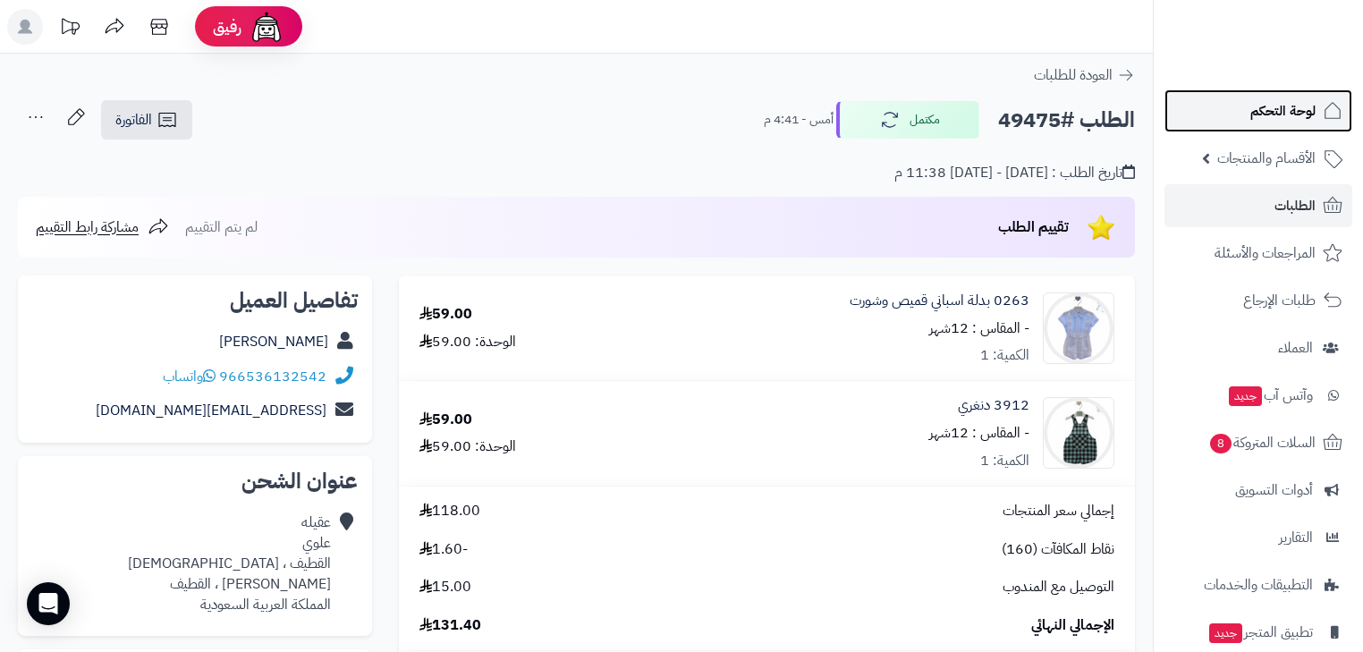
click at [1261, 111] on span "لوحة التحكم" at bounding box center [1282, 110] width 65 height 25
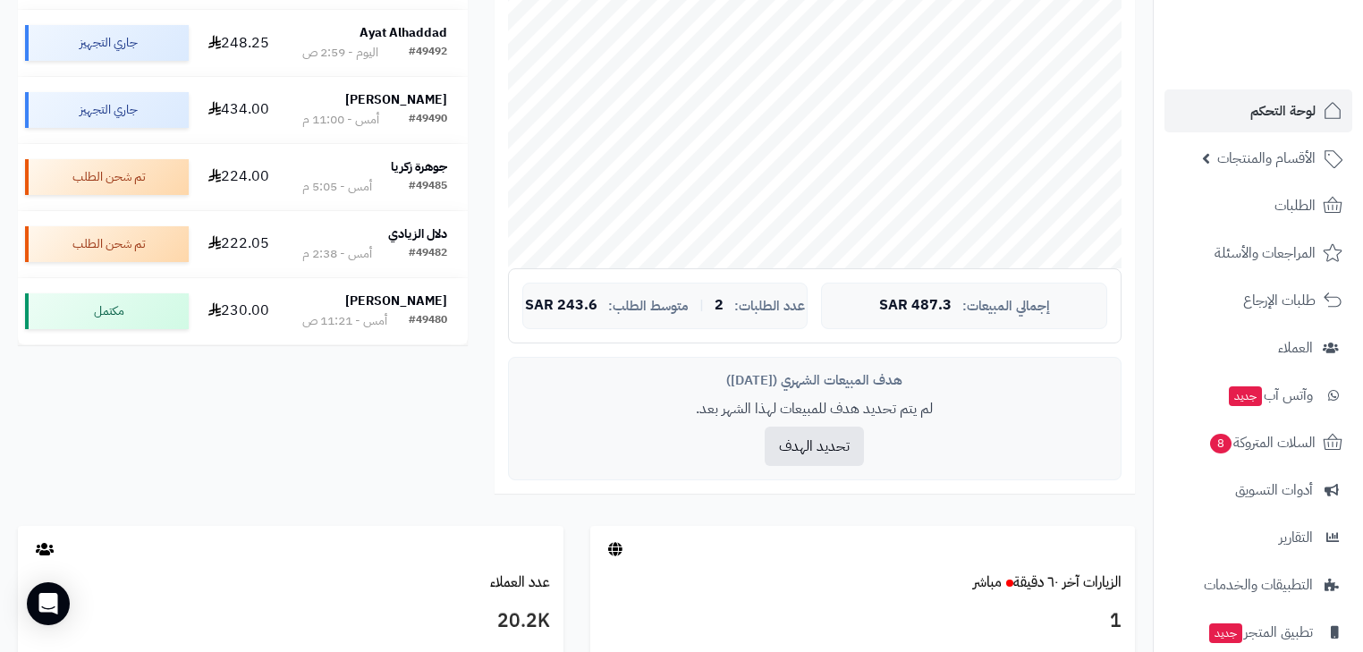
scroll to position [429, 0]
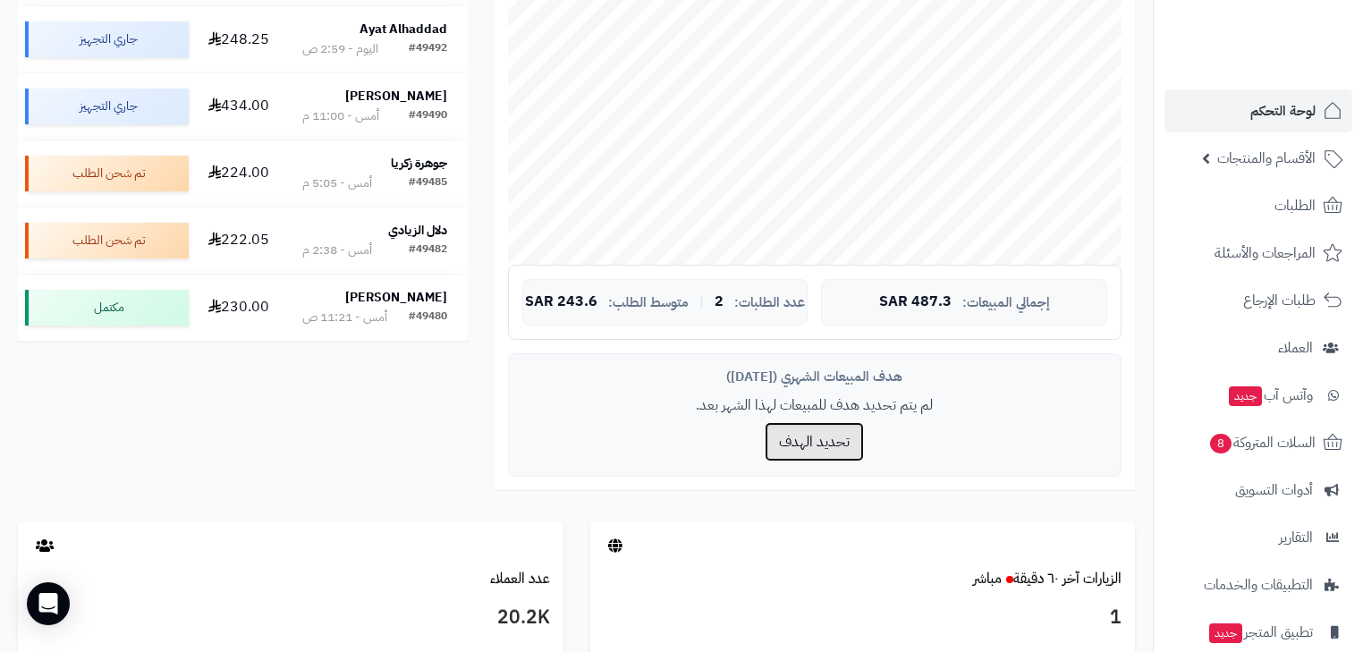
click at [787, 445] on button "تحديد الهدف" at bounding box center [813, 441] width 99 height 39
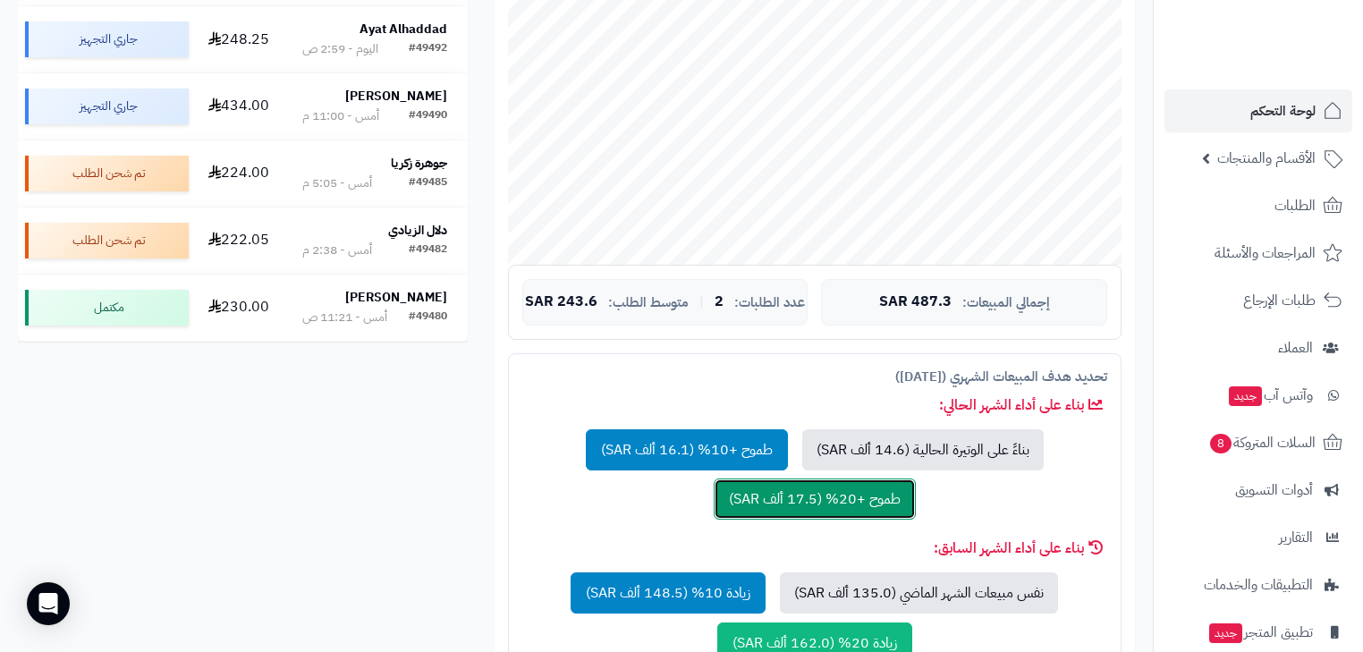
click at [876, 506] on button "طموح +20% (17.5 ألف SAR)" at bounding box center [815, 498] width 202 height 41
type input "*****"
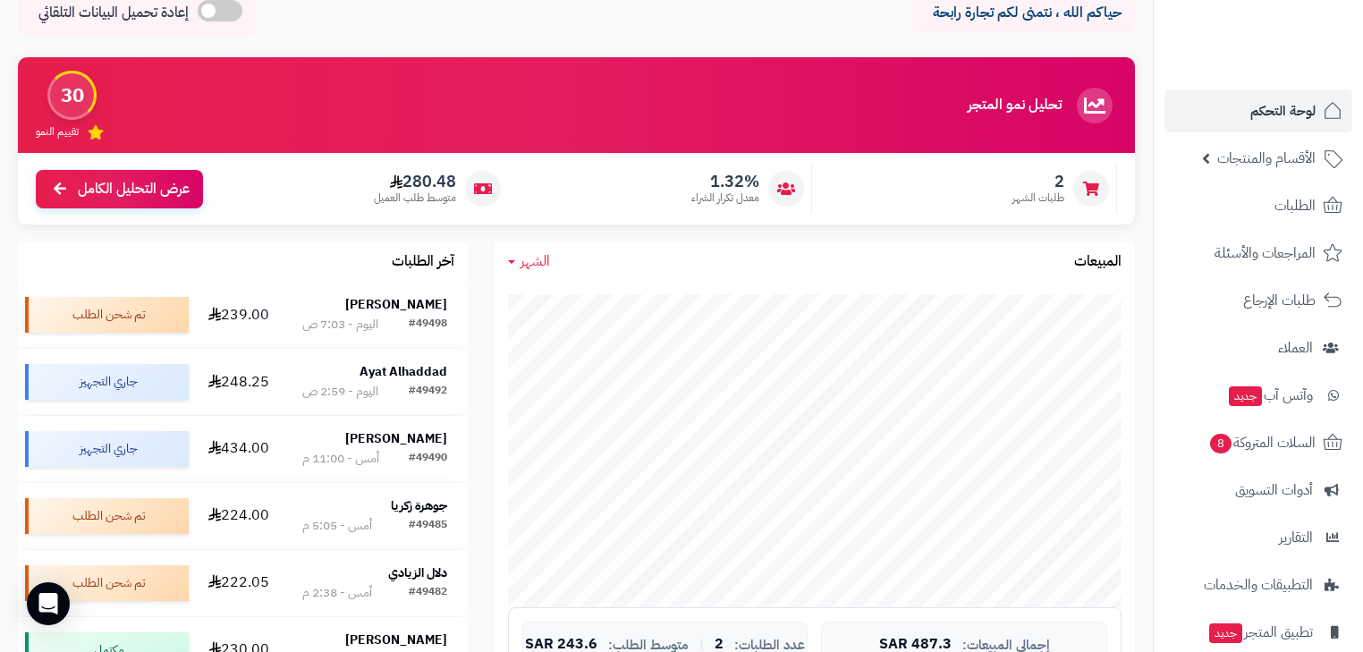
scroll to position [0, 0]
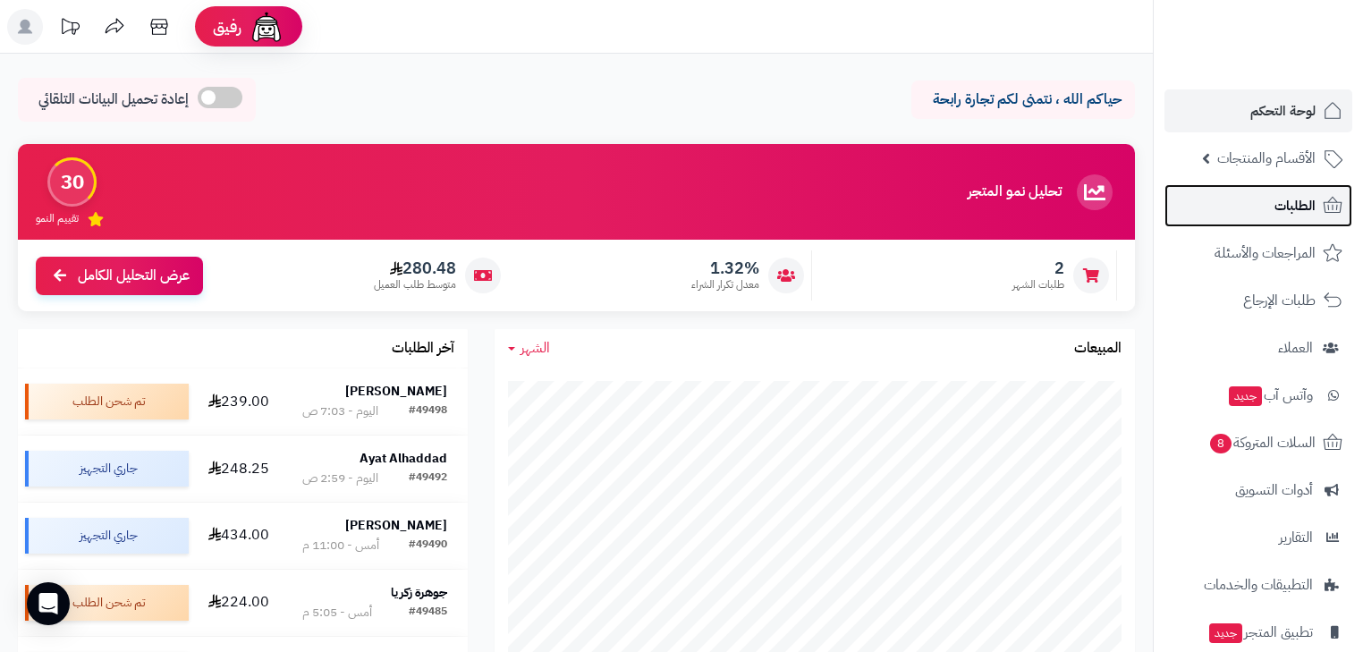
click at [1285, 203] on span "الطلبات" at bounding box center [1294, 205] width 41 height 25
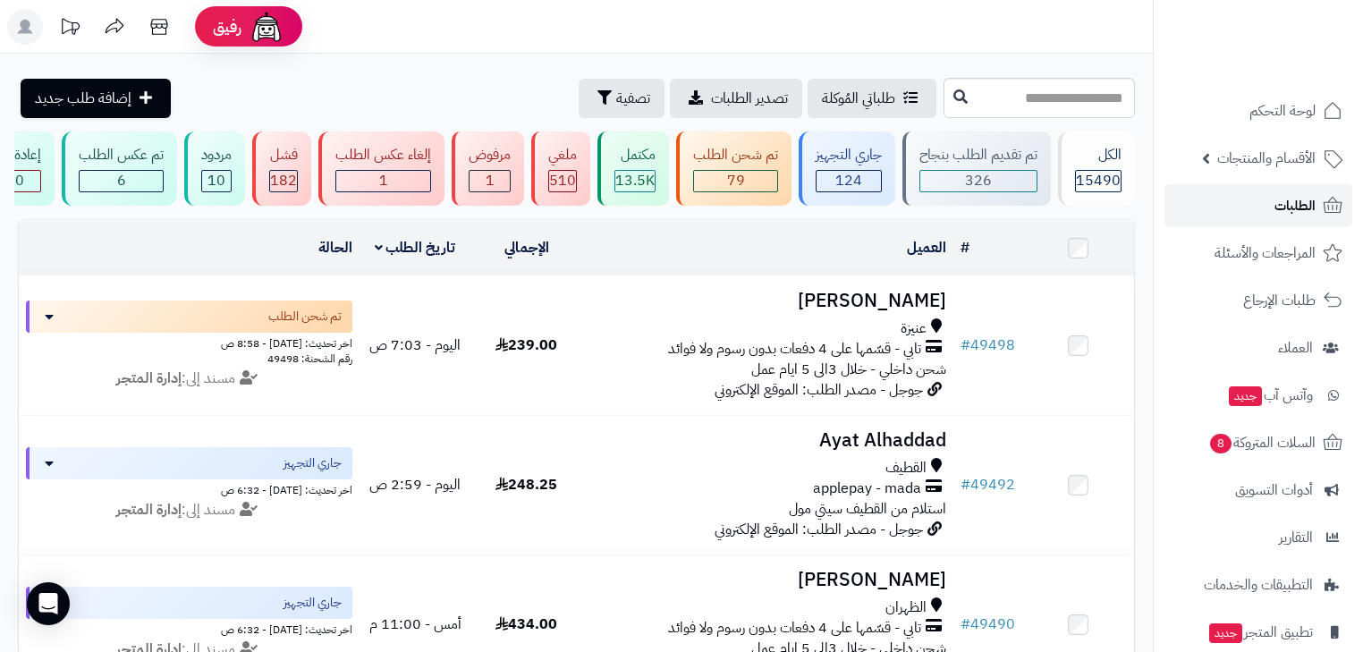
click at [1305, 221] on link "الطلبات" at bounding box center [1258, 205] width 188 height 43
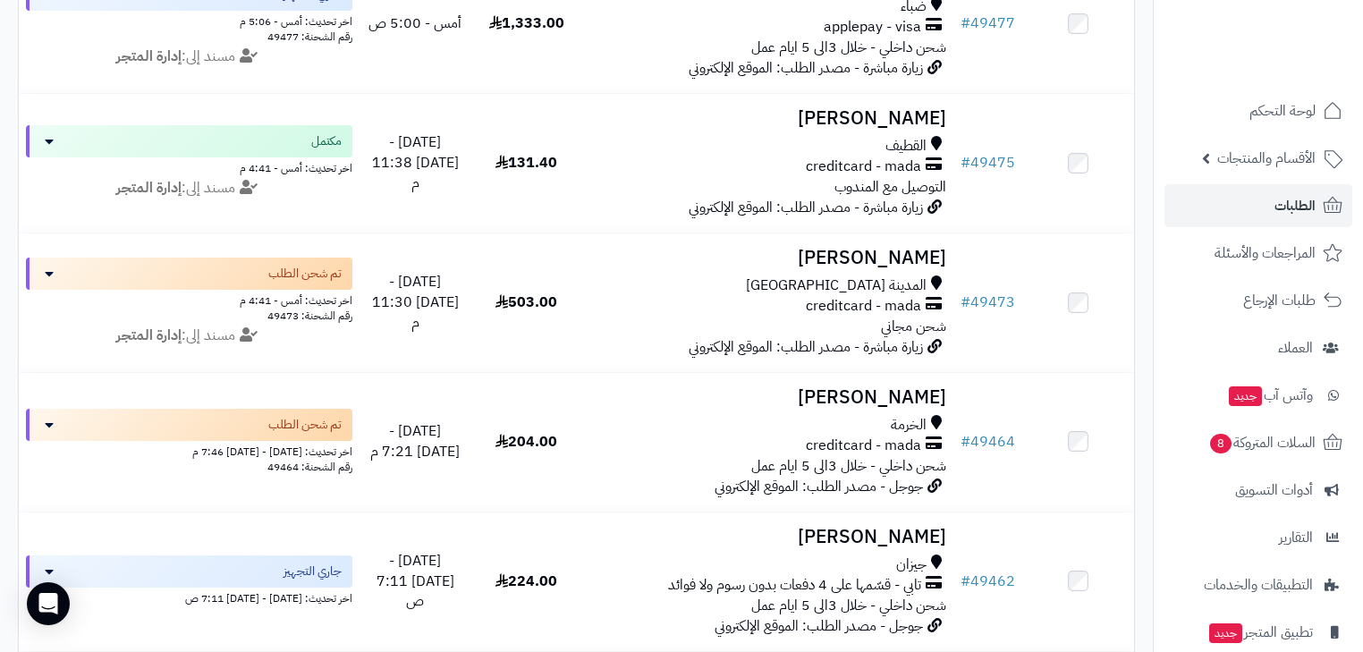
scroll to position [1359, 0]
